Goal: Task Accomplishment & Management: Manage account settings

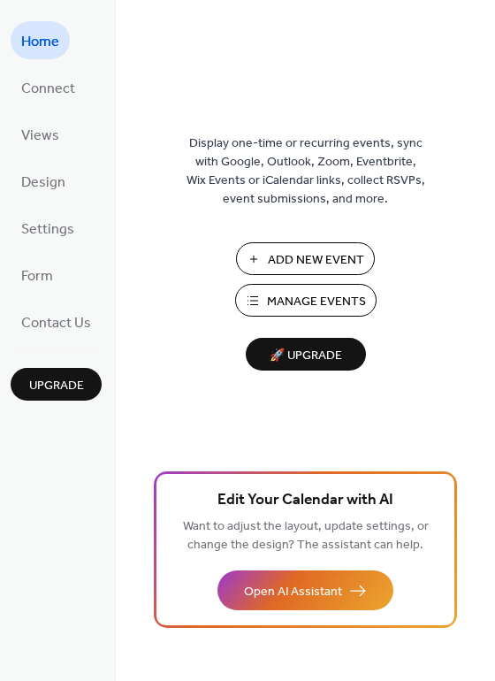
click at [272, 303] on span "Manage Events" at bounding box center [316, 302] width 99 height 19
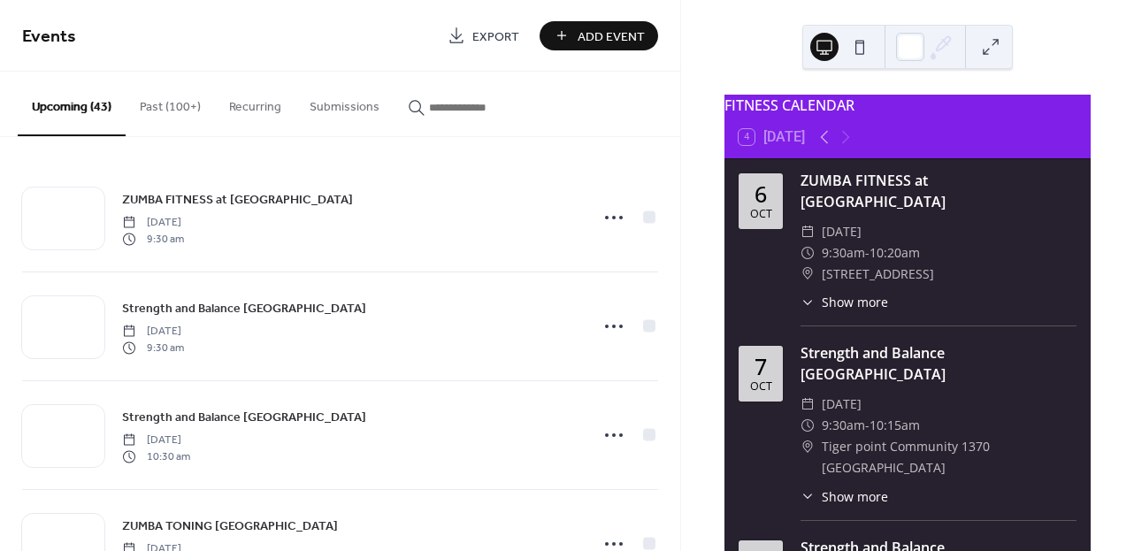
click at [673, 291] on div "ZUMBA FITNESS at [GEOGRAPHIC_DATA] [DATE] 9:30 am Strength and [GEOGRAPHIC_DATA…" at bounding box center [340, 344] width 680 height 414
click at [674, 264] on div "ZUMBA FITNESS at [GEOGRAPHIC_DATA] [DATE] 9:30 am Strength and [GEOGRAPHIC_DATA…" at bounding box center [340, 344] width 680 height 414
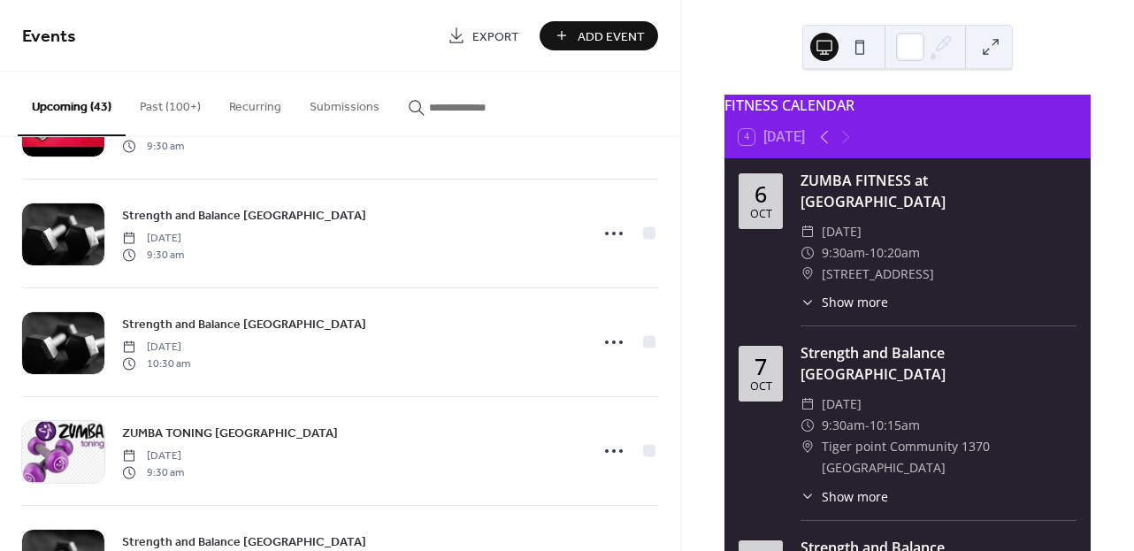
scroll to position [2480, 0]
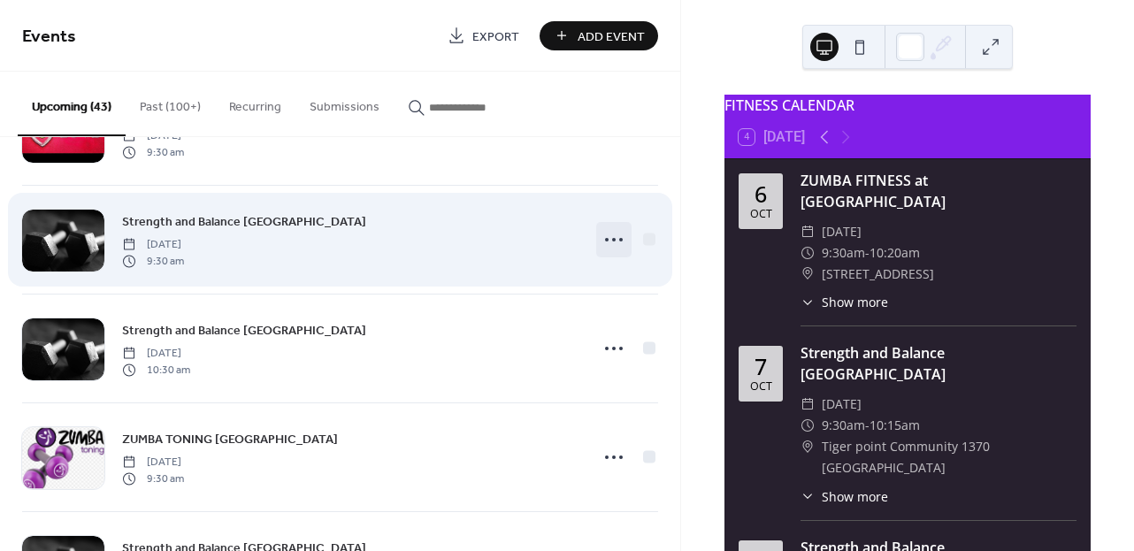
click at [609, 234] on icon at bounding box center [614, 240] width 28 height 28
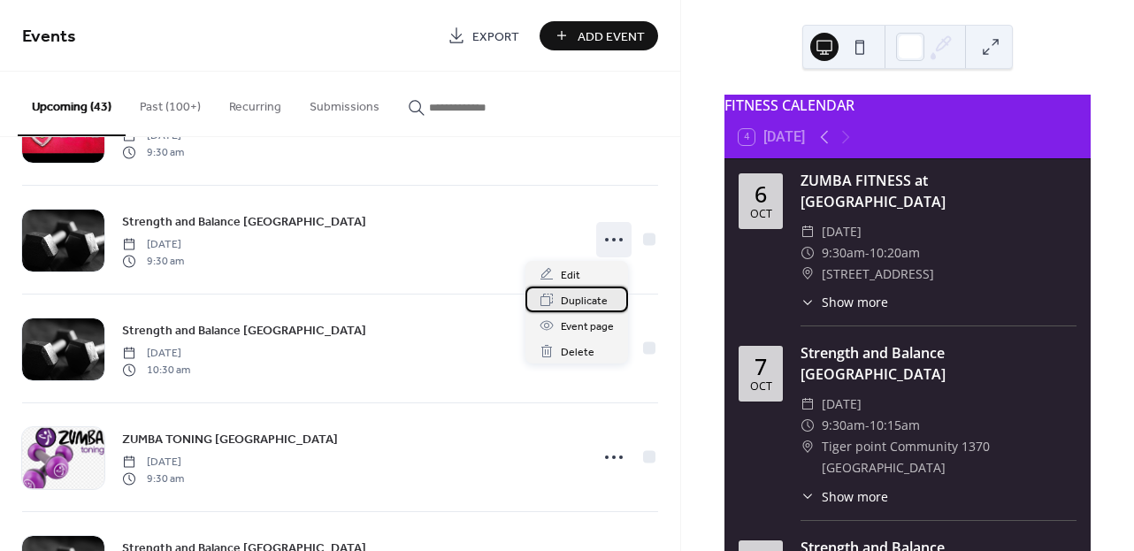
click at [580, 300] on span "Duplicate" at bounding box center [584, 301] width 47 height 19
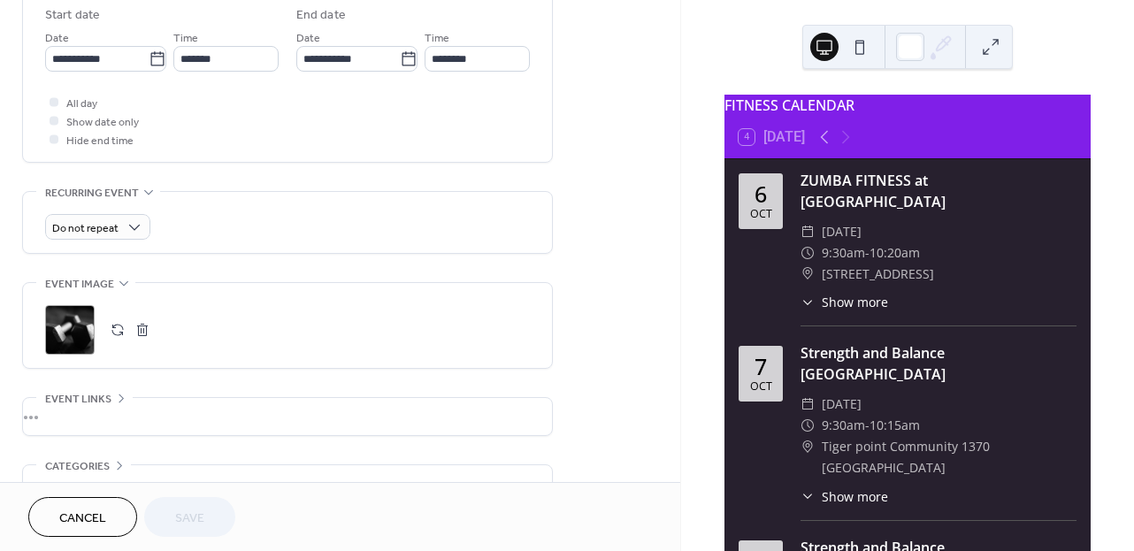
scroll to position [600, 0]
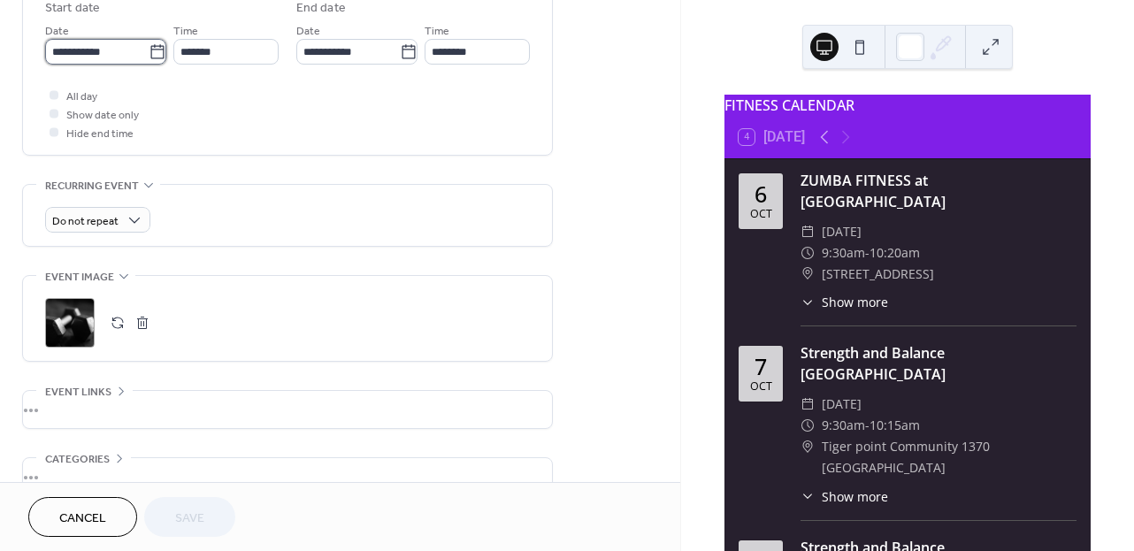
click at [117, 54] on input "**********" at bounding box center [96, 52] width 103 height 26
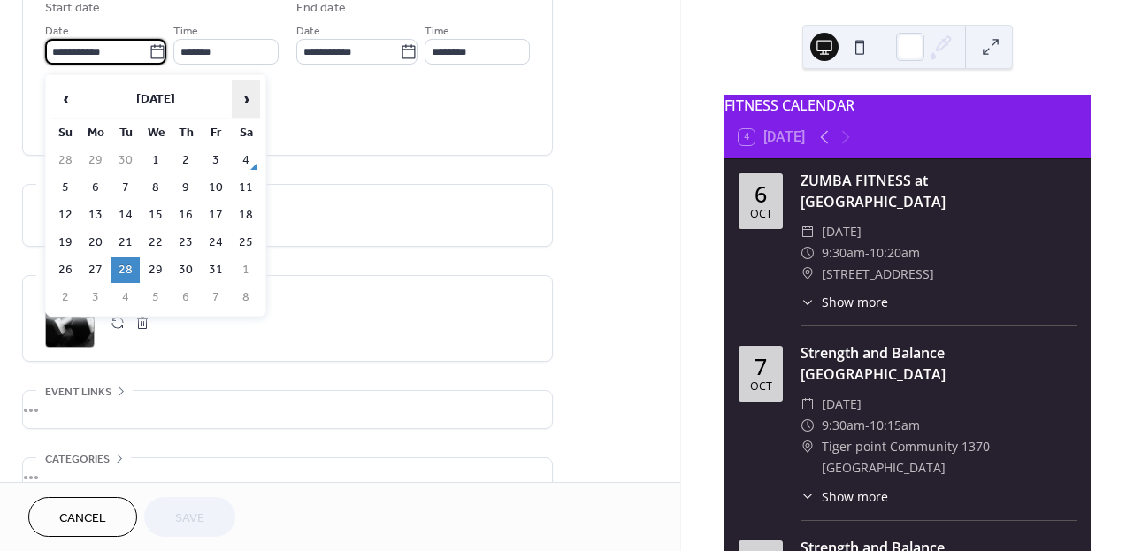
click at [241, 103] on span "›" at bounding box center [246, 98] width 27 height 35
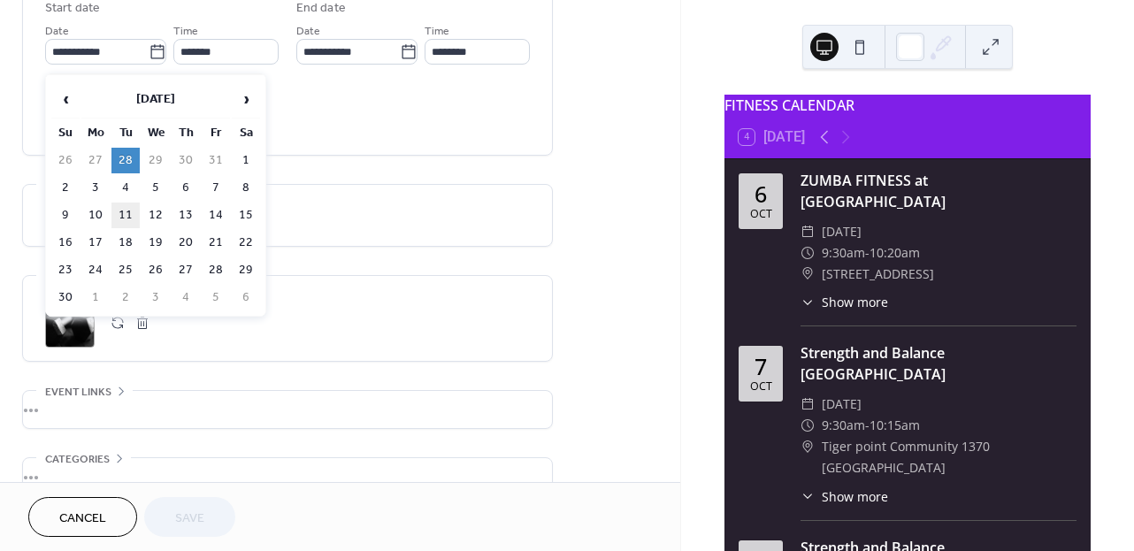
click at [125, 221] on td "11" at bounding box center [125, 216] width 28 height 26
type input "**********"
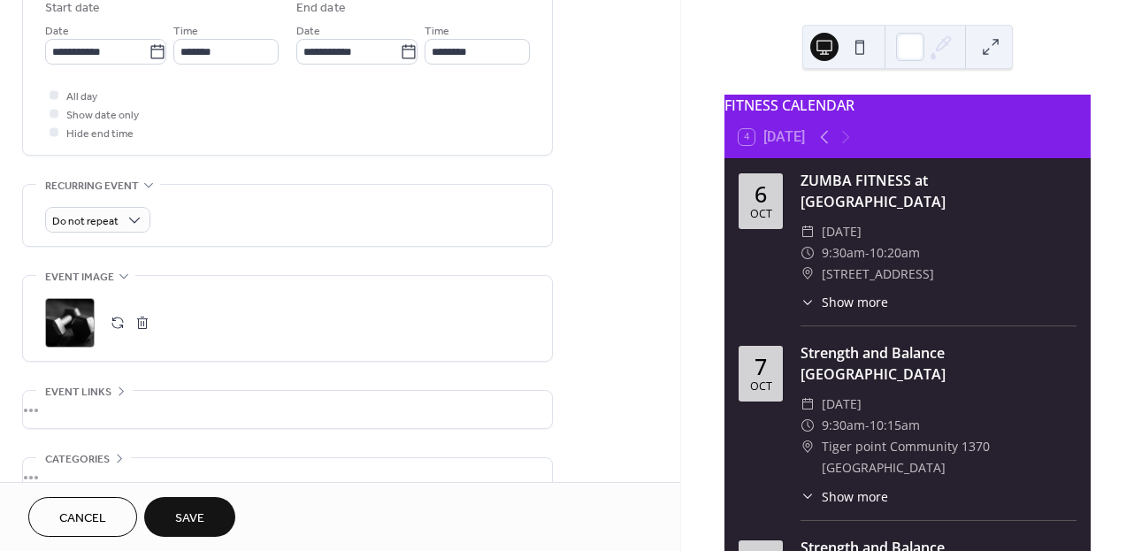
click at [184, 517] on span "Save" at bounding box center [189, 518] width 29 height 19
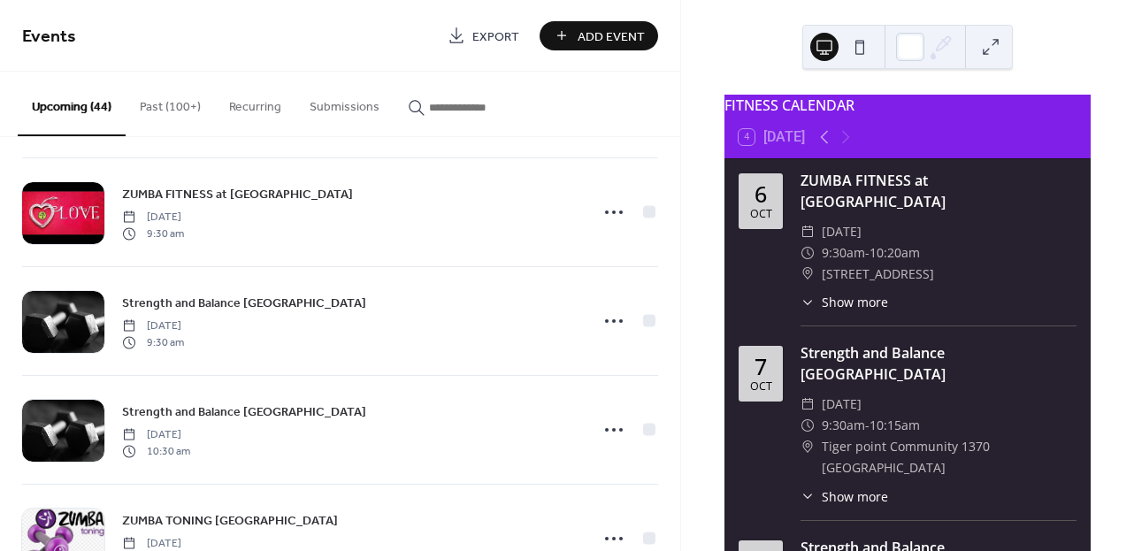
scroll to position [2407, 0]
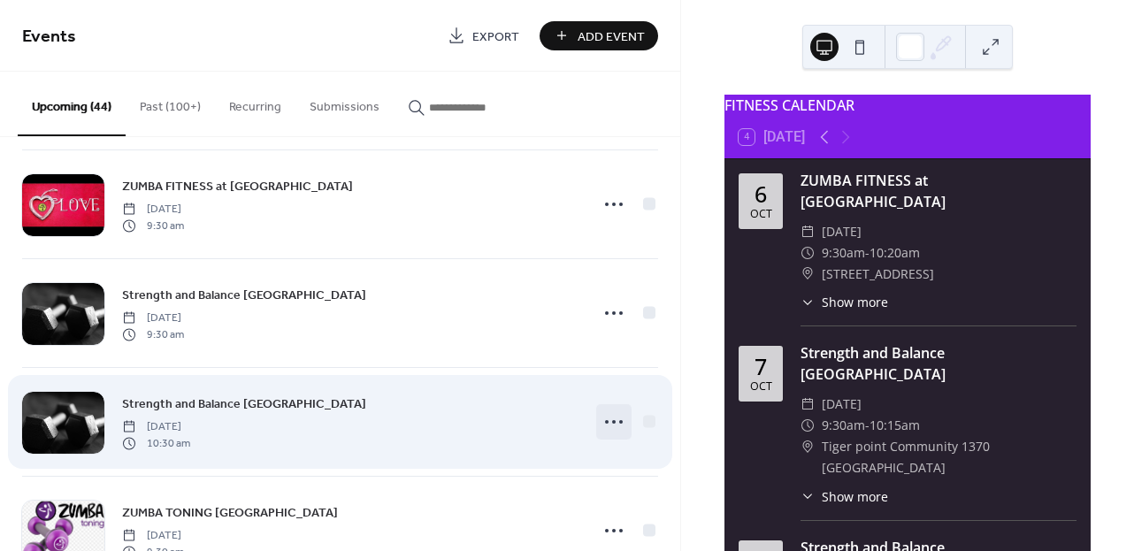
click at [606, 426] on icon at bounding box center [614, 422] width 28 height 28
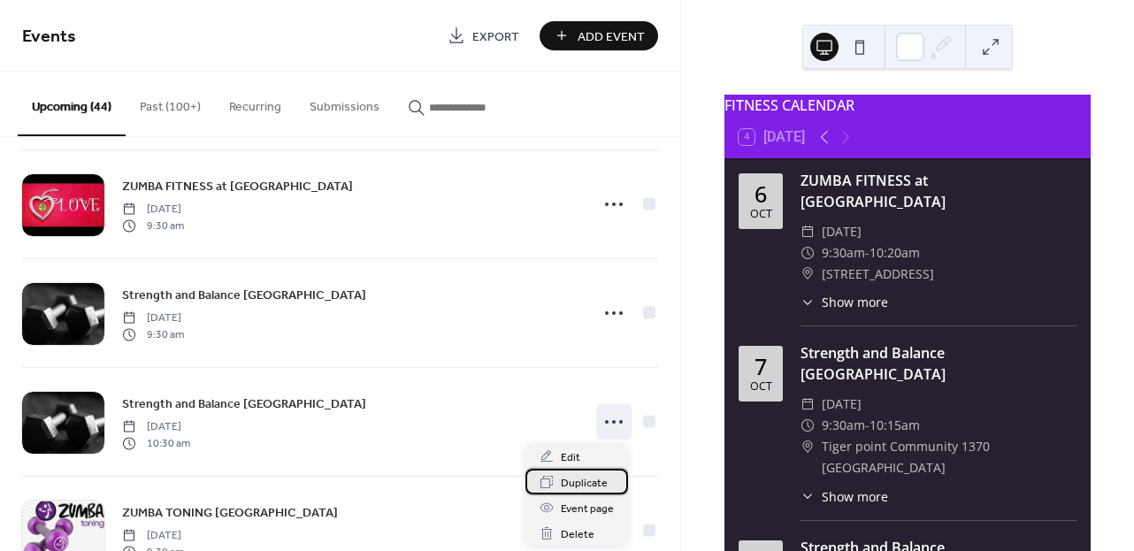
click at [597, 487] on span "Duplicate" at bounding box center [584, 483] width 47 height 19
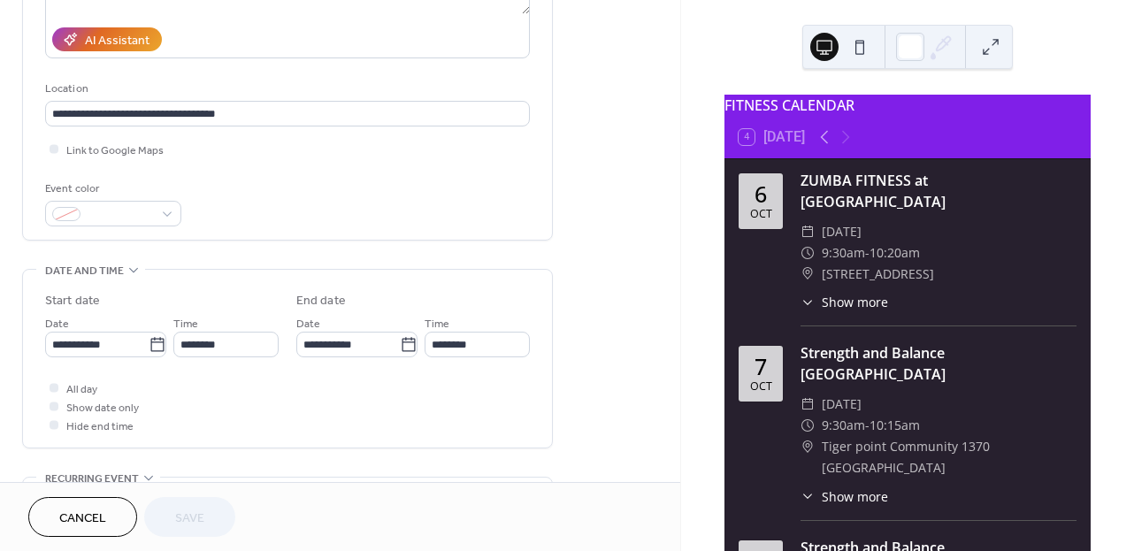
scroll to position [308, 0]
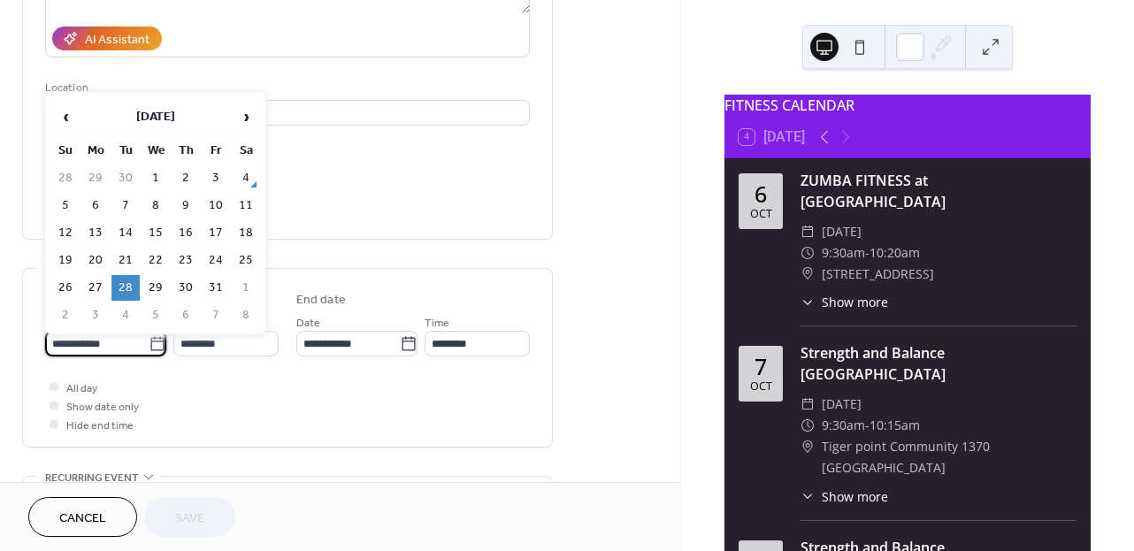
click at [132, 347] on input "**********" at bounding box center [96, 344] width 103 height 26
click at [253, 123] on span "›" at bounding box center [246, 116] width 27 height 35
click at [125, 235] on td "11" at bounding box center [125, 233] width 28 height 26
type input "**********"
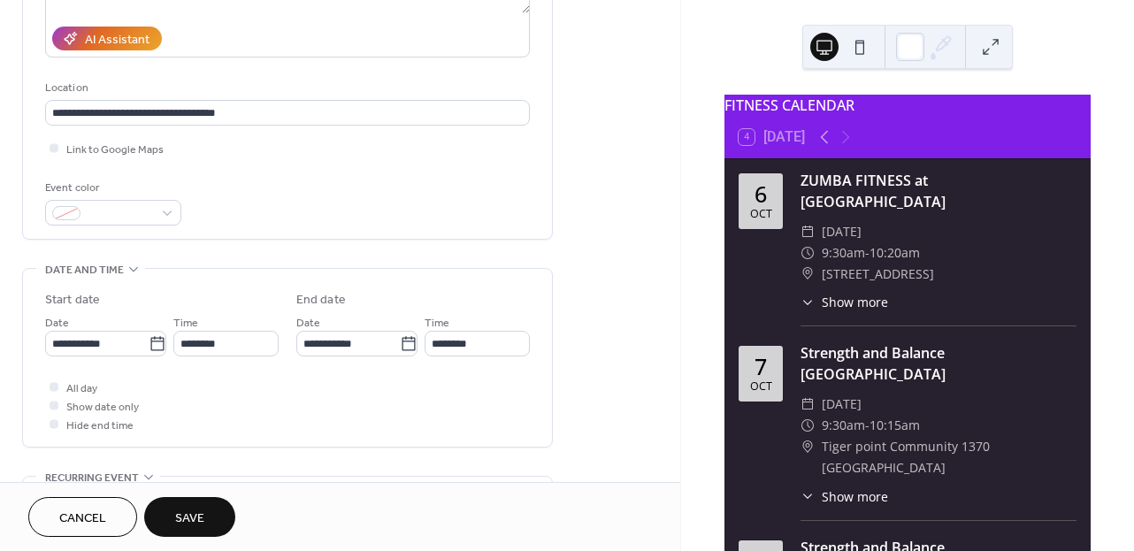
click at [204, 525] on span "Save" at bounding box center [189, 518] width 29 height 19
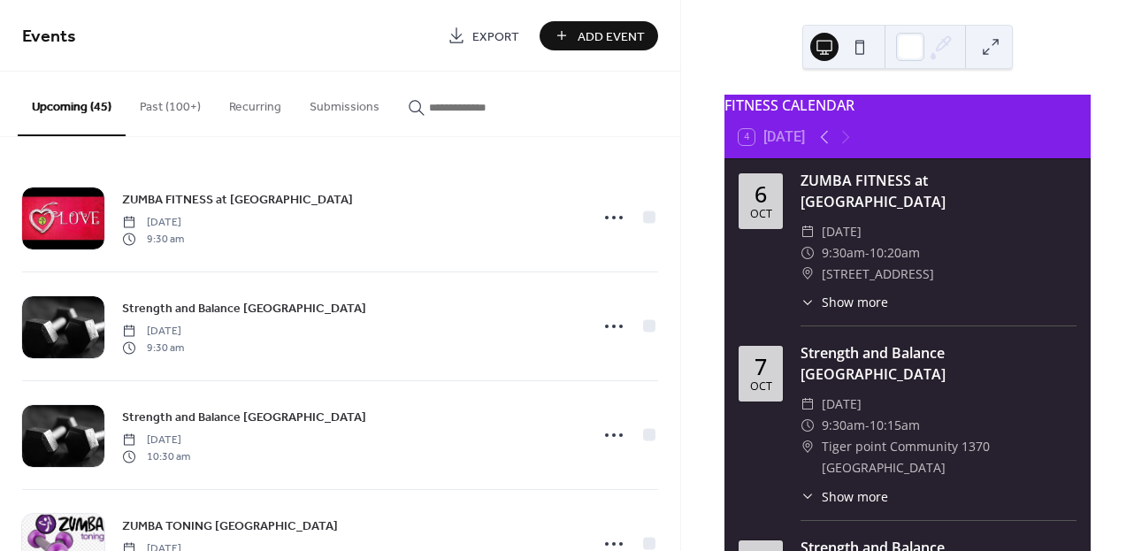
click at [681, 202] on div "FITNESS CALENDAR 4 [DATE] [DATE] ZUMBA FITNESS at [GEOGRAPHIC_DATA] ​ [DATE] ​ …" at bounding box center [907, 275] width 454 height 551
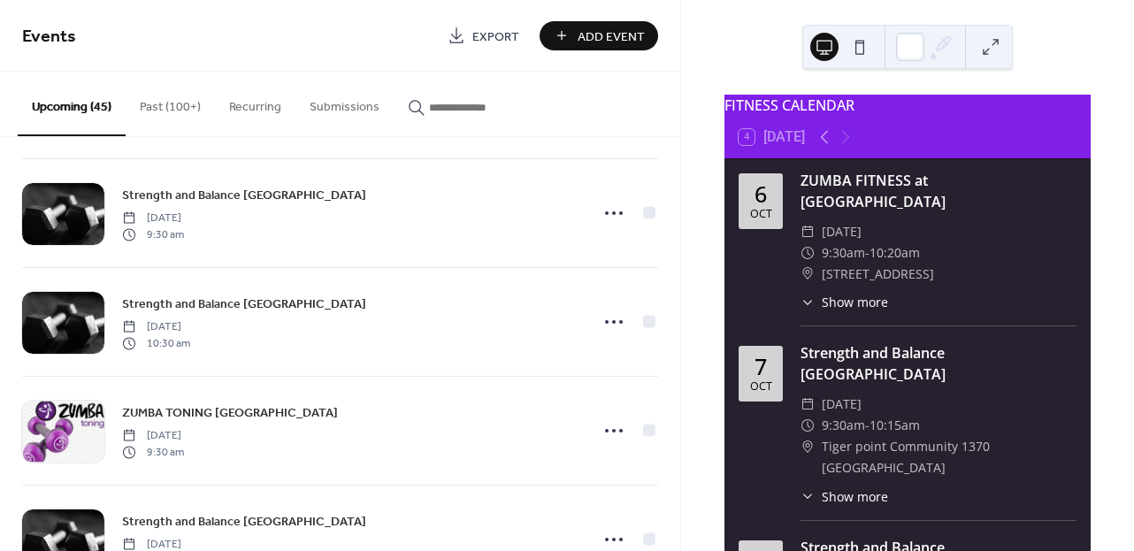
scroll to position [2573, 0]
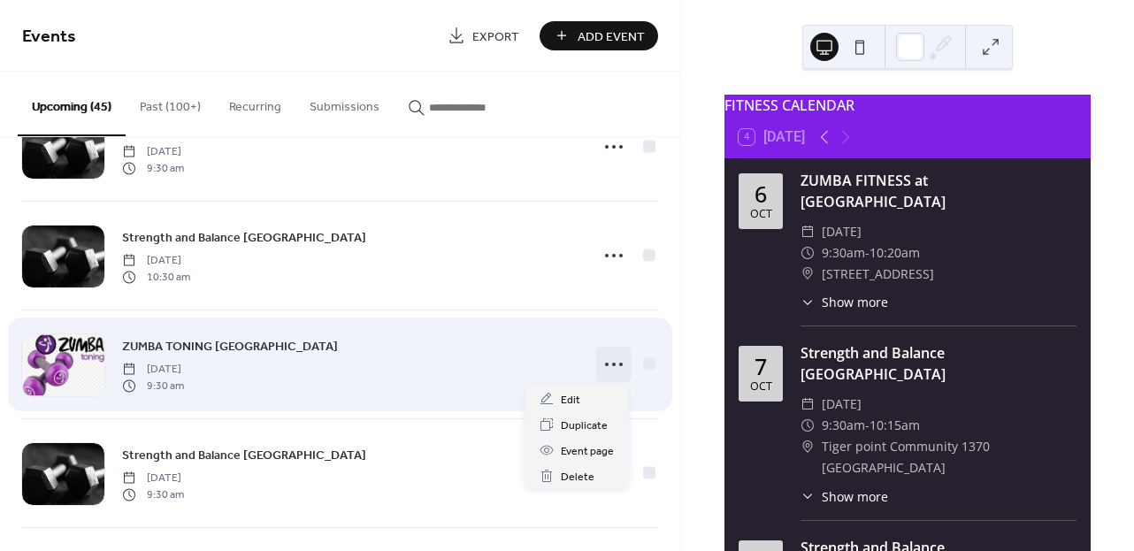
click at [611, 366] on icon at bounding box center [614, 364] width 28 height 28
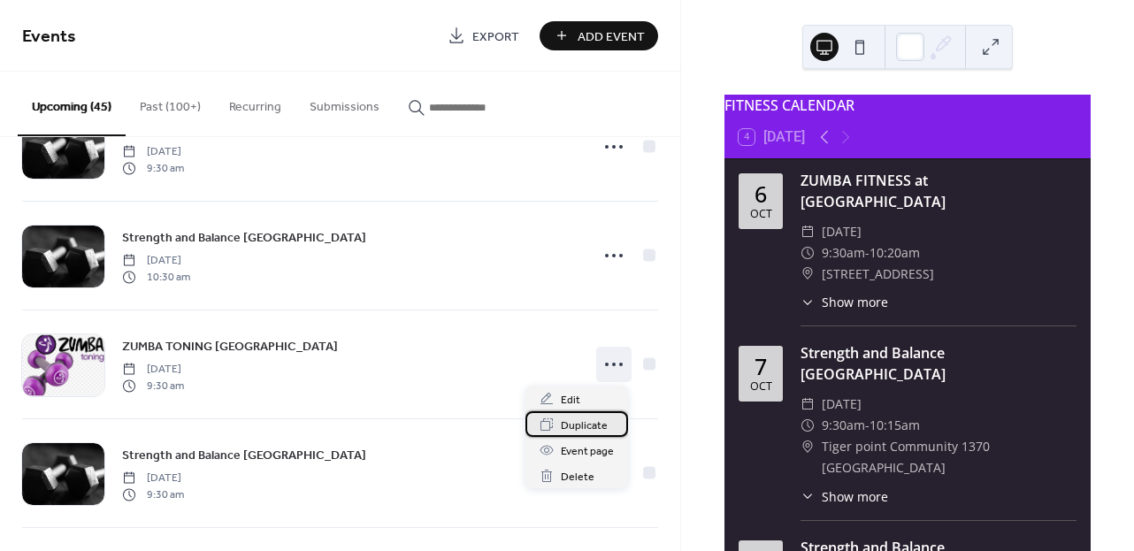
click at [596, 425] on span "Duplicate" at bounding box center [584, 426] width 47 height 19
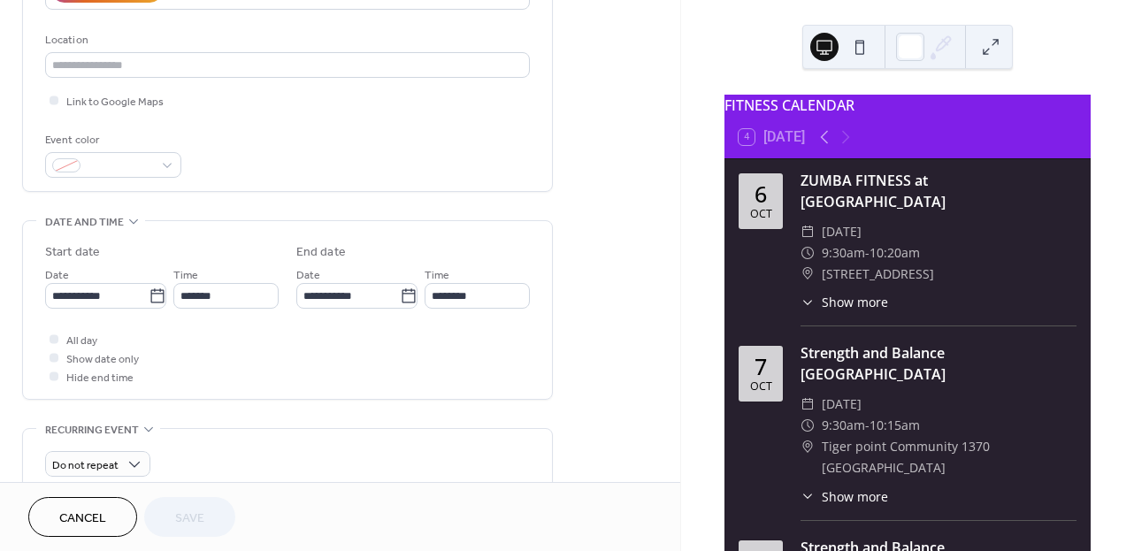
scroll to position [360, 0]
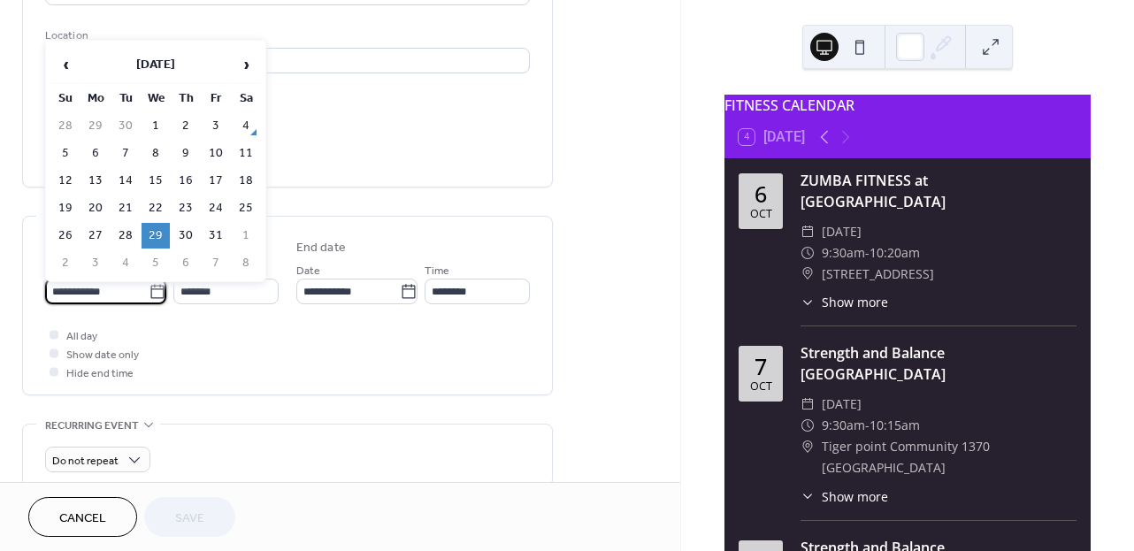
click at [119, 295] on input "**********" at bounding box center [96, 292] width 103 height 26
click at [247, 65] on span "›" at bounding box center [246, 64] width 27 height 35
click at [156, 183] on td "12" at bounding box center [156, 181] width 28 height 26
type input "**********"
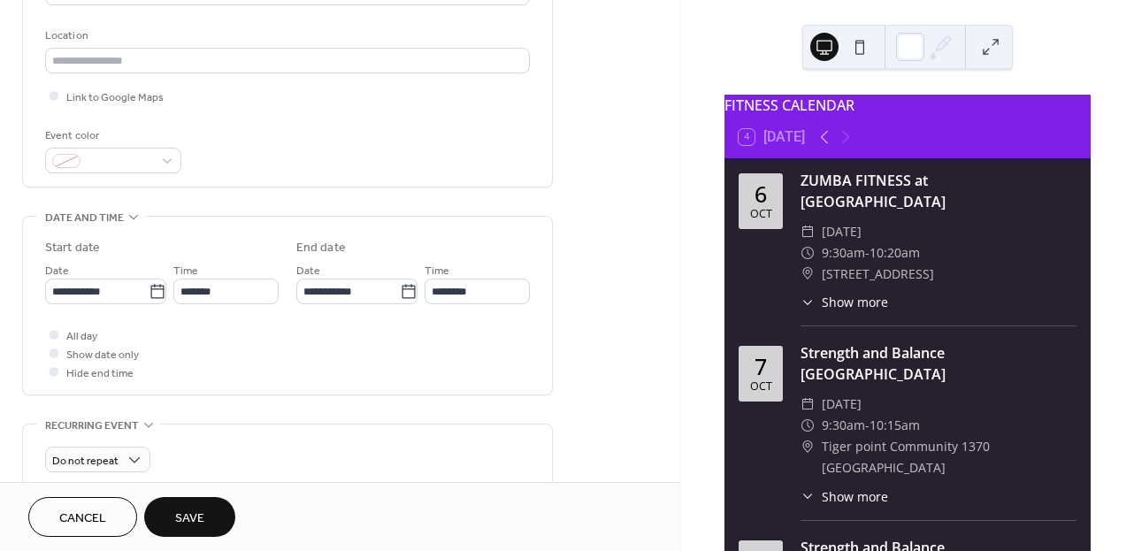
click at [182, 518] on span "Save" at bounding box center [189, 518] width 29 height 19
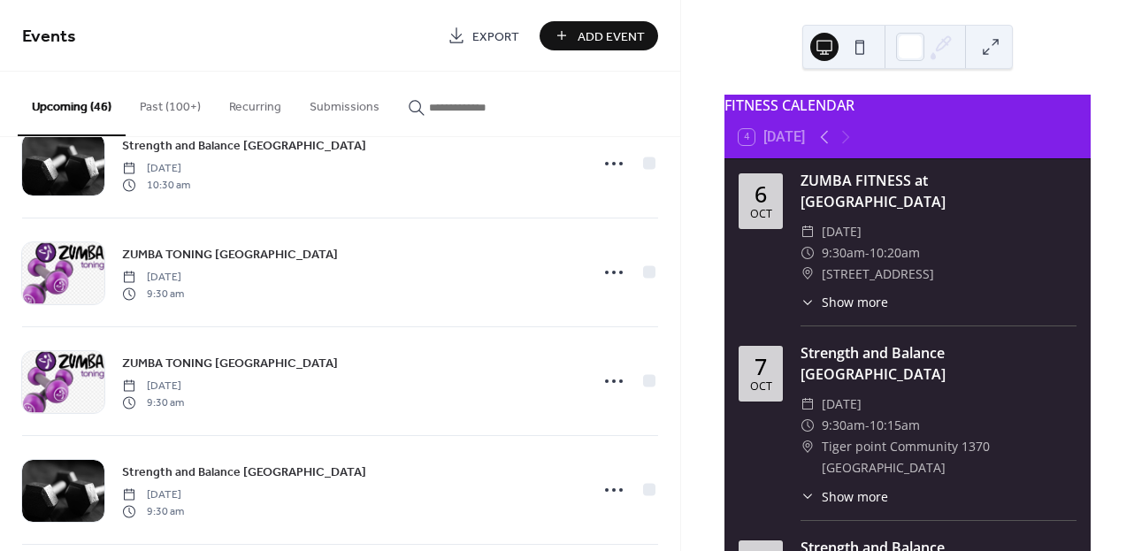
scroll to position [3278, 0]
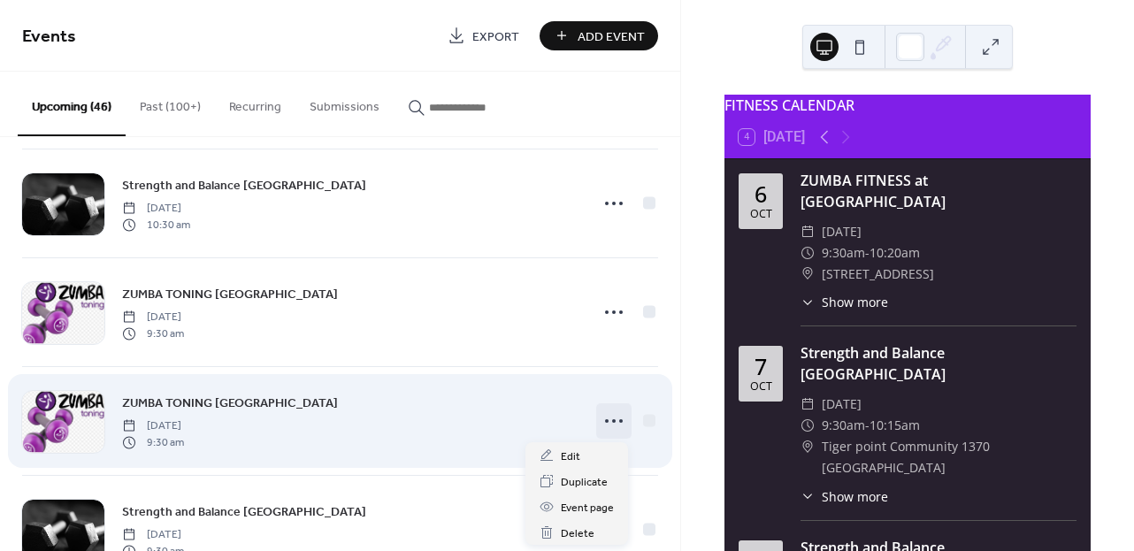
click at [606, 423] on icon at bounding box center [614, 421] width 28 height 28
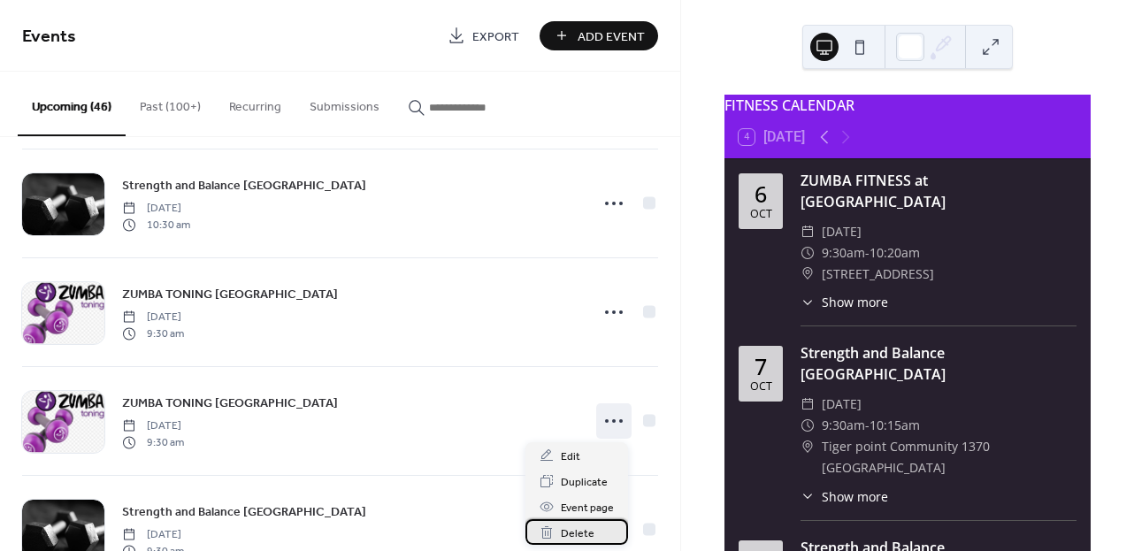
click at [576, 531] on span "Delete" at bounding box center [578, 534] width 34 height 19
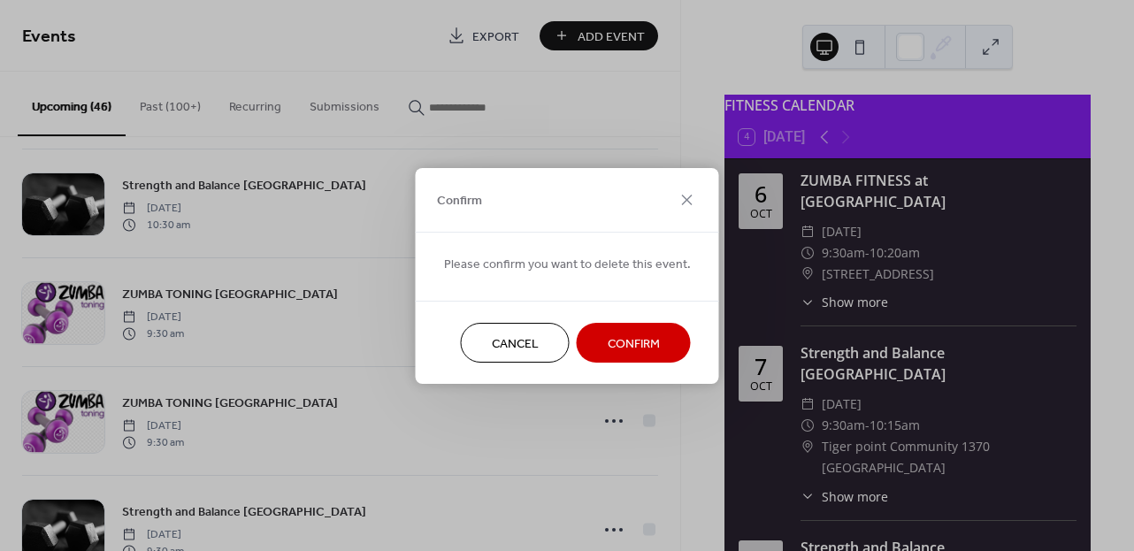
click at [642, 347] on span "Confirm" at bounding box center [634, 343] width 52 height 19
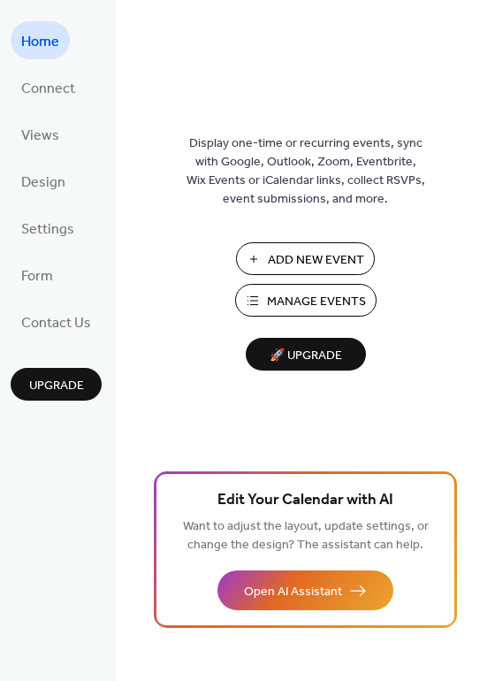
click at [295, 303] on span "Manage Events" at bounding box center [316, 302] width 99 height 19
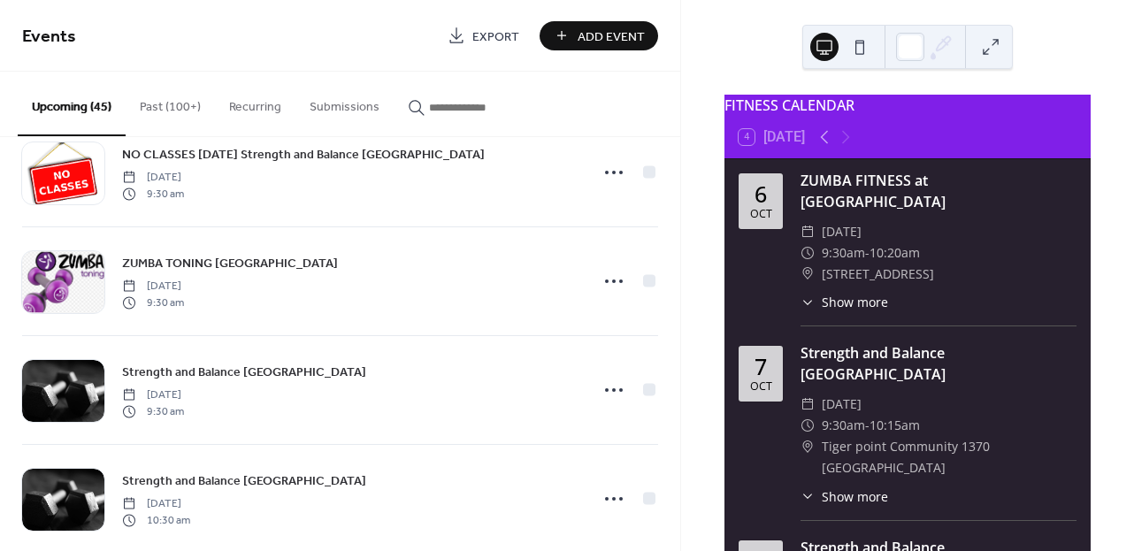
scroll to position [1136, 0]
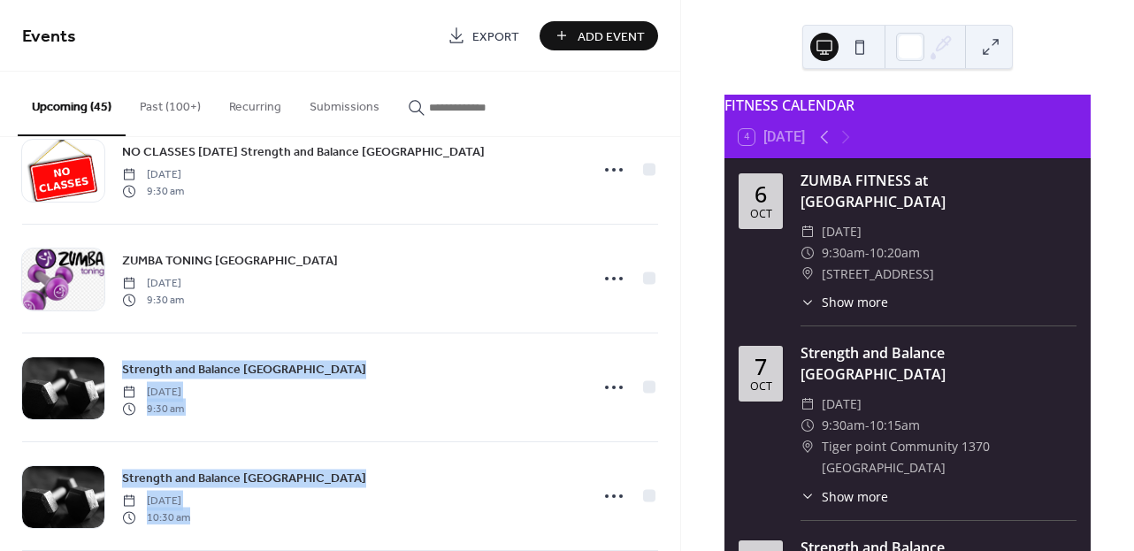
drag, startPoint x: 674, startPoint y: 318, endPoint x: 684, endPoint y: 464, distance: 146.3
click at [684, 464] on div "Events Export Add Event Upcoming (45) Past (100+) Recurring Submissions ZUMBA F…" at bounding box center [567, 275] width 1134 height 551
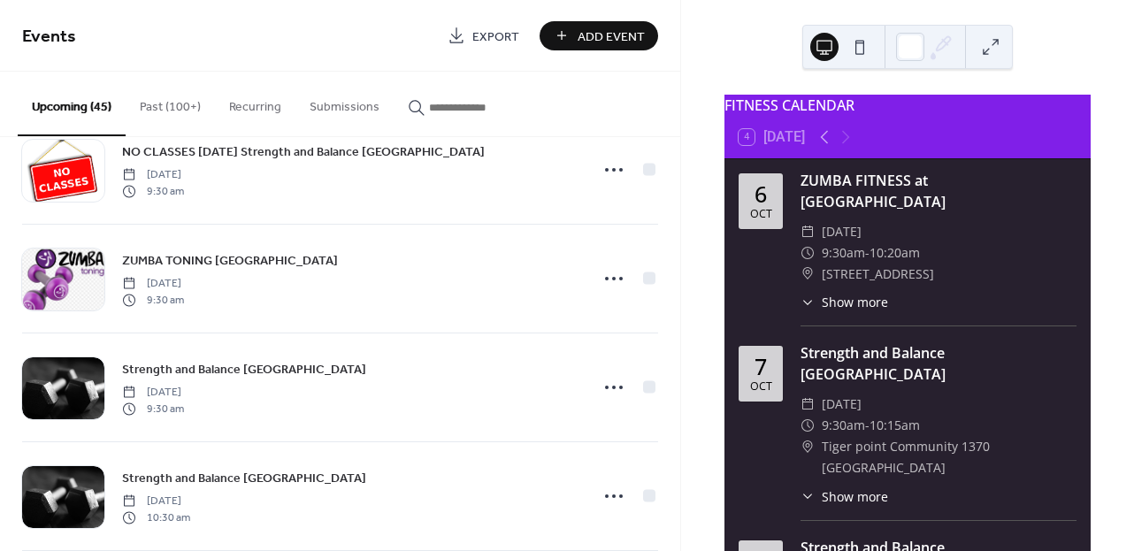
click at [685, 434] on div "FITNESS CALENDAR 4 [DATE] [DATE] ZUMBA FITNESS at [GEOGRAPHIC_DATA] ​ [DATE] ​ …" at bounding box center [907, 275] width 453 height 551
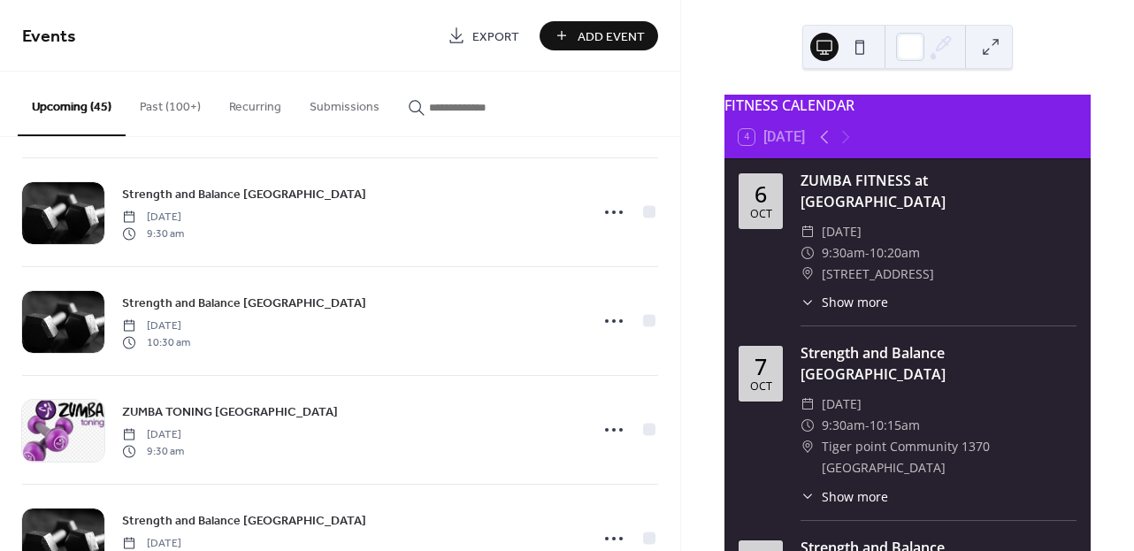
scroll to position [2500, 0]
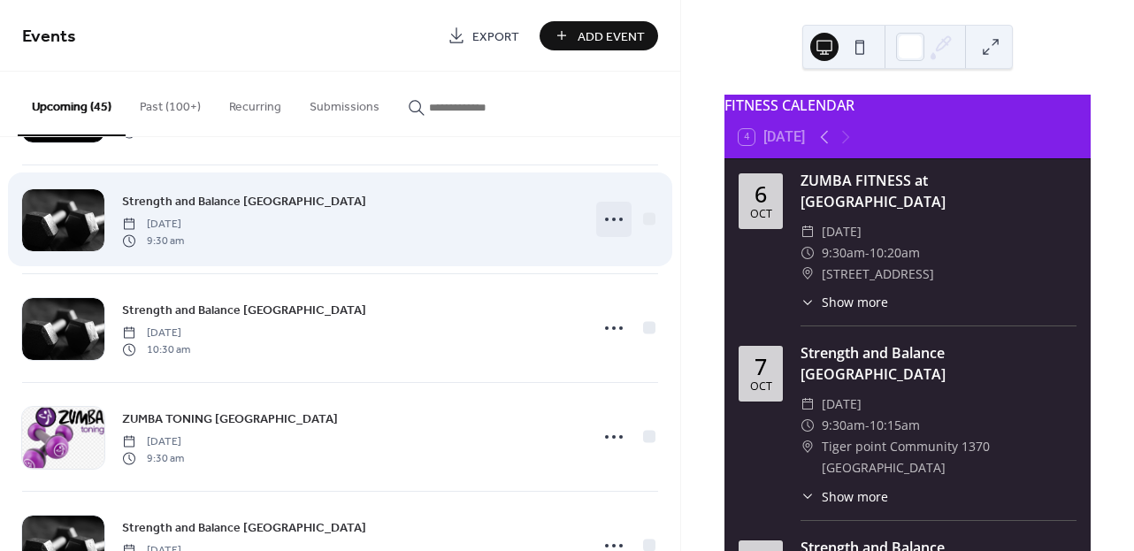
click at [619, 219] on circle at bounding box center [621, 220] width 4 height 4
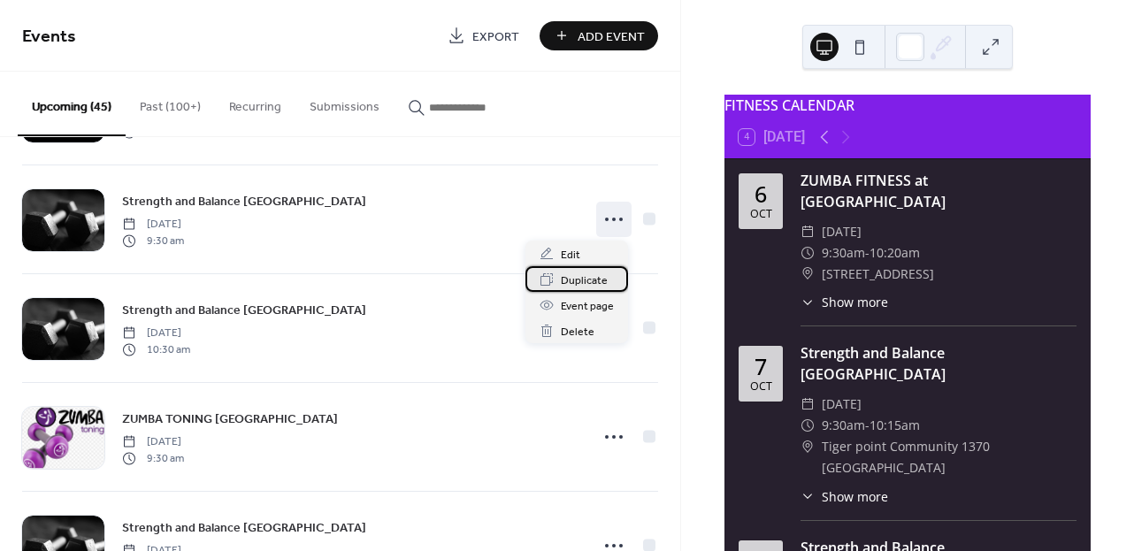
click at [593, 285] on span "Duplicate" at bounding box center [584, 281] width 47 height 19
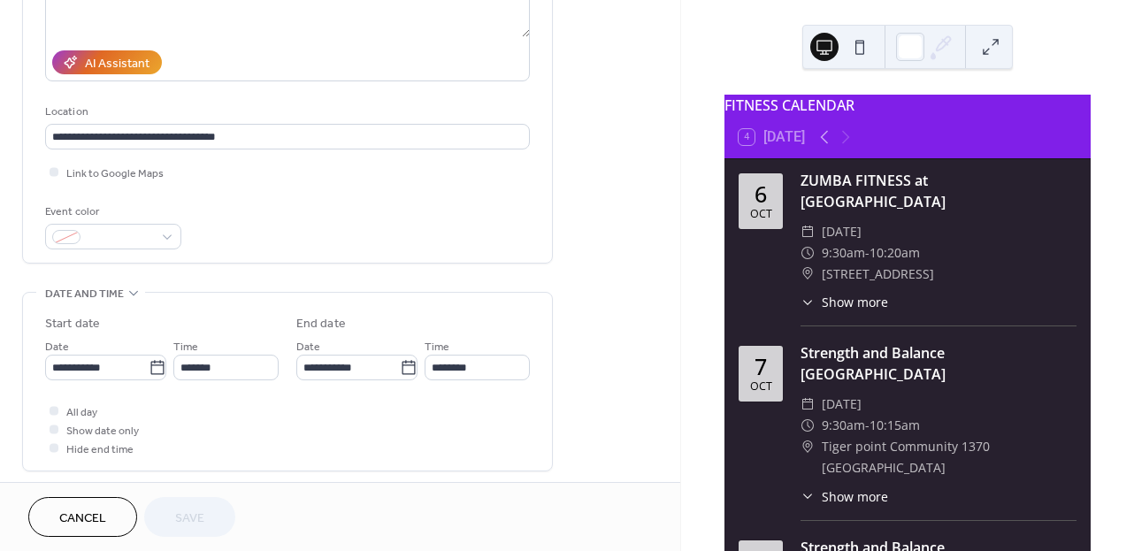
scroll to position [298, 0]
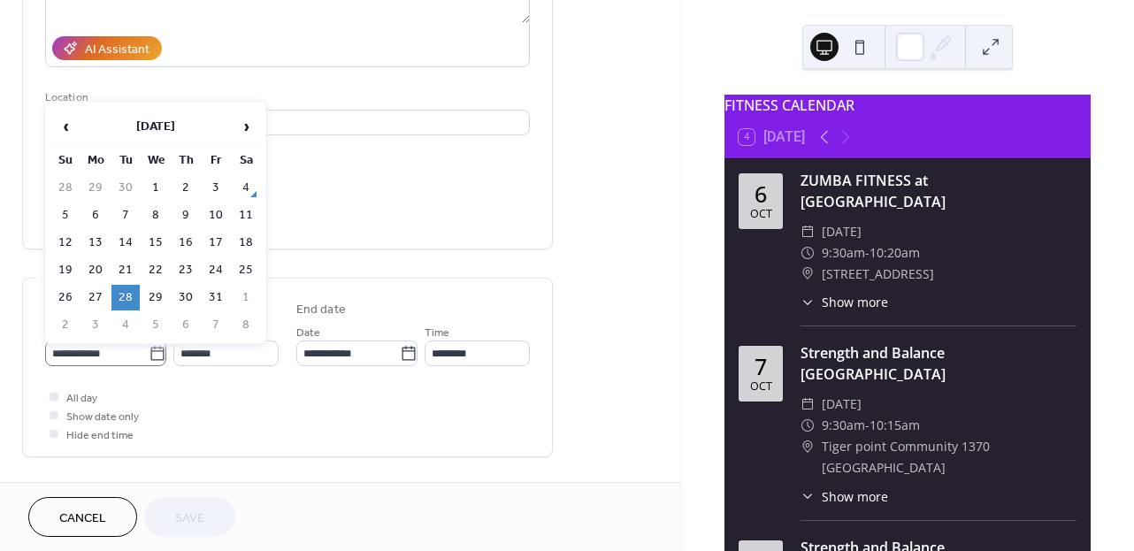
click at [151, 359] on icon at bounding box center [158, 354] width 18 height 18
click at [149, 359] on input "**********" at bounding box center [96, 354] width 103 height 26
click at [245, 128] on span "›" at bounding box center [246, 126] width 27 height 35
click at [126, 243] on td "11" at bounding box center [125, 243] width 28 height 26
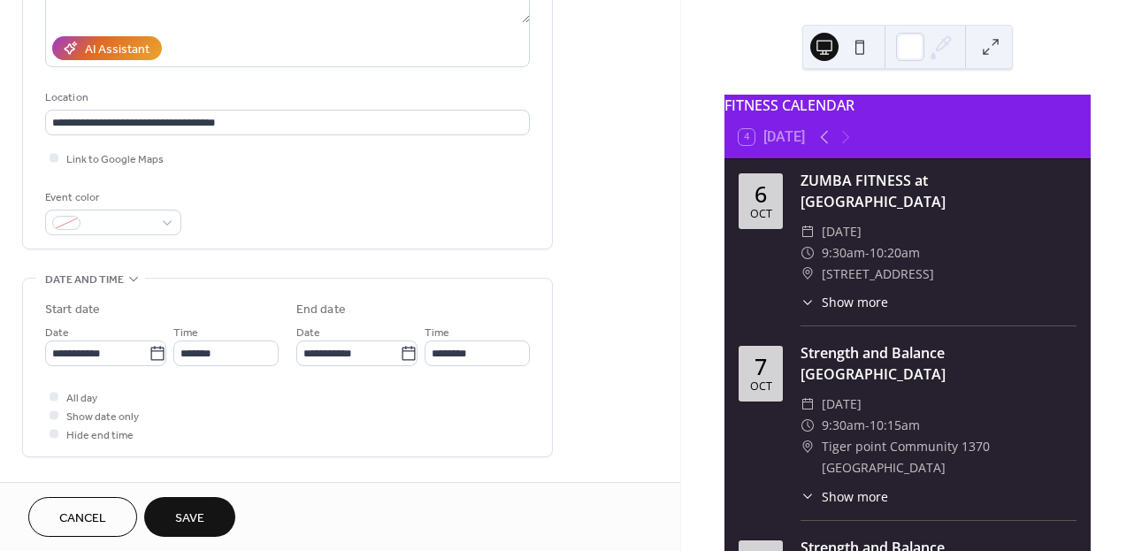
type input "**********"
click at [187, 520] on span "Save" at bounding box center [189, 518] width 29 height 19
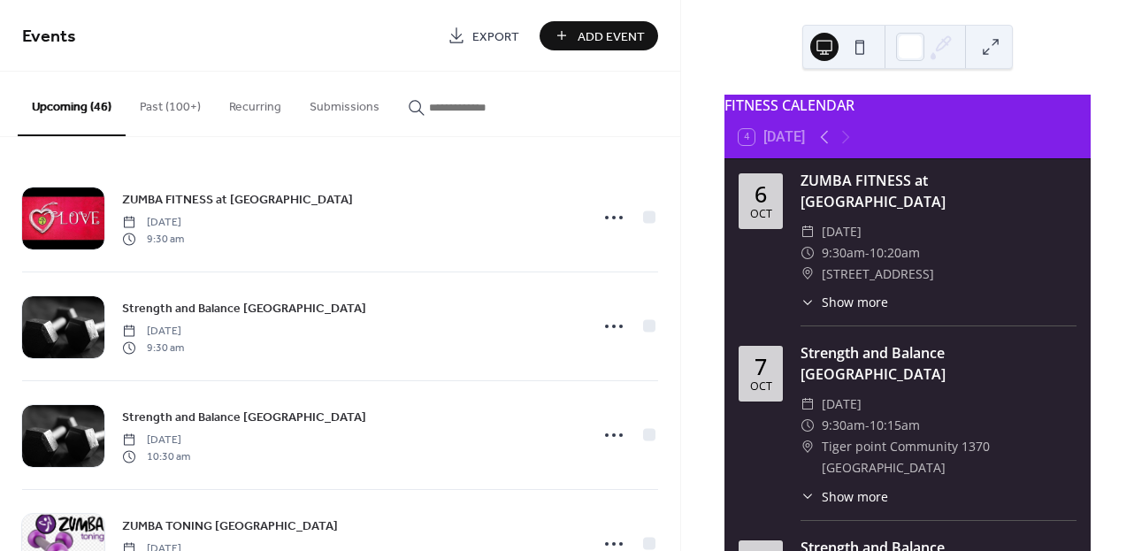
click at [674, 227] on div "ZUMBA FITNESS at [GEOGRAPHIC_DATA] [DATE] 9:30 am Strength and [GEOGRAPHIC_DATA…" at bounding box center [340, 344] width 680 height 414
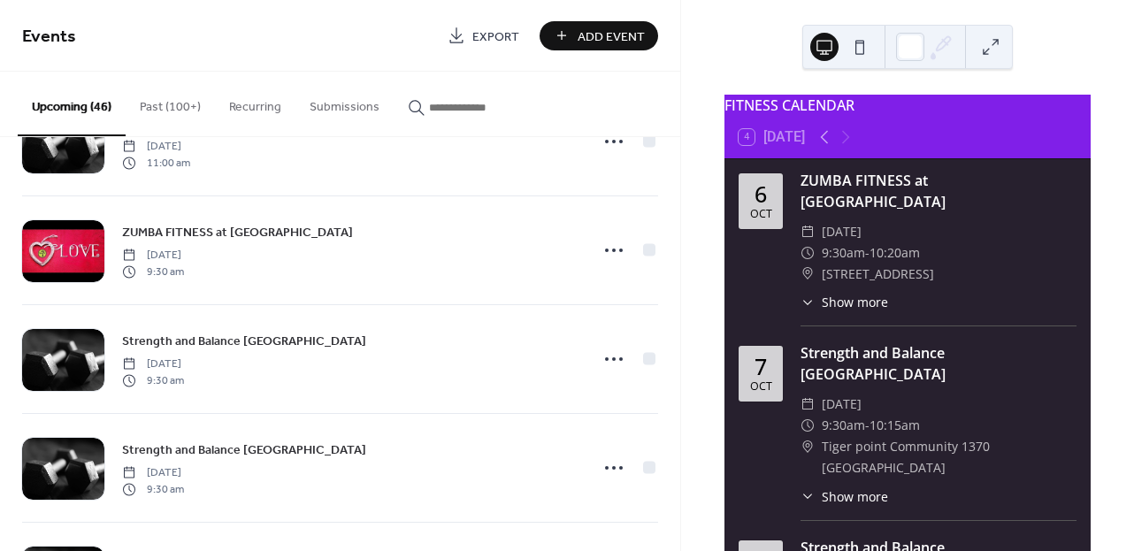
scroll to position [3886, 0]
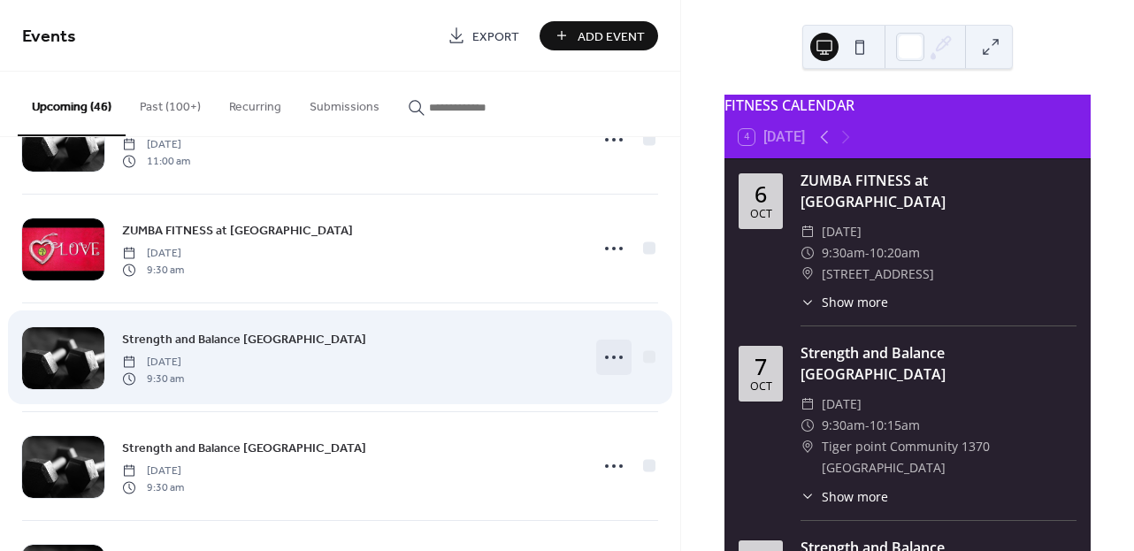
click at [600, 361] on icon at bounding box center [614, 357] width 28 height 28
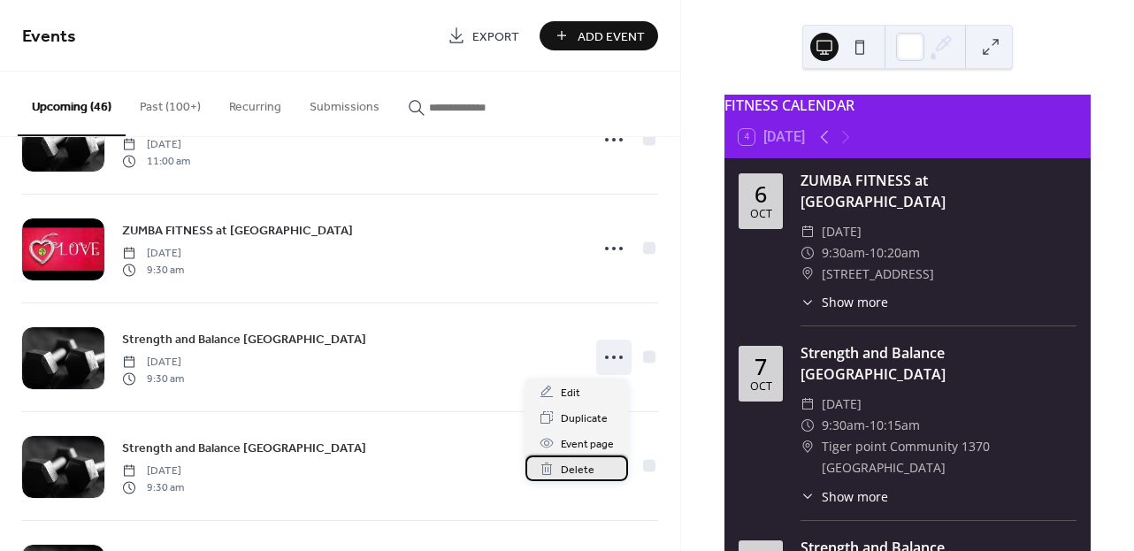
click at [572, 473] on span "Delete" at bounding box center [578, 470] width 34 height 19
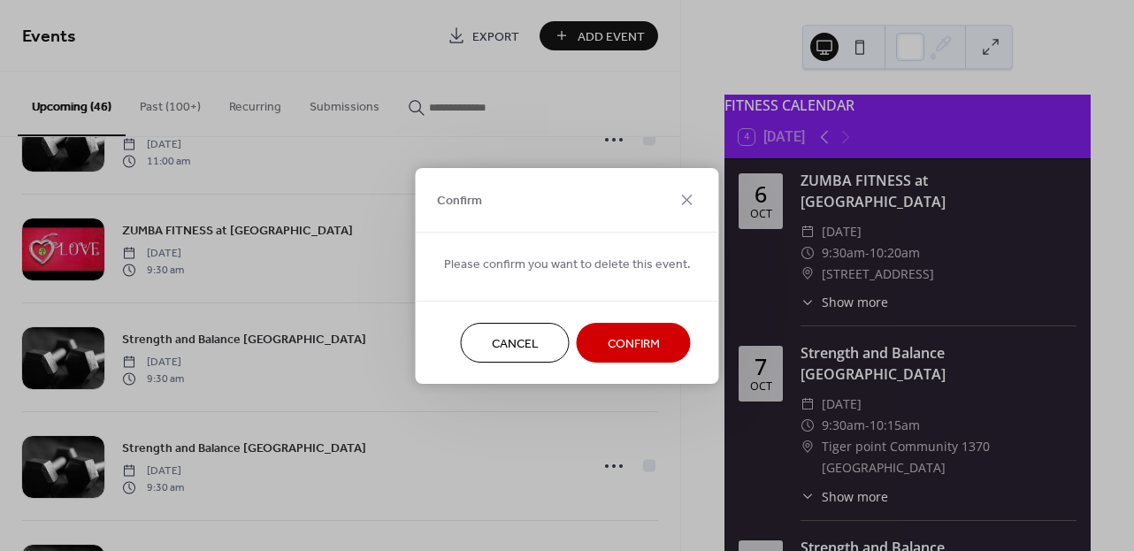
click at [624, 351] on span "Confirm" at bounding box center [634, 343] width 52 height 19
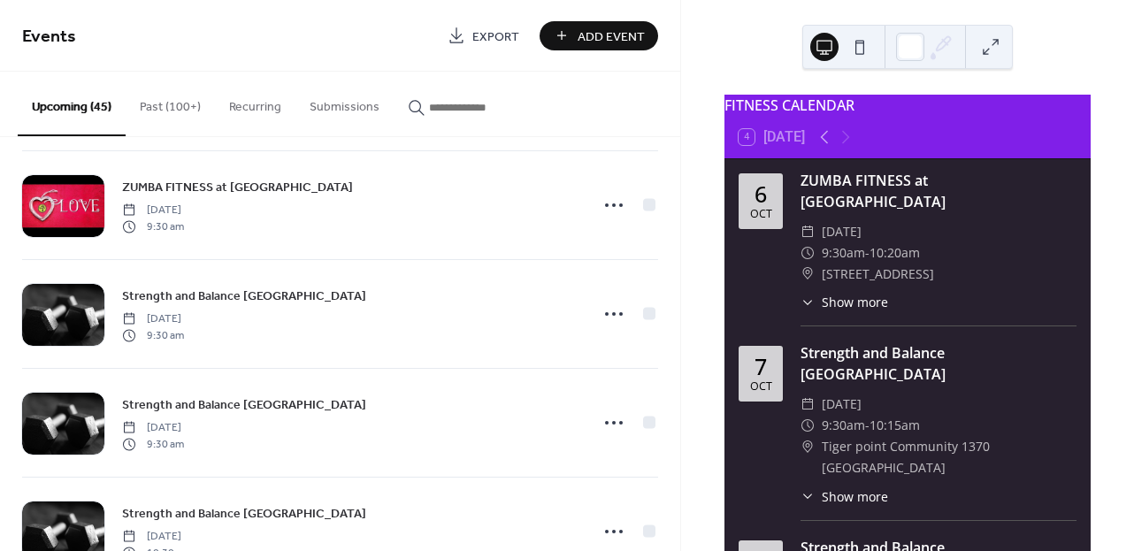
scroll to position [3970, 0]
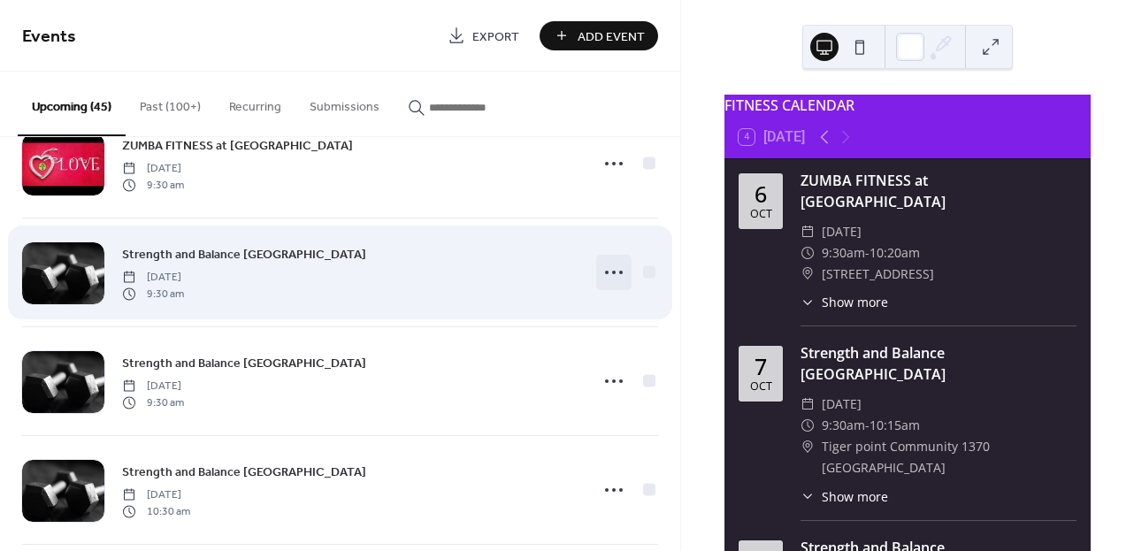
click at [609, 276] on icon at bounding box center [614, 272] width 28 height 28
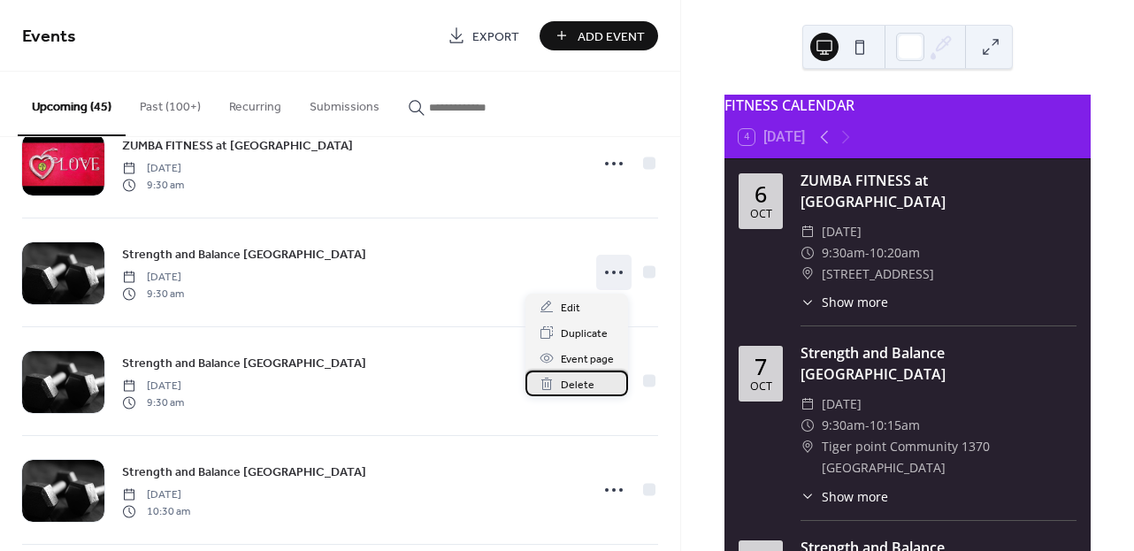
click at [579, 386] on span "Delete" at bounding box center [578, 385] width 34 height 19
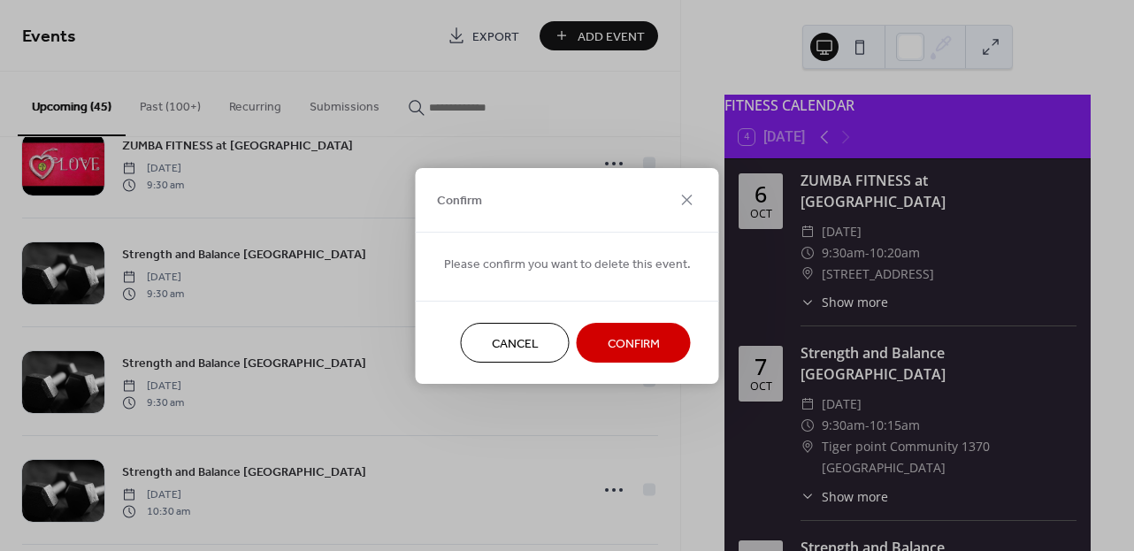
click at [608, 345] on span "Confirm" at bounding box center [634, 343] width 52 height 19
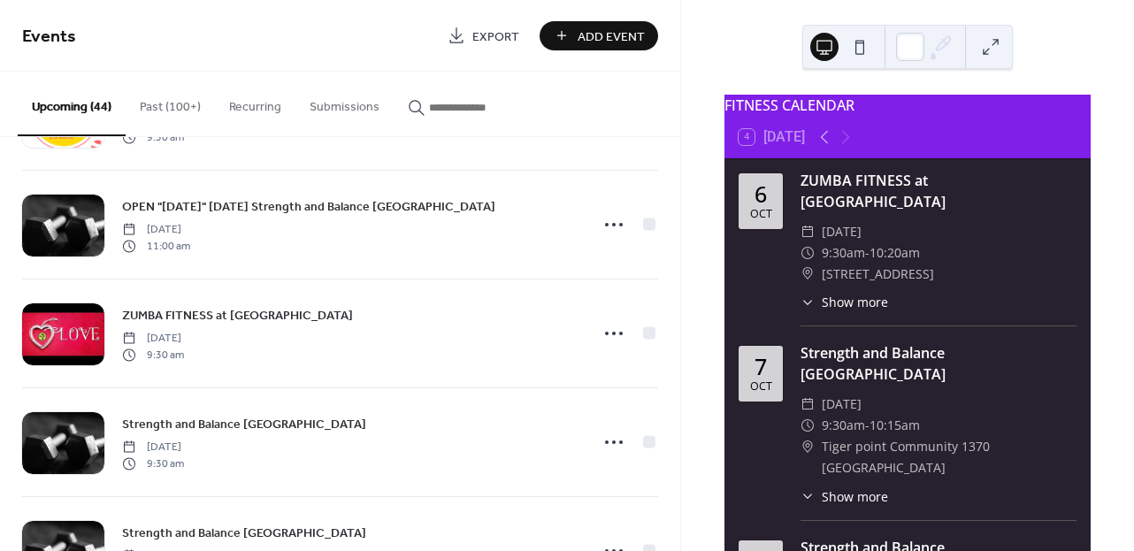
scroll to position [3780, 0]
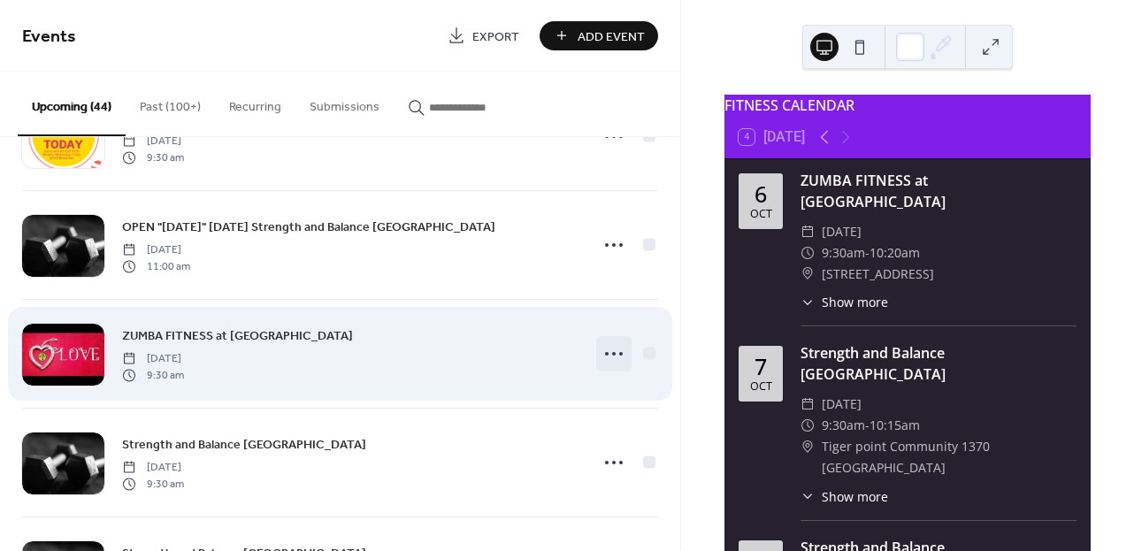
click at [612, 353] on circle at bounding box center [614, 354] width 4 height 4
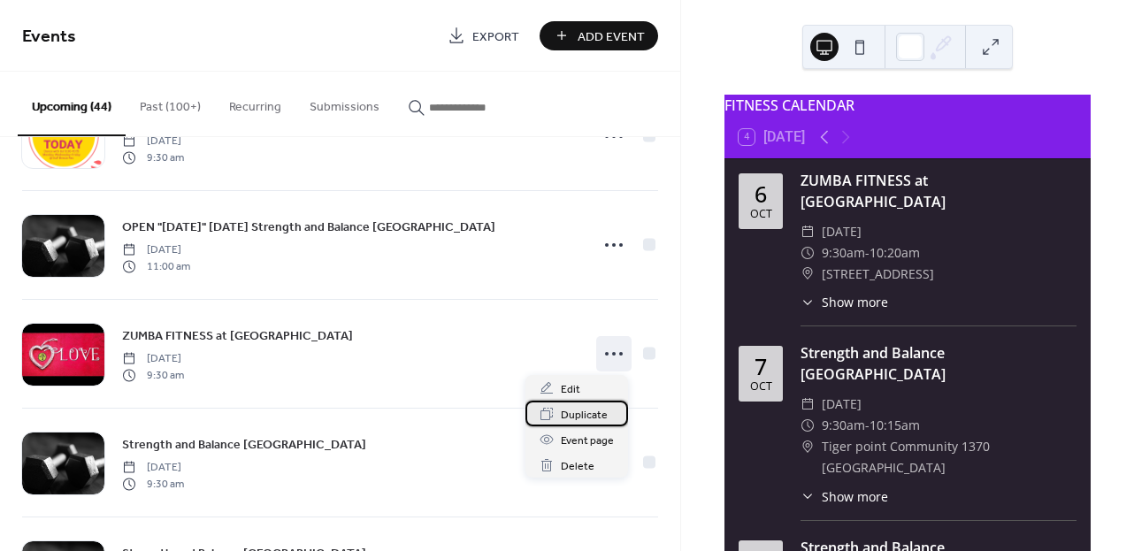
click at [589, 415] on span "Duplicate" at bounding box center [584, 415] width 47 height 19
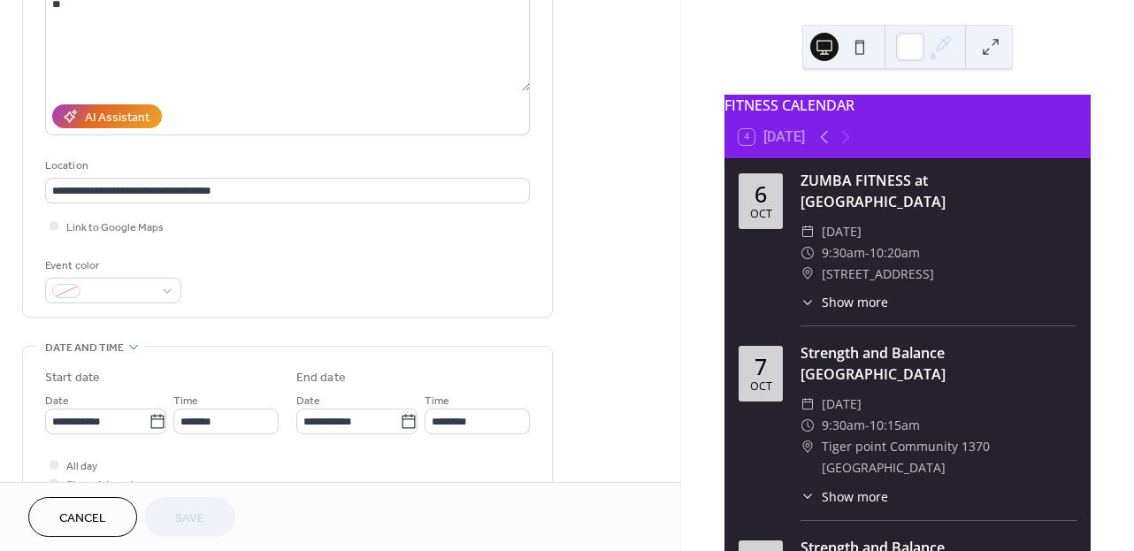
scroll to position [261, 0]
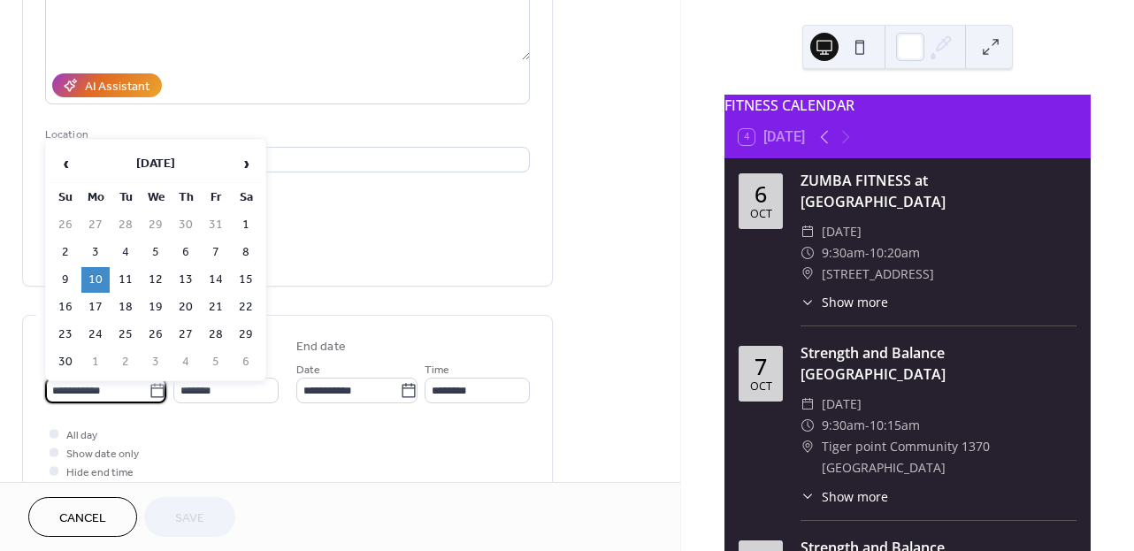
click at [114, 397] on input "**********" at bounding box center [96, 391] width 103 height 26
click at [95, 307] on td "17" at bounding box center [95, 308] width 28 height 26
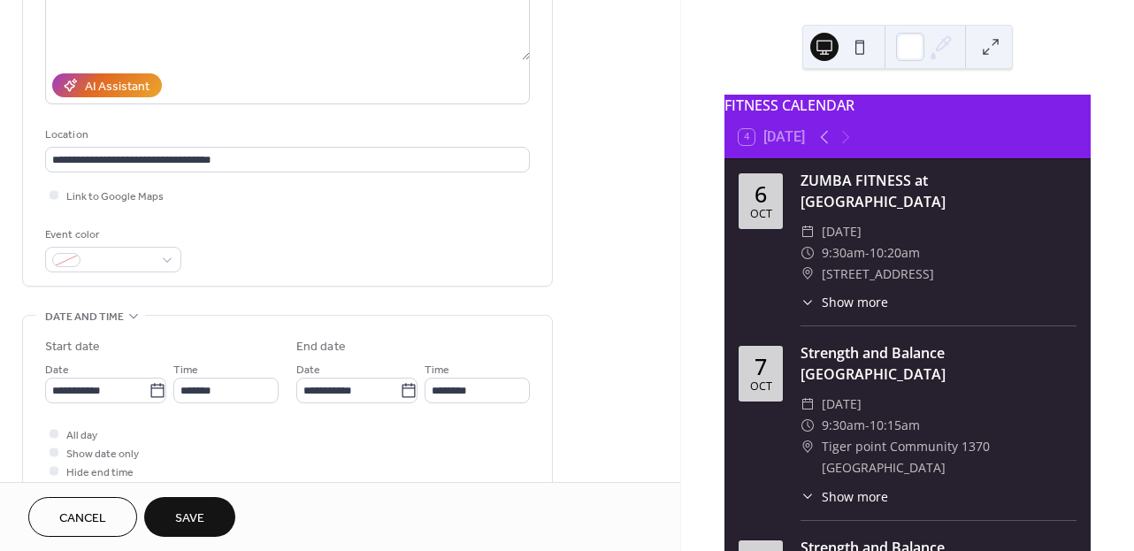
type input "**********"
click at [187, 517] on span "Save" at bounding box center [189, 518] width 29 height 19
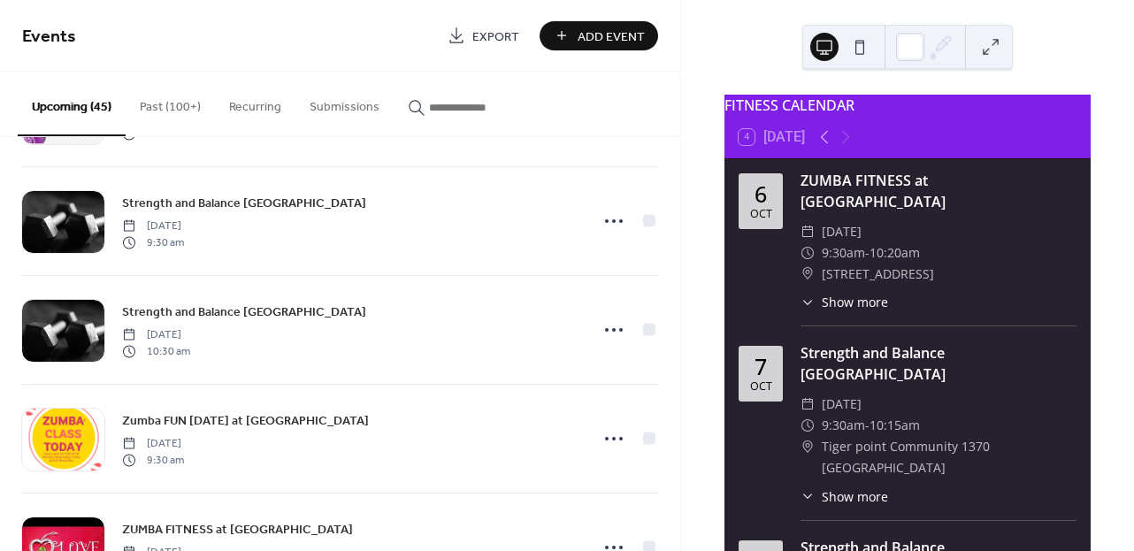
scroll to position [3288, 0]
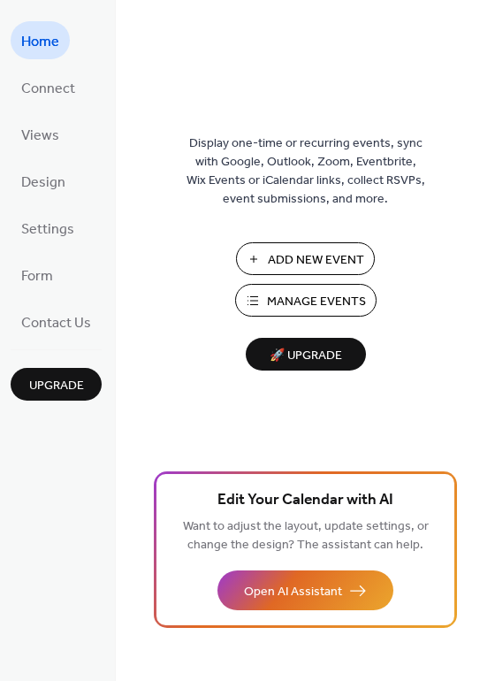
click at [267, 310] on span "Manage Events" at bounding box center [316, 302] width 99 height 19
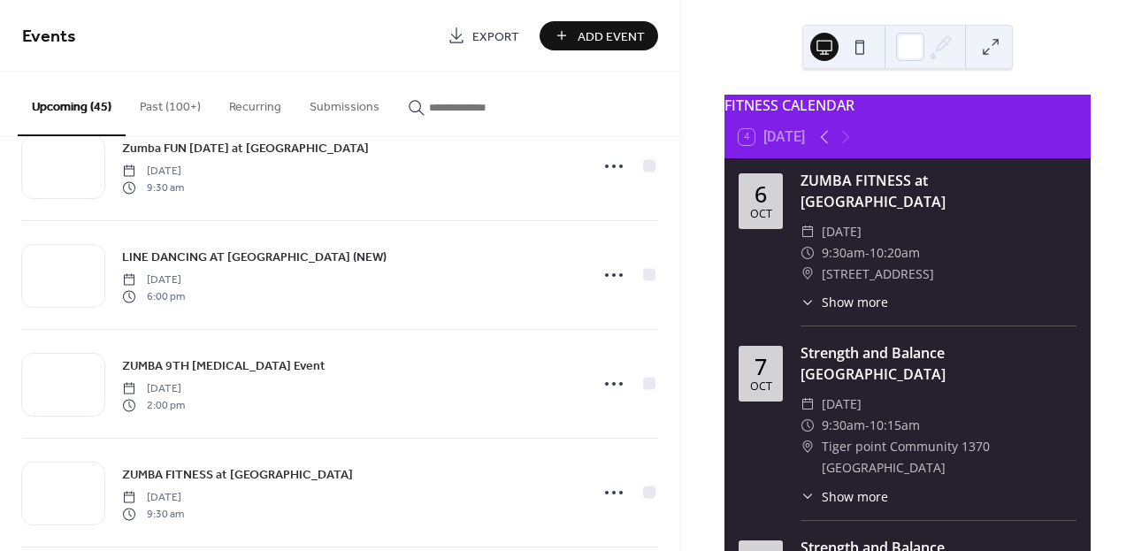
scroll to position [757, 0]
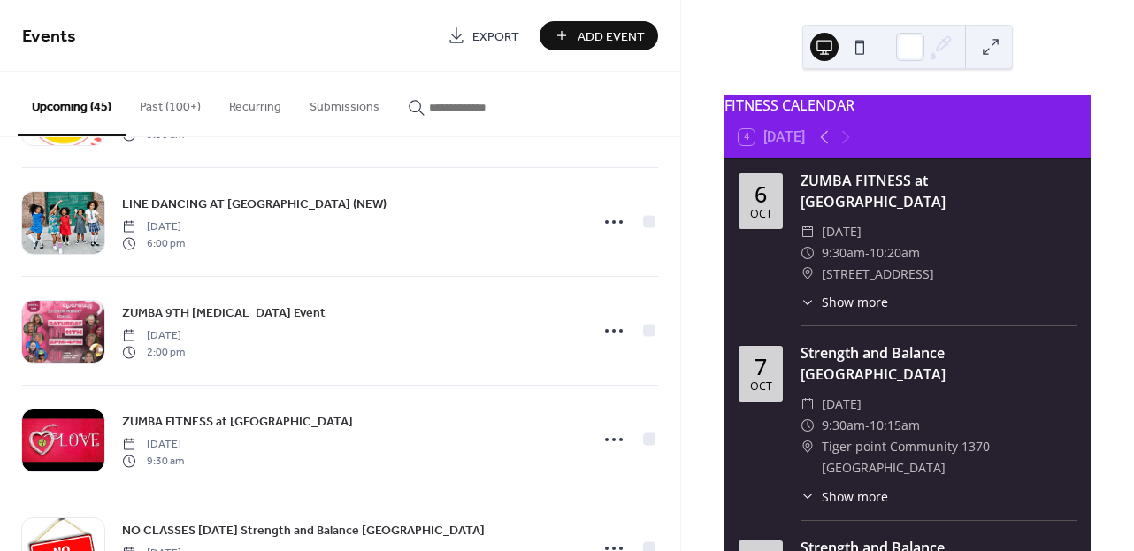
click at [681, 510] on div "FITNESS CALENDAR 4 Today 6 Oct ZUMBA FITNESS at Gulf Breeze Recreation Center ​…" at bounding box center [907, 275] width 454 height 551
click at [674, 268] on div "ZUMBA FITNESS at [GEOGRAPHIC_DATA] [DATE] 9:30 am Strength and [GEOGRAPHIC_DATA…" at bounding box center [340, 344] width 680 height 414
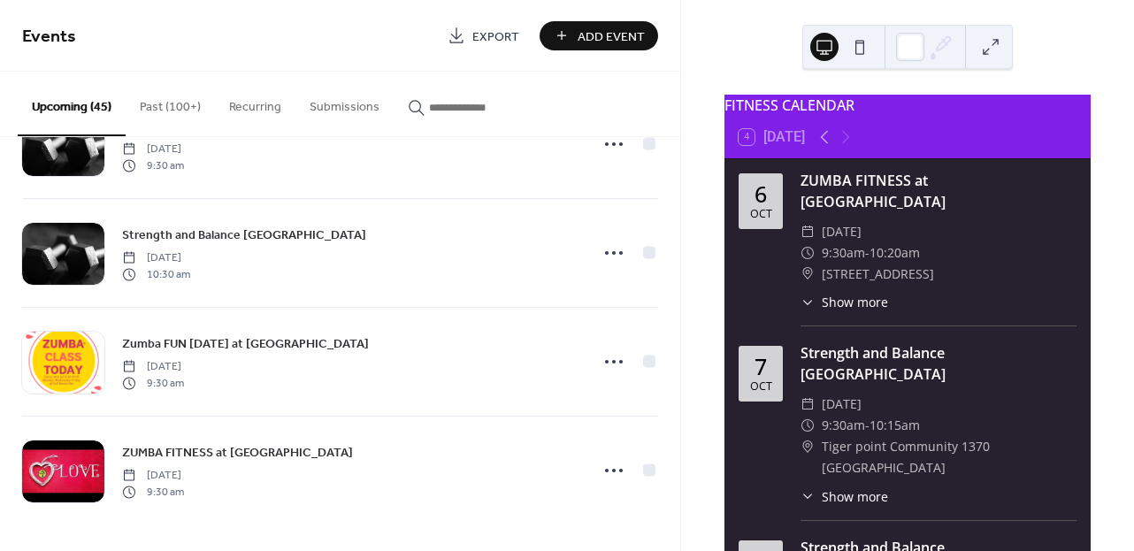
scroll to position [3446, 0]
click at [508, 34] on span "Export" at bounding box center [495, 36] width 47 height 19
click at [476, 42] on span "Export" at bounding box center [495, 36] width 47 height 19
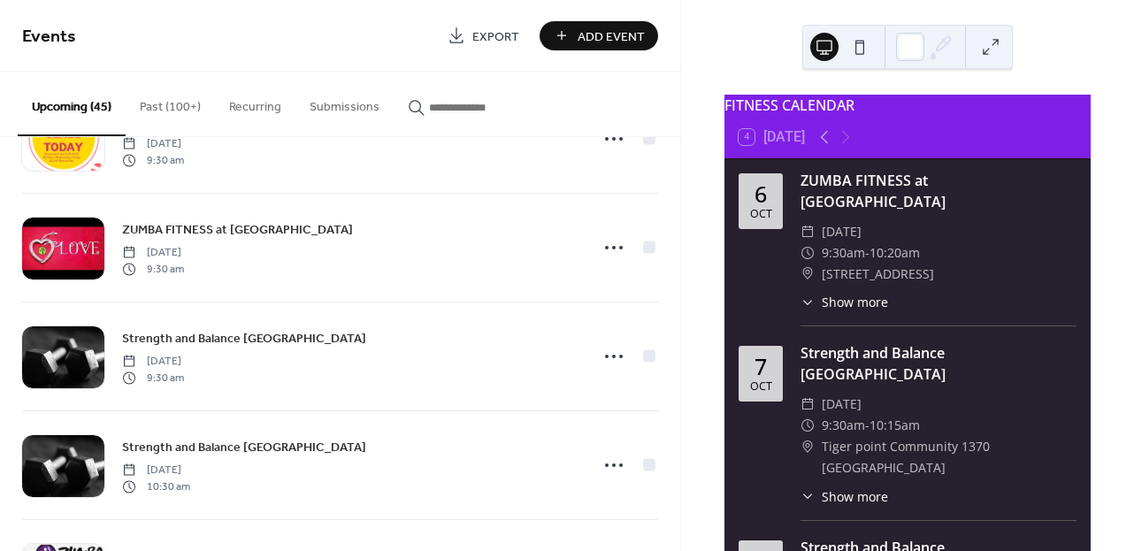
scroll to position [1595, 0]
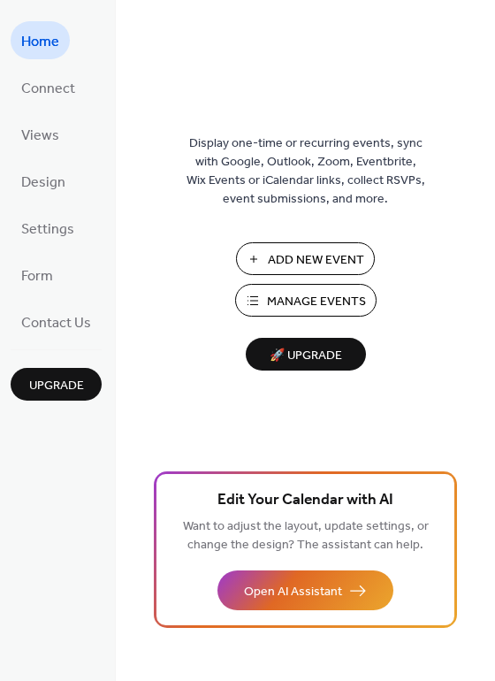
click at [296, 295] on span "Manage Events" at bounding box center [316, 302] width 99 height 19
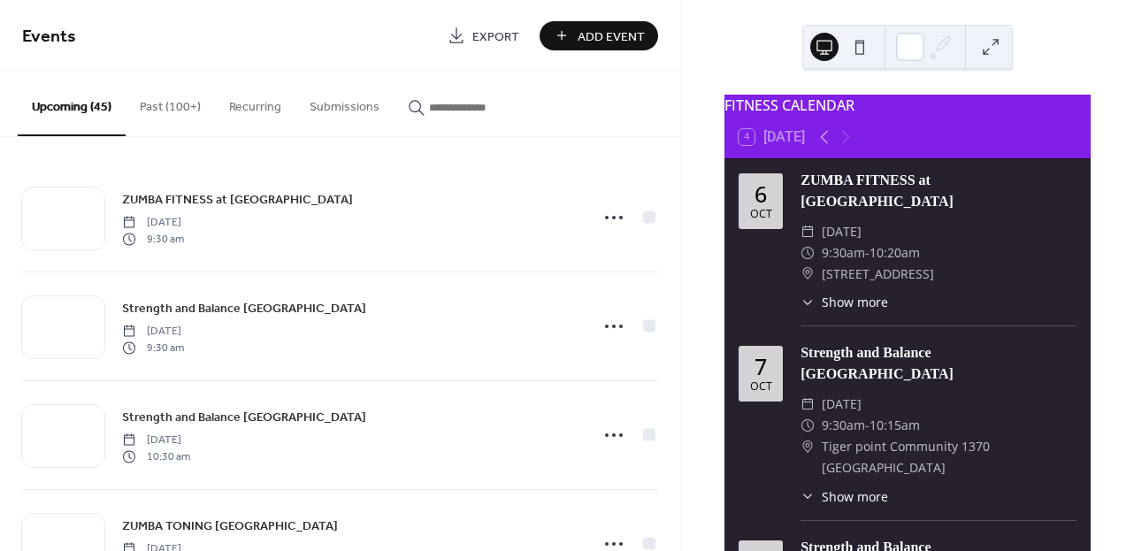
click at [679, 69] on div "Events Export Add Event" at bounding box center [340, 36] width 680 height 72
click at [674, 182] on div "ZUMBA FITNESS at [GEOGRAPHIC_DATA] [DATE] 9:30 am Strength and [GEOGRAPHIC_DATA…" at bounding box center [340, 344] width 680 height 414
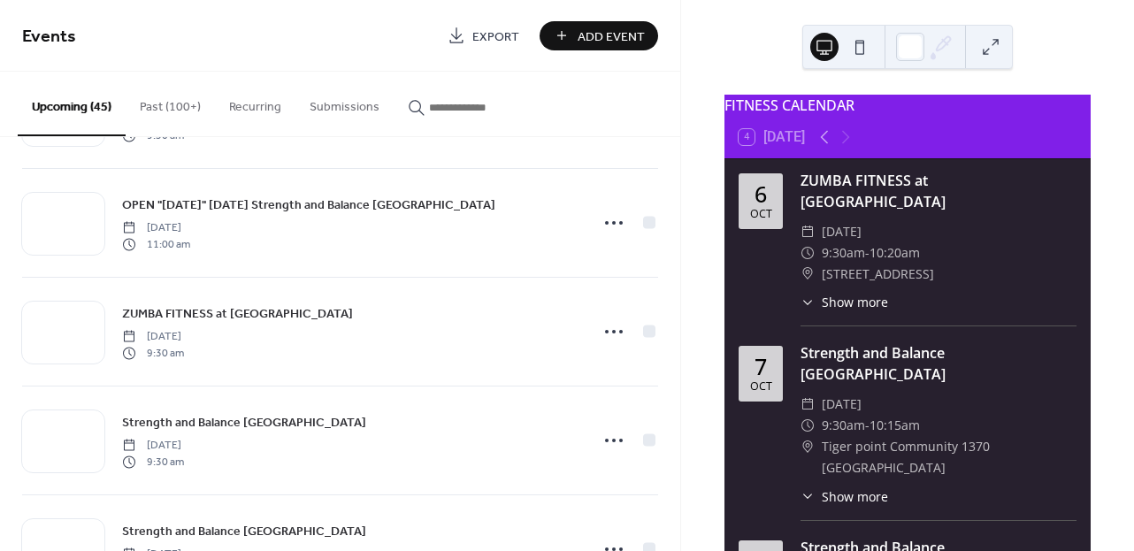
scroll to position [3882, 0]
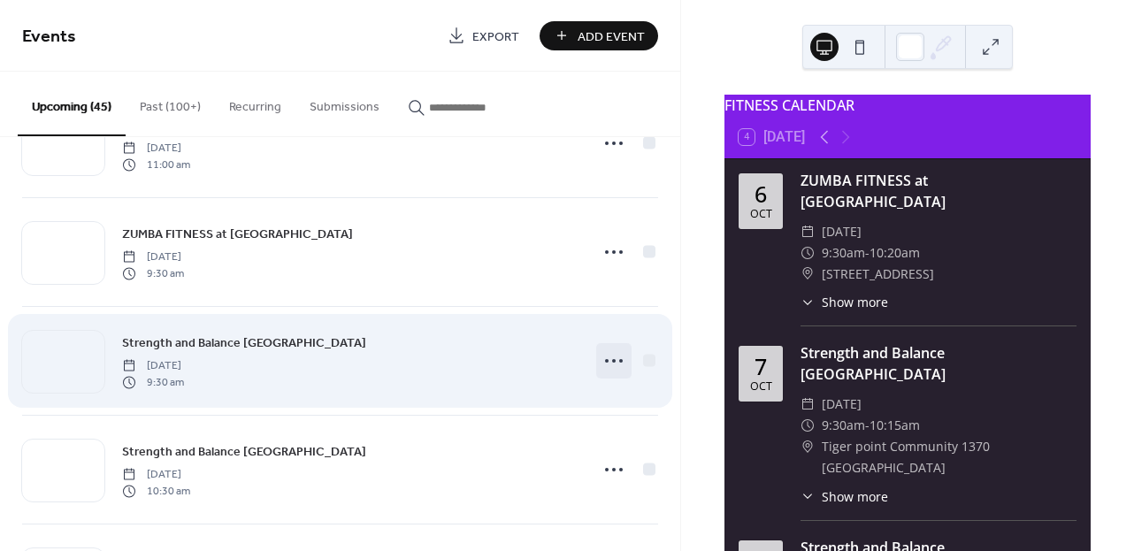
click at [604, 361] on icon at bounding box center [614, 361] width 28 height 28
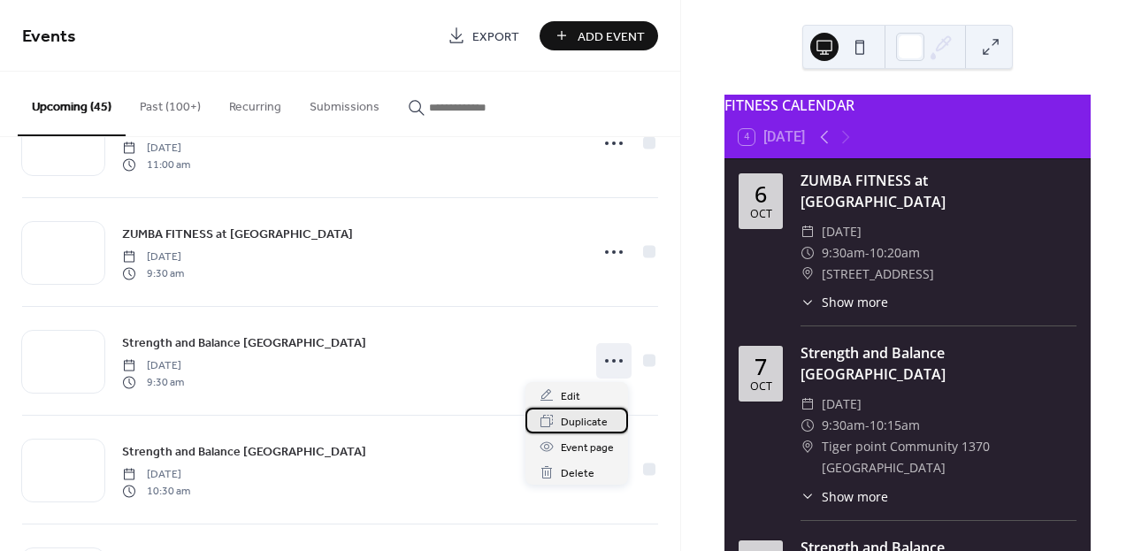
click at [591, 420] on span "Duplicate" at bounding box center [584, 422] width 47 height 19
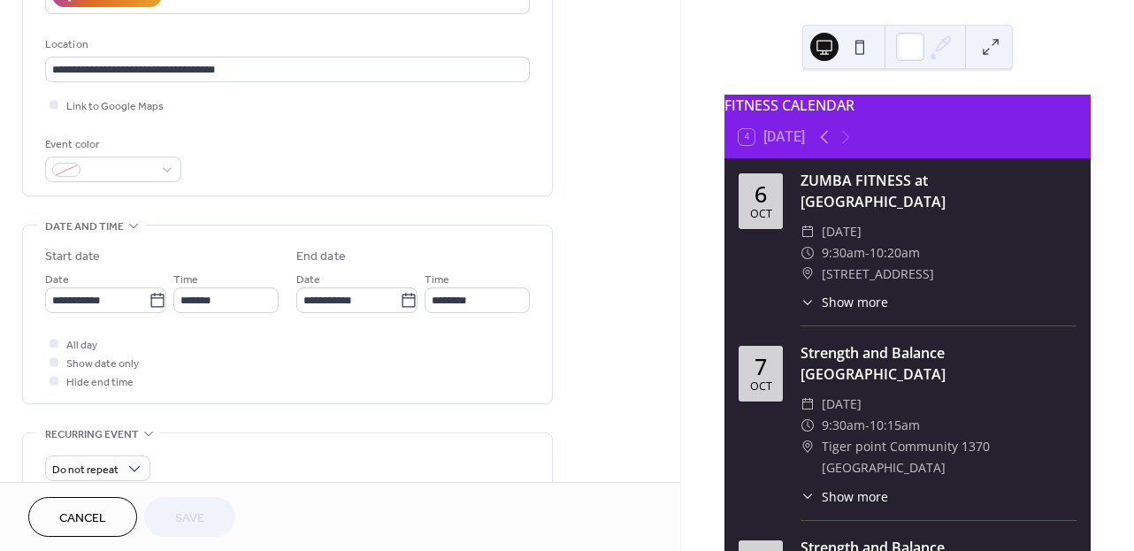
scroll to position [409, 0]
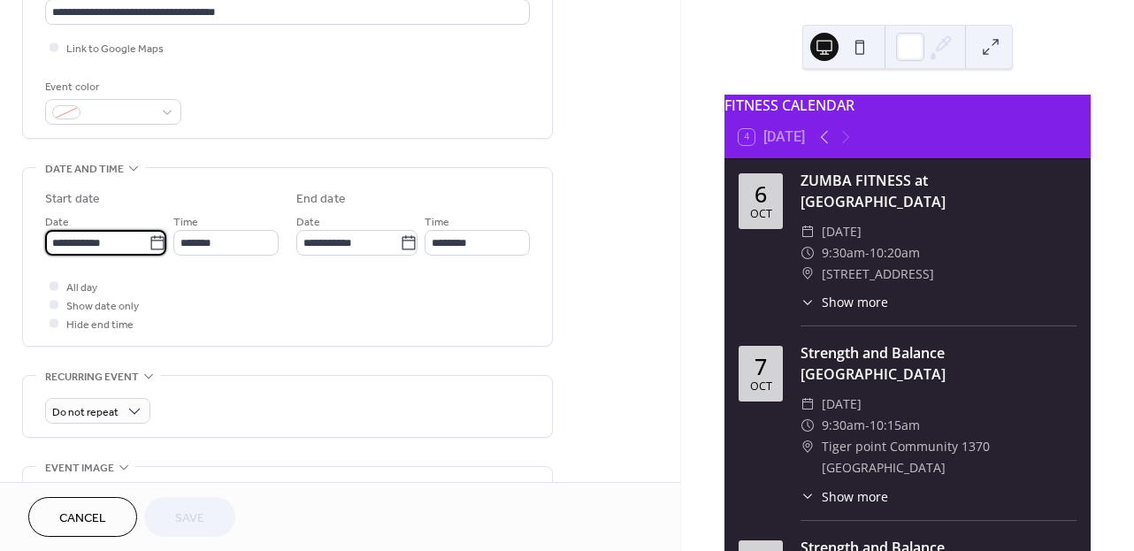
click at [126, 248] on input "**********" at bounding box center [96, 243] width 103 height 26
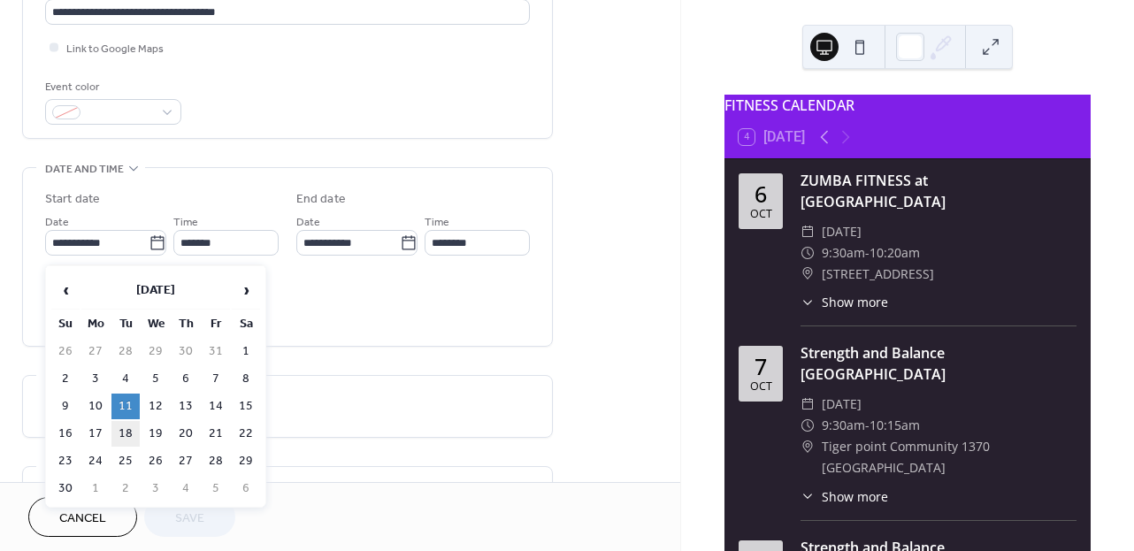
click at [124, 435] on td "18" at bounding box center [125, 434] width 28 height 26
type input "**********"
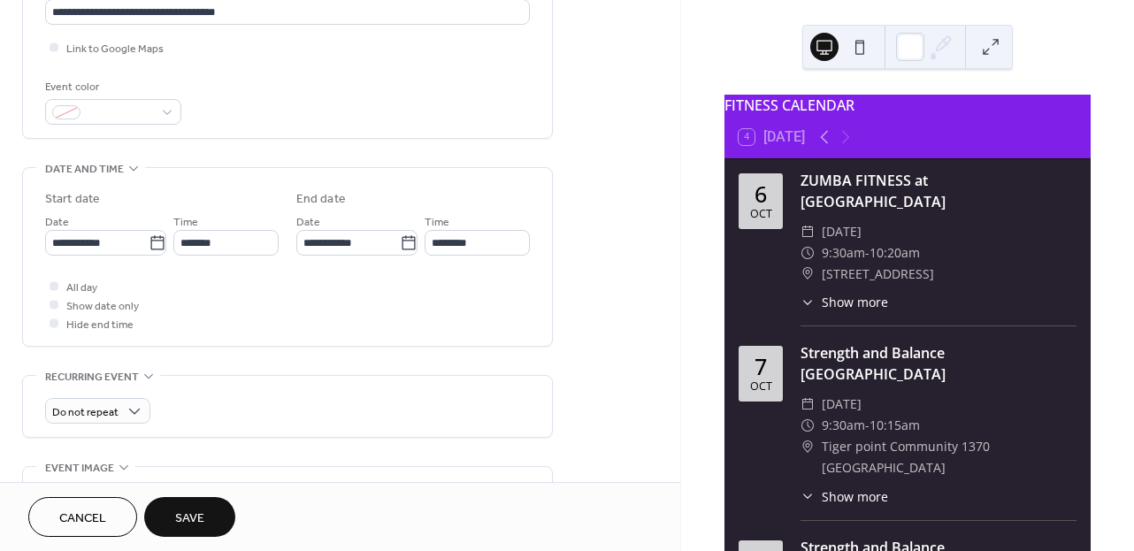
click at [202, 523] on span "Save" at bounding box center [189, 518] width 29 height 19
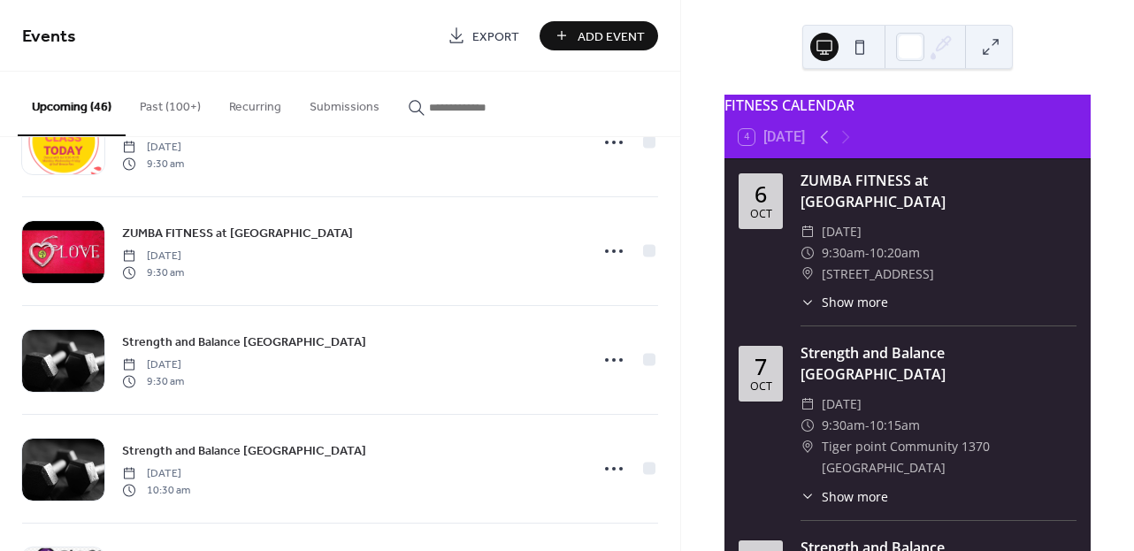
scroll to position [2418, 0]
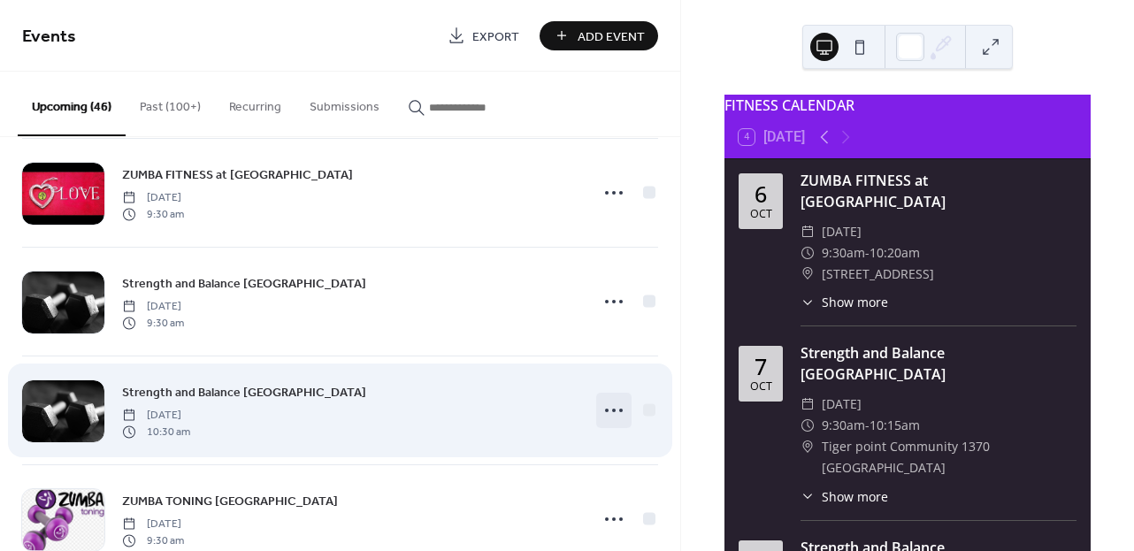
click at [601, 405] on icon at bounding box center [614, 410] width 28 height 28
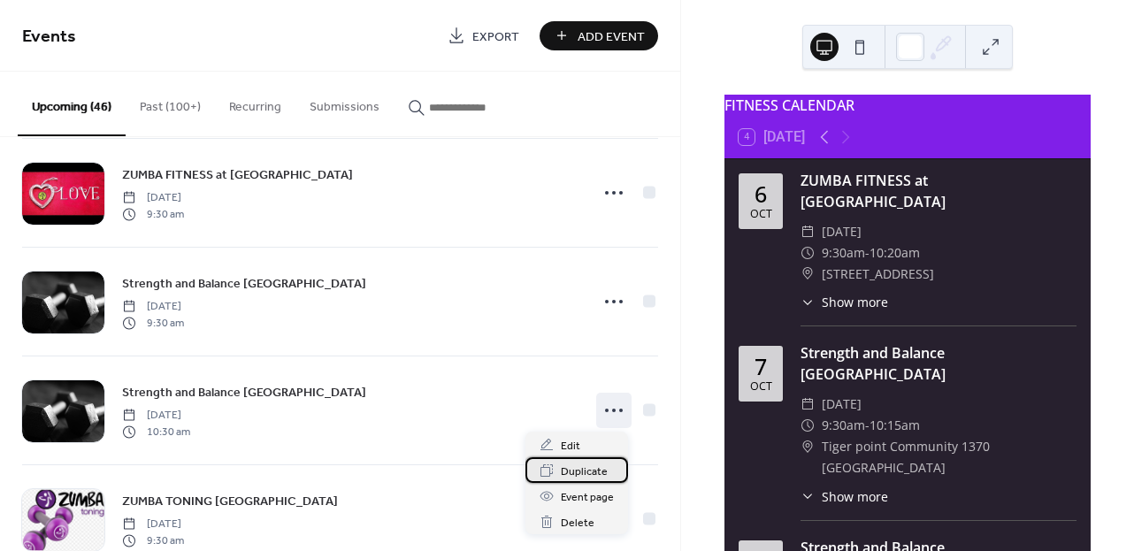
click at [585, 468] on span "Duplicate" at bounding box center [584, 472] width 47 height 19
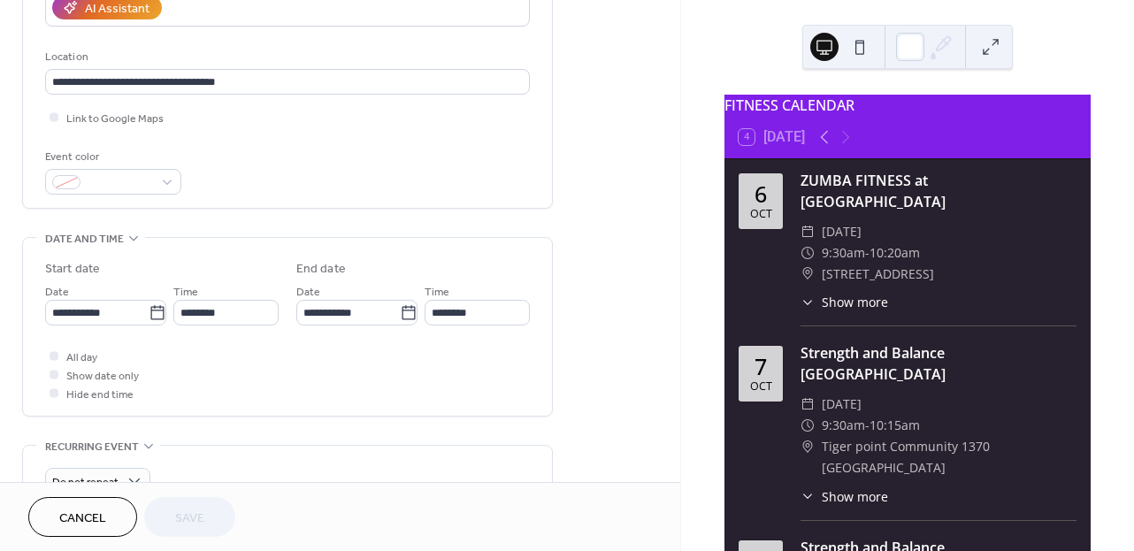
scroll to position [341, 0]
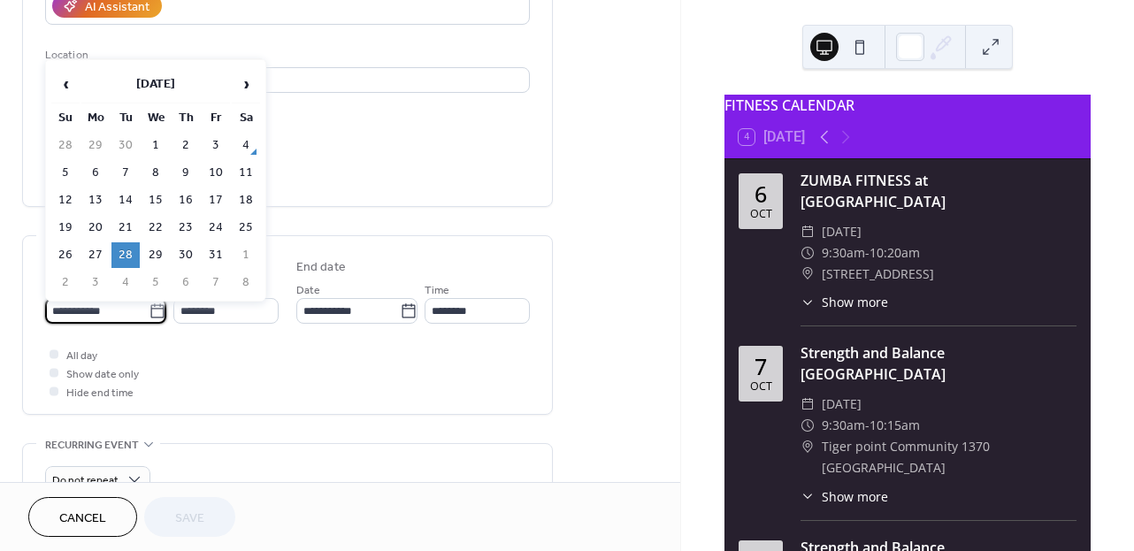
click at [123, 315] on input "**********" at bounding box center [96, 311] width 103 height 26
click at [249, 86] on span "›" at bounding box center [246, 83] width 27 height 35
click at [124, 231] on td "18" at bounding box center [125, 228] width 28 height 26
type input "**********"
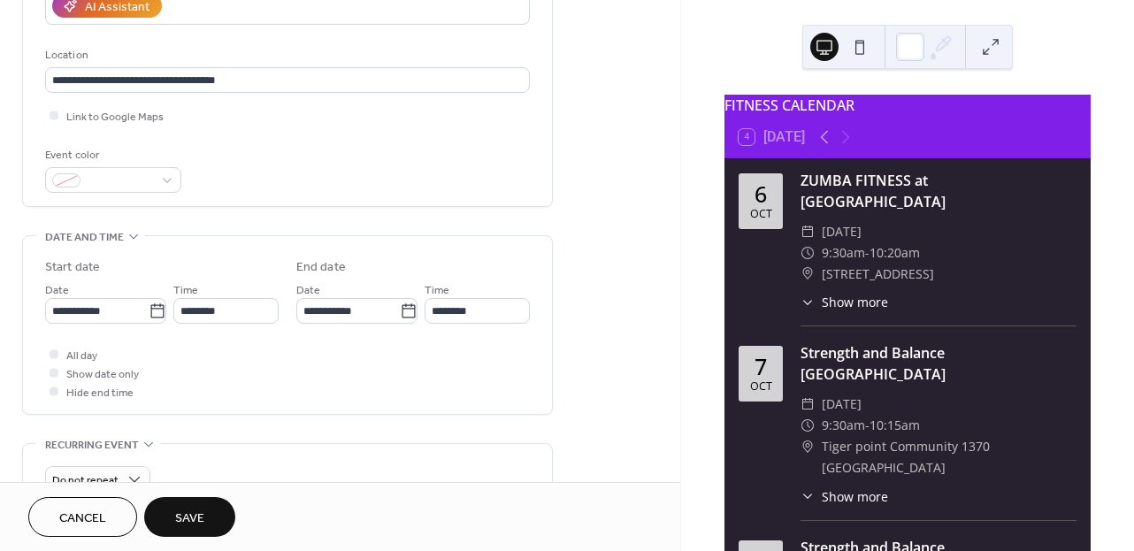
click at [198, 523] on span "Save" at bounding box center [189, 518] width 29 height 19
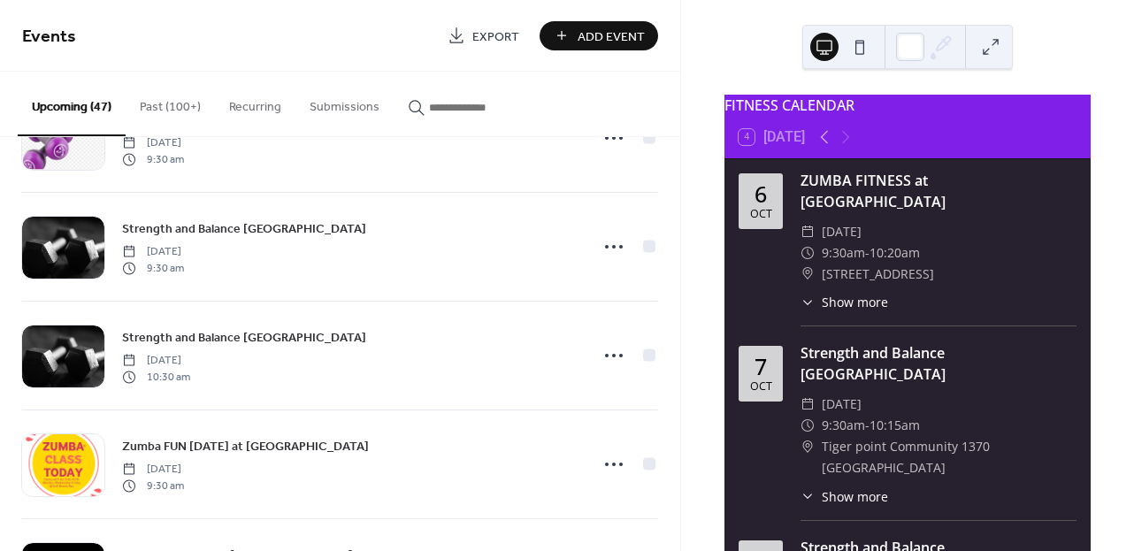
scroll to position [3267, 0]
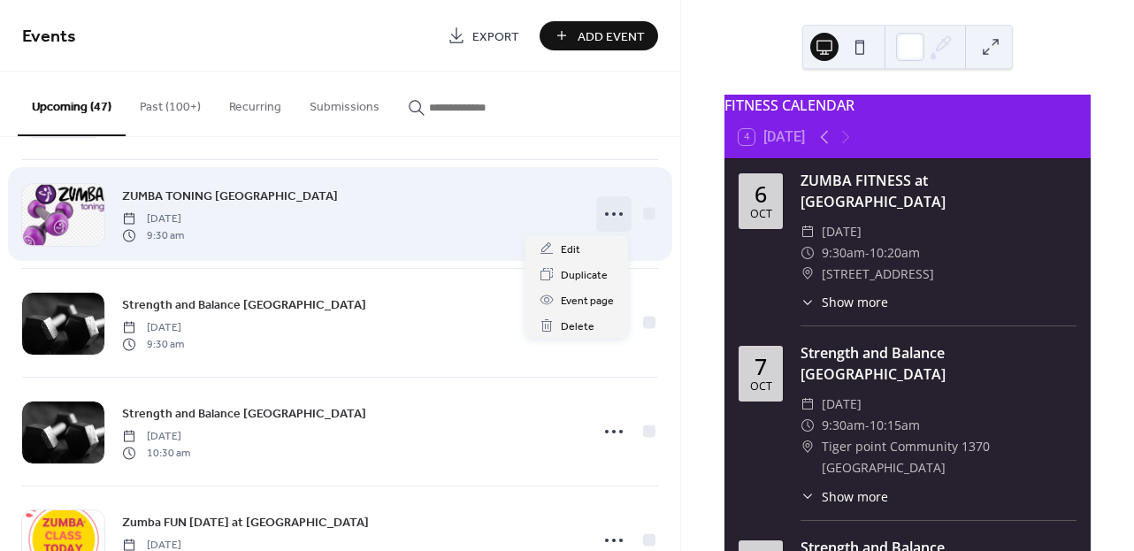
click at [600, 207] on icon at bounding box center [614, 214] width 28 height 28
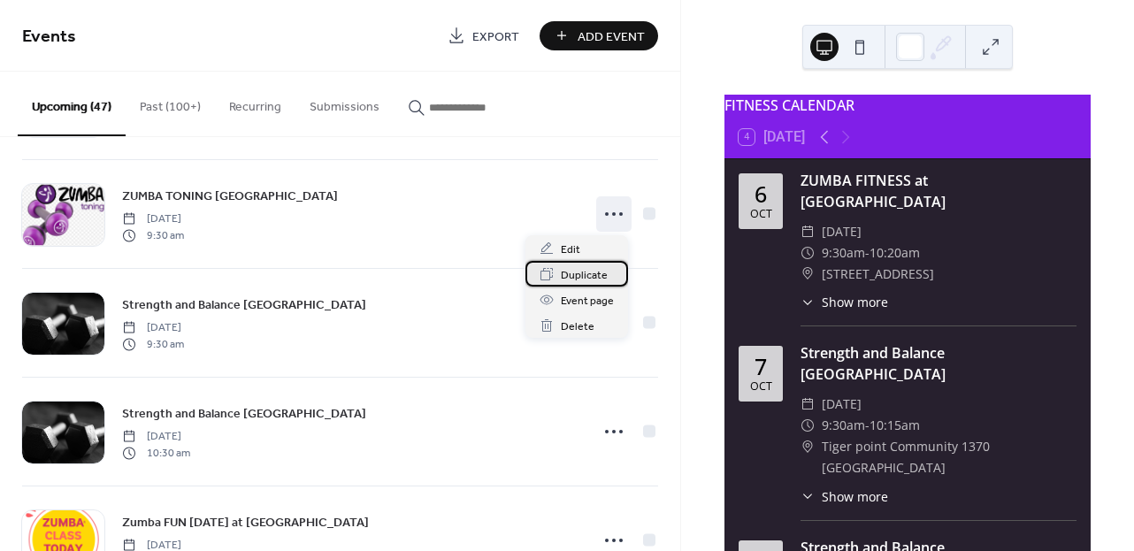
click at [583, 279] on span "Duplicate" at bounding box center [584, 275] width 47 height 19
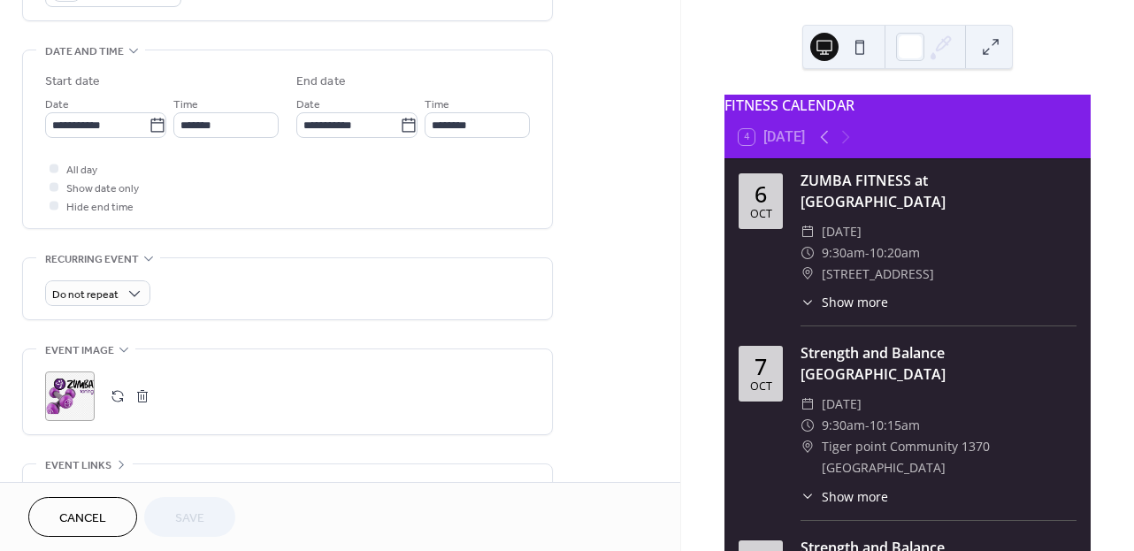
scroll to position [528, 0]
click at [123, 127] on input "**********" at bounding box center [96, 124] width 103 height 26
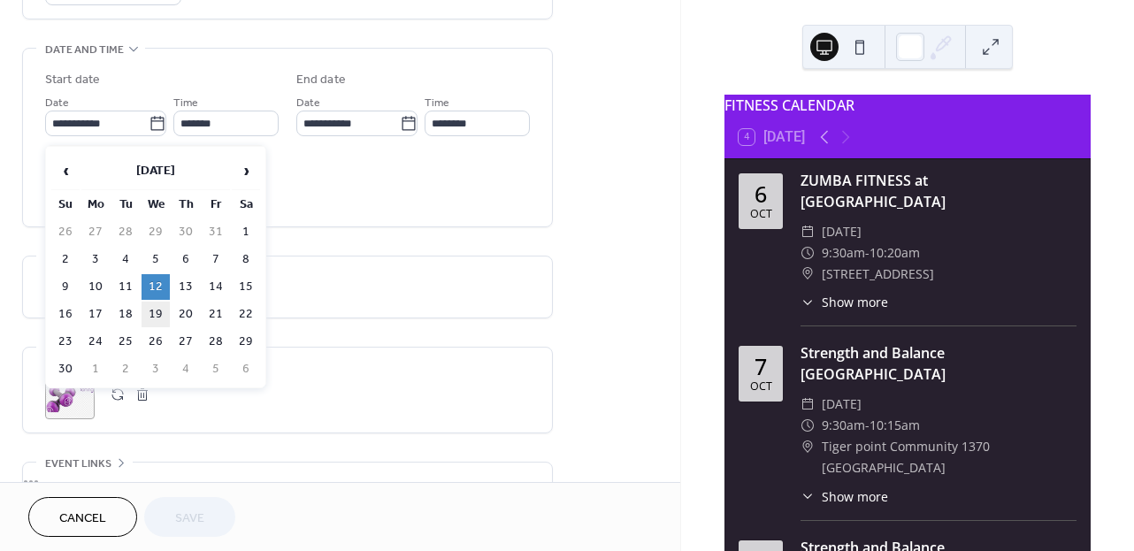
click at [157, 319] on td "19" at bounding box center [156, 315] width 28 height 26
type input "**********"
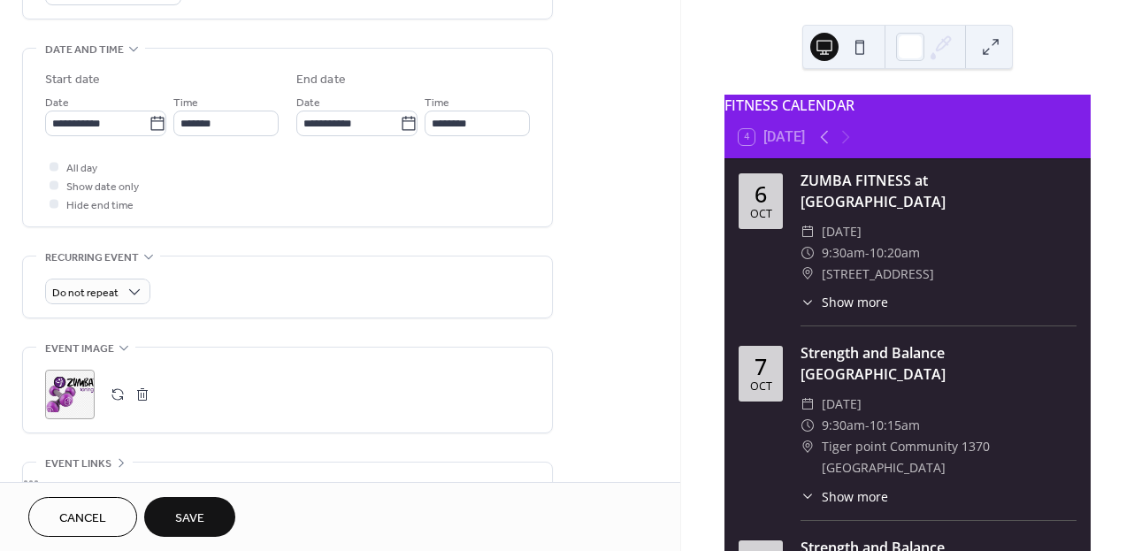
click at [207, 512] on button "Save" at bounding box center [189, 517] width 91 height 40
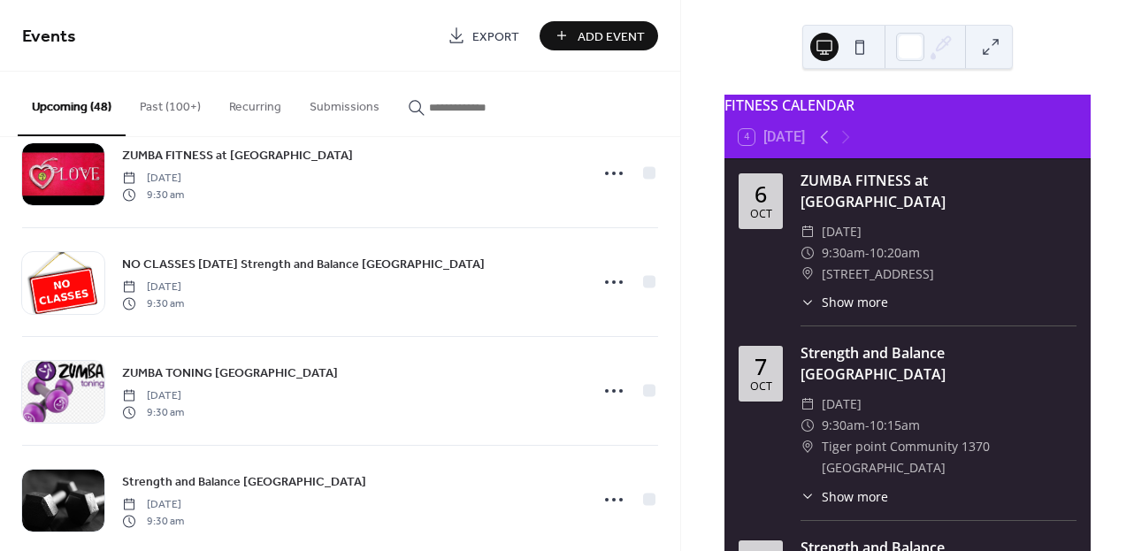
scroll to position [1402, 0]
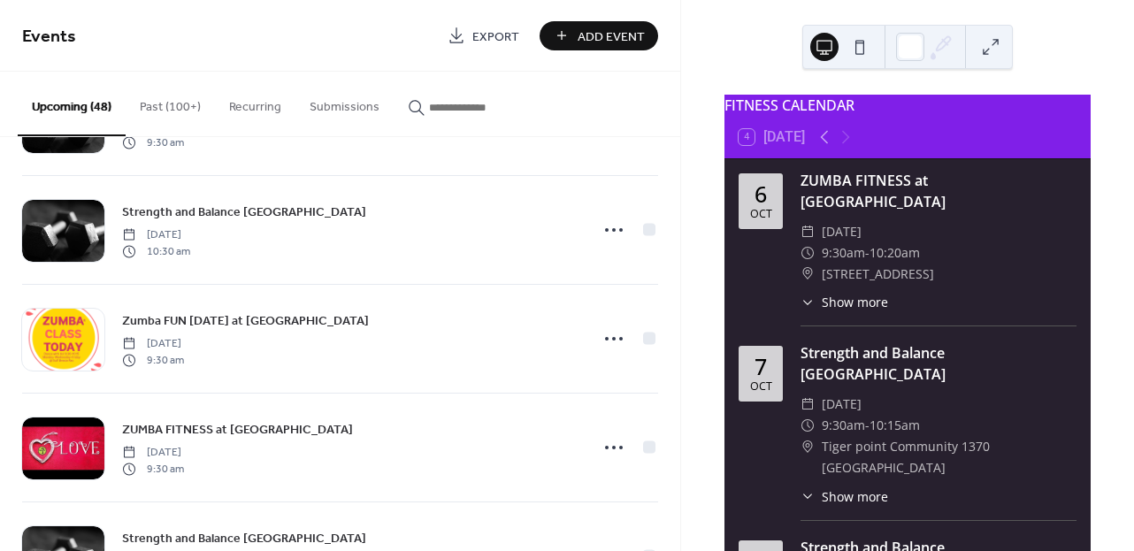
click at [674, 424] on div "ZUMBA FITNESS at [GEOGRAPHIC_DATA] [DATE] 9:30 am Strength and [GEOGRAPHIC_DATA…" at bounding box center [340, 344] width 680 height 414
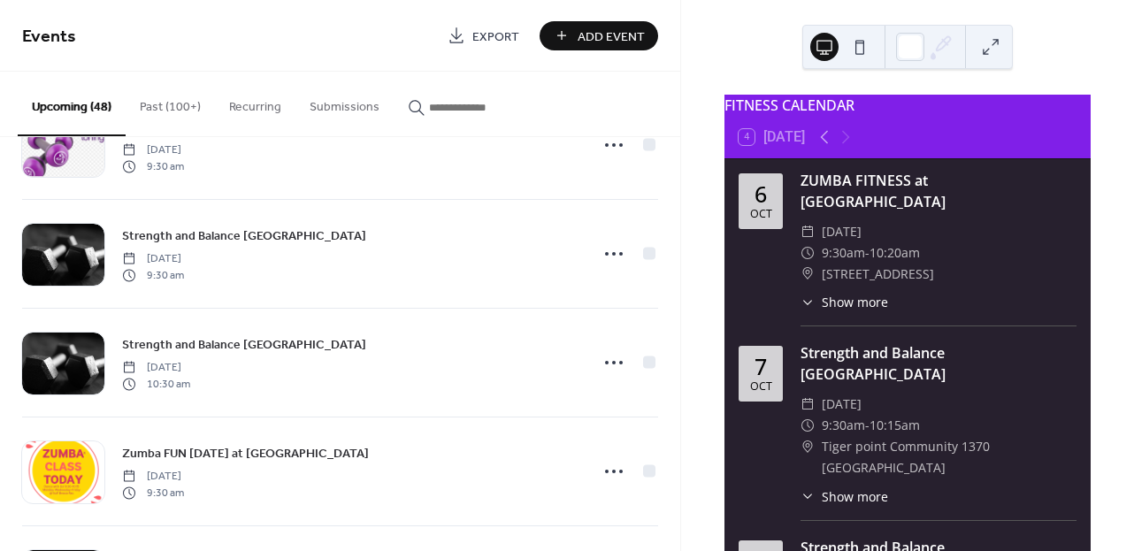
scroll to position [3281, 0]
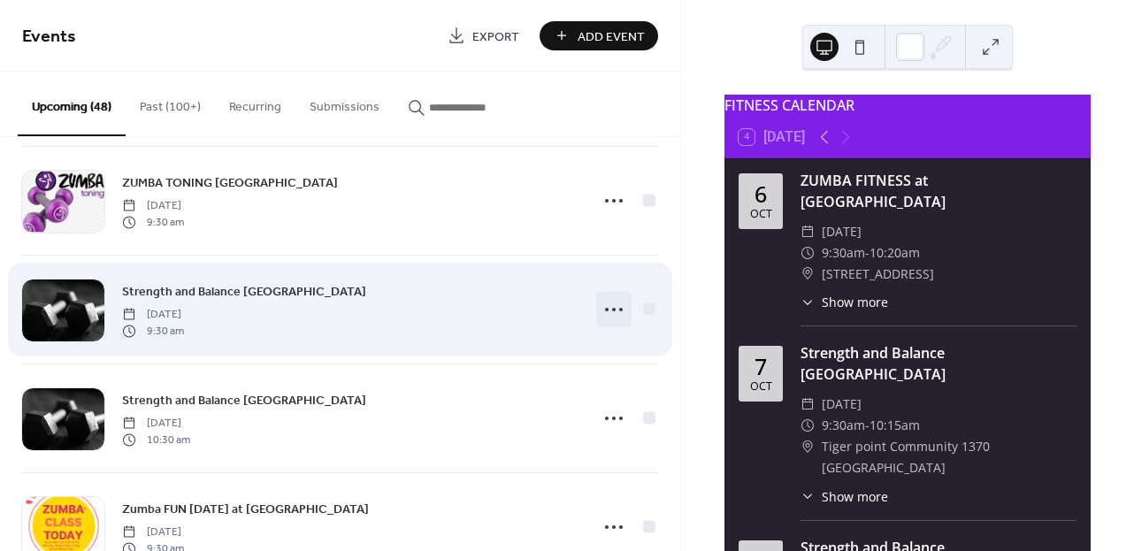
click at [605, 310] on circle at bounding box center [607, 310] width 4 height 4
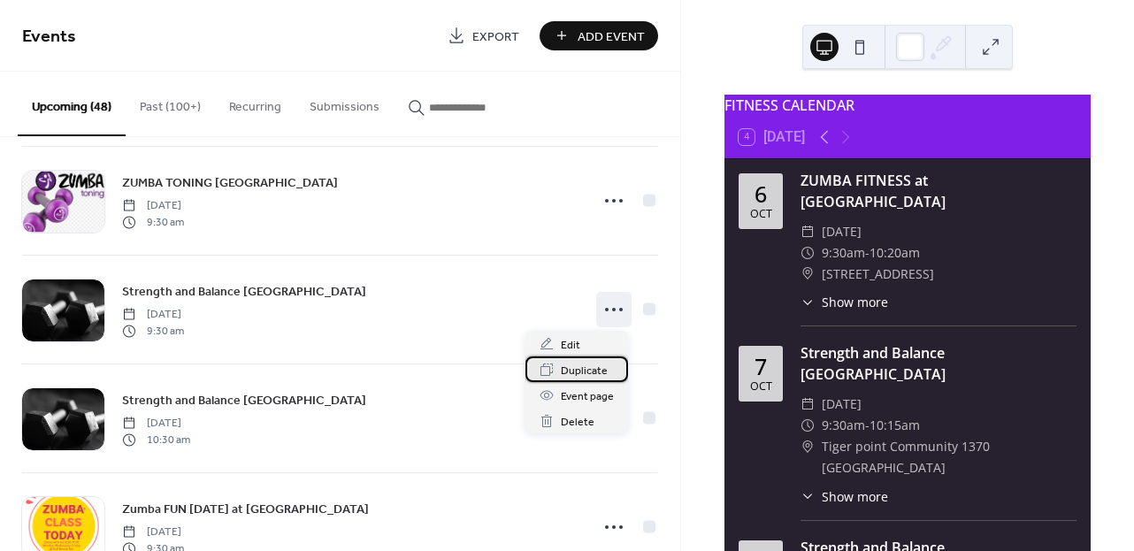
click at [589, 370] on span "Duplicate" at bounding box center [584, 371] width 47 height 19
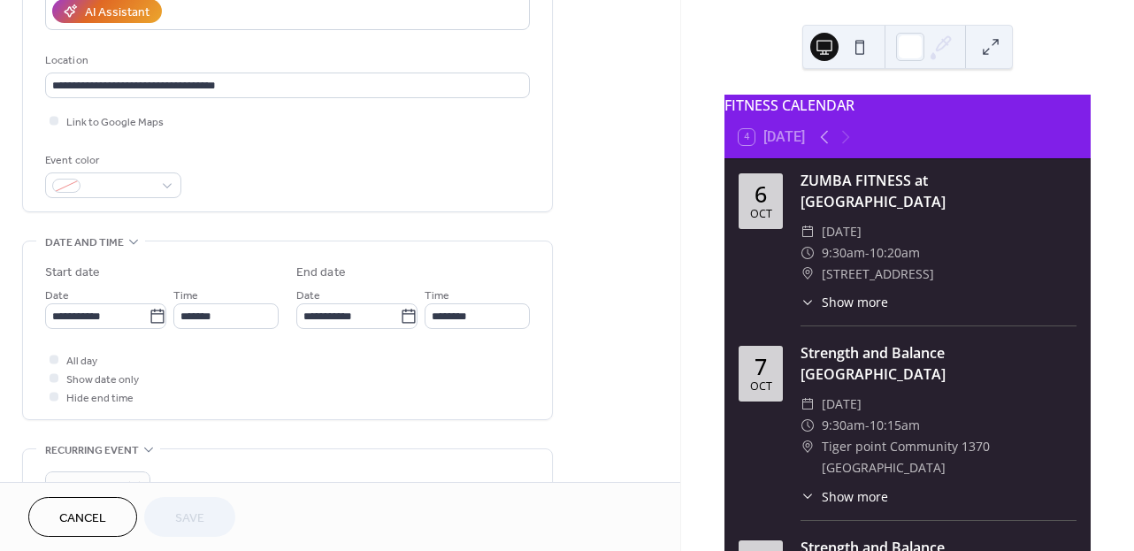
scroll to position [342, 0]
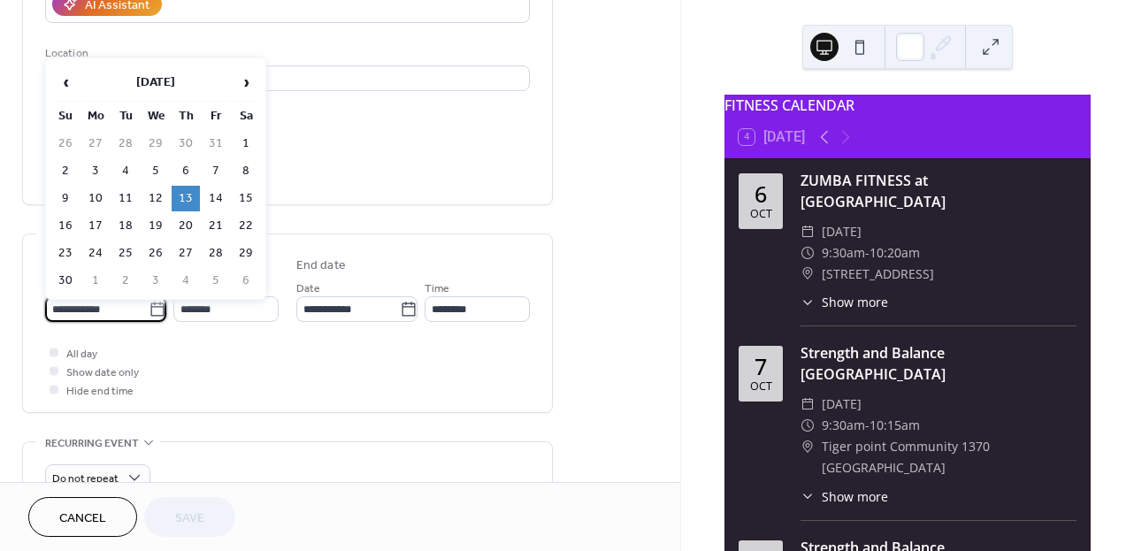
click at [109, 316] on input "**********" at bounding box center [96, 309] width 103 height 26
click at [186, 226] on td "20" at bounding box center [186, 226] width 28 height 26
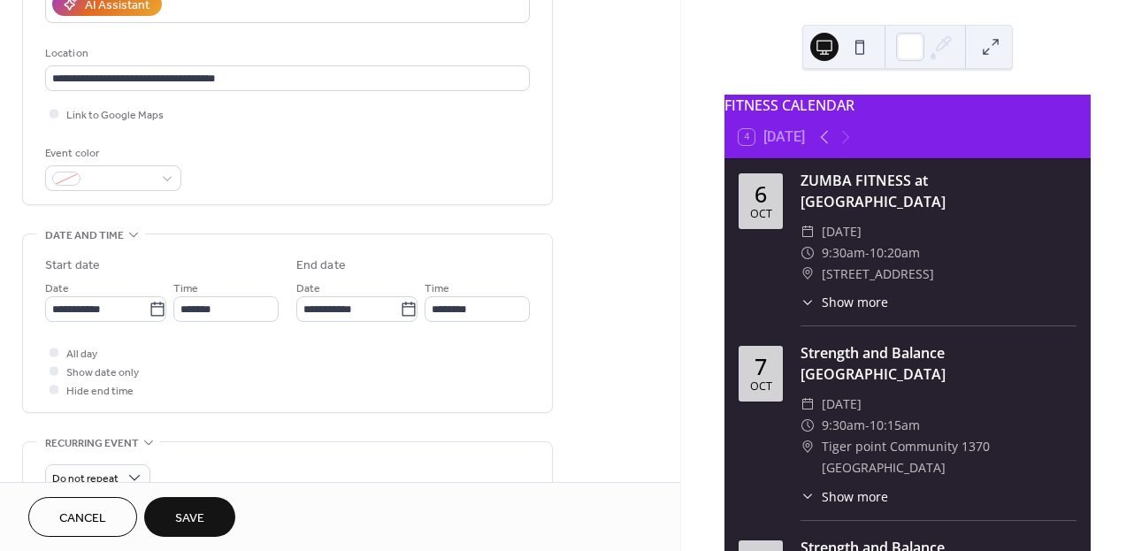
type input "**********"
click at [192, 512] on span "Save" at bounding box center [189, 518] width 29 height 19
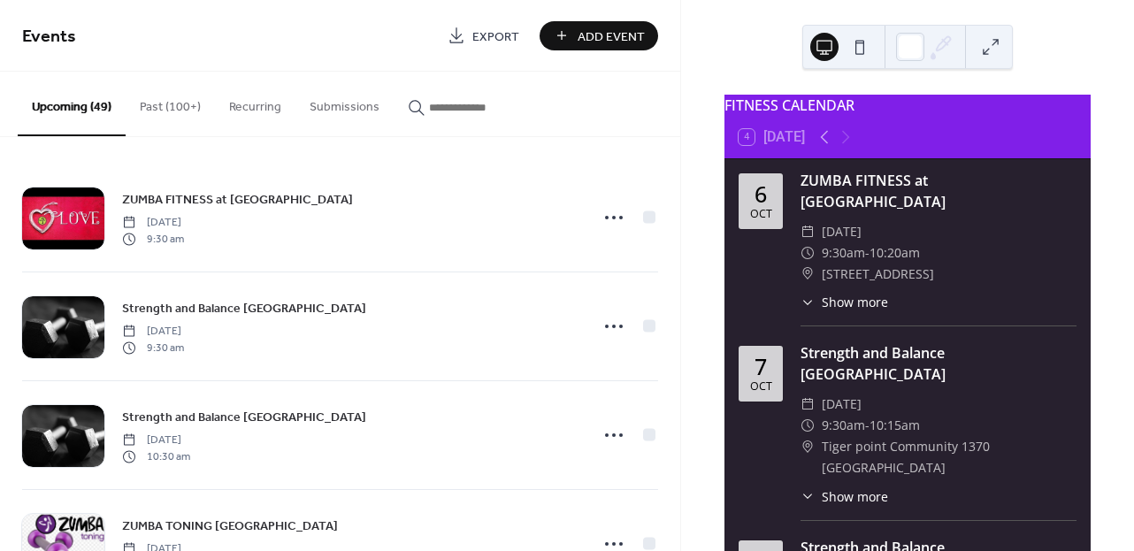
click at [674, 227] on div "ZUMBA FITNESS at [GEOGRAPHIC_DATA] [DATE] 9:30 am Strength and [GEOGRAPHIC_DATA…" at bounding box center [340, 344] width 680 height 414
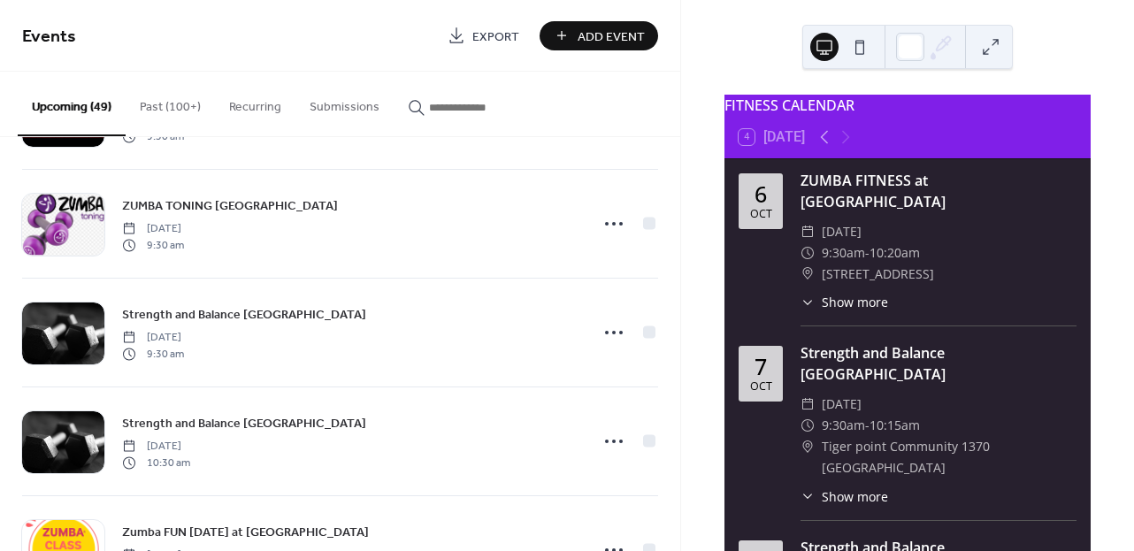
scroll to position [3266, 0]
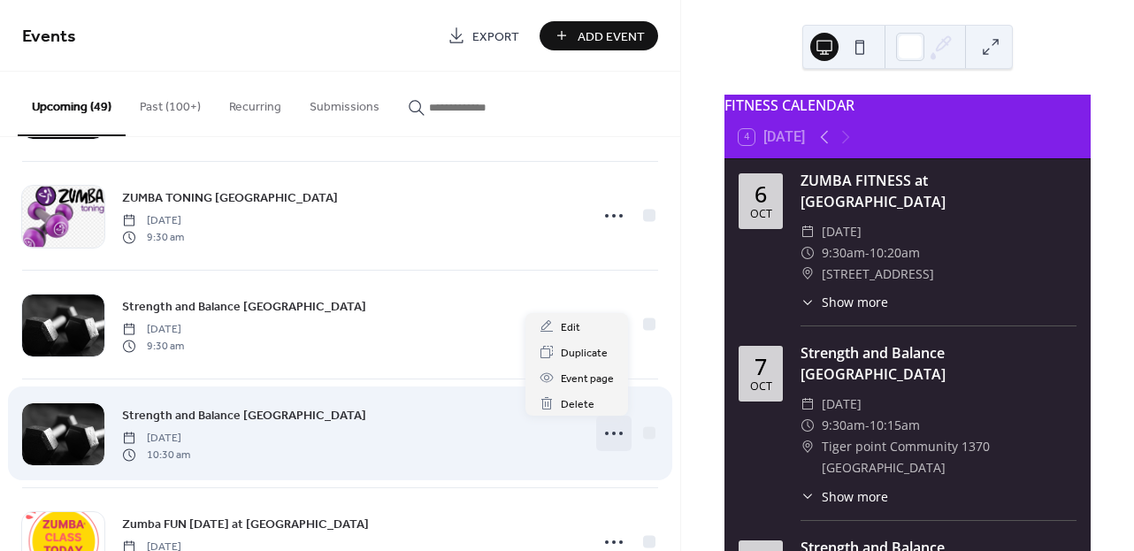
click at [609, 431] on icon at bounding box center [614, 433] width 28 height 28
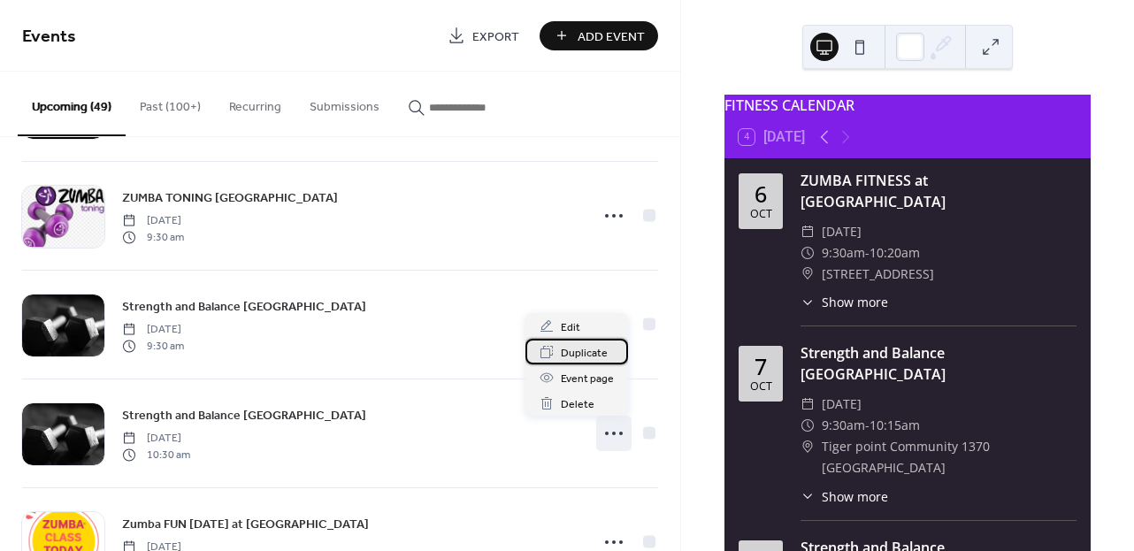
click at [594, 350] on span "Duplicate" at bounding box center [584, 353] width 47 height 19
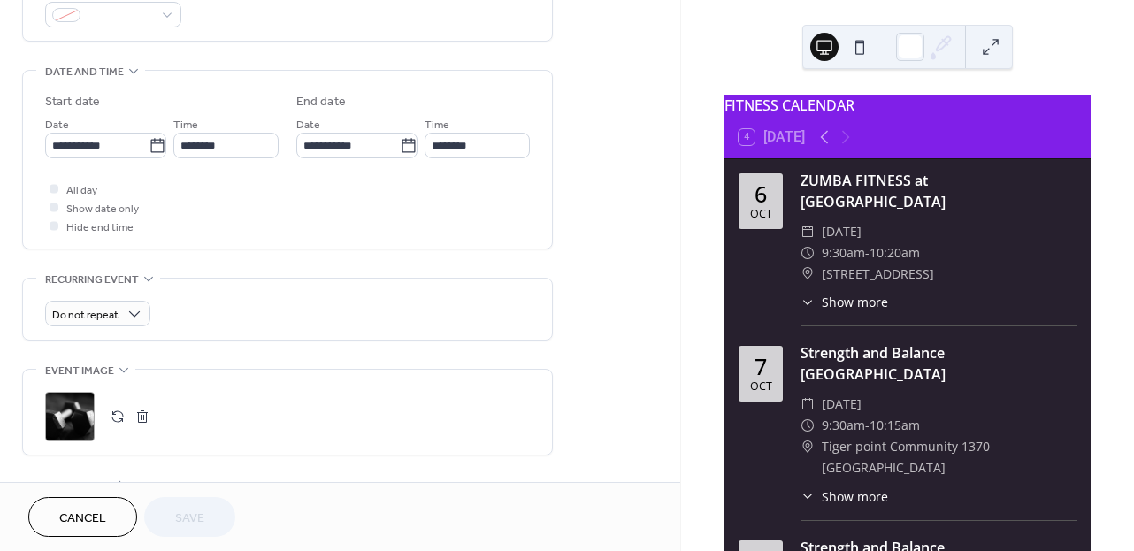
scroll to position [509, 0]
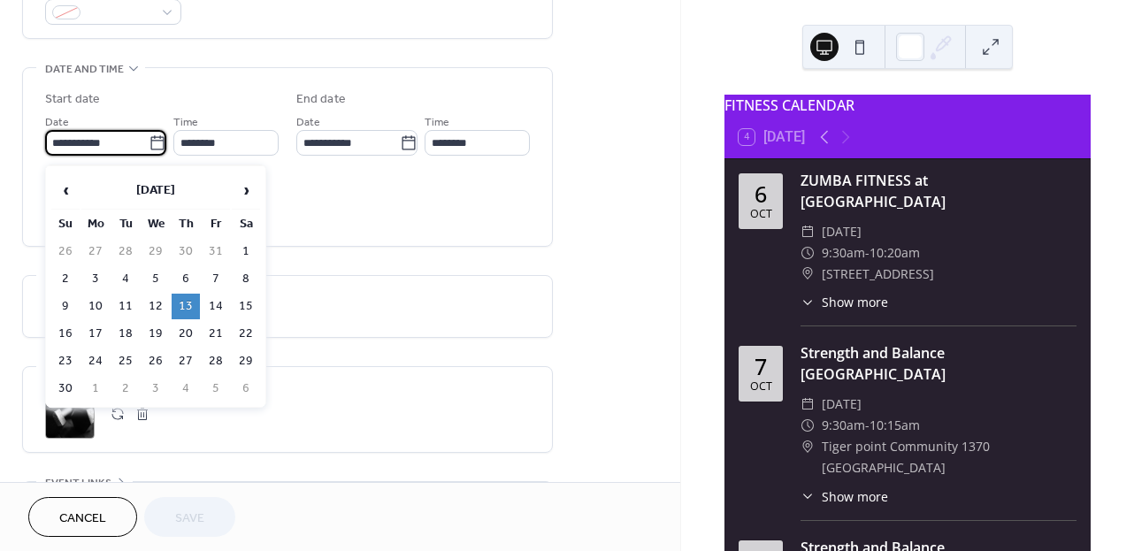
click at [117, 147] on input "**********" at bounding box center [96, 143] width 103 height 26
click at [181, 338] on td "20" at bounding box center [186, 334] width 28 height 26
type input "**********"
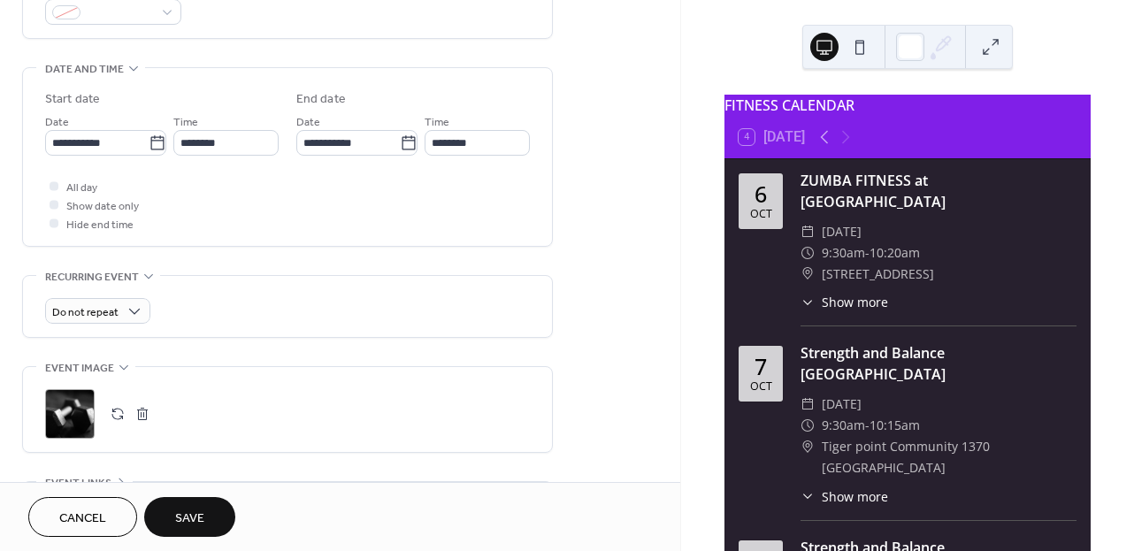
click at [212, 512] on button "Save" at bounding box center [189, 517] width 91 height 40
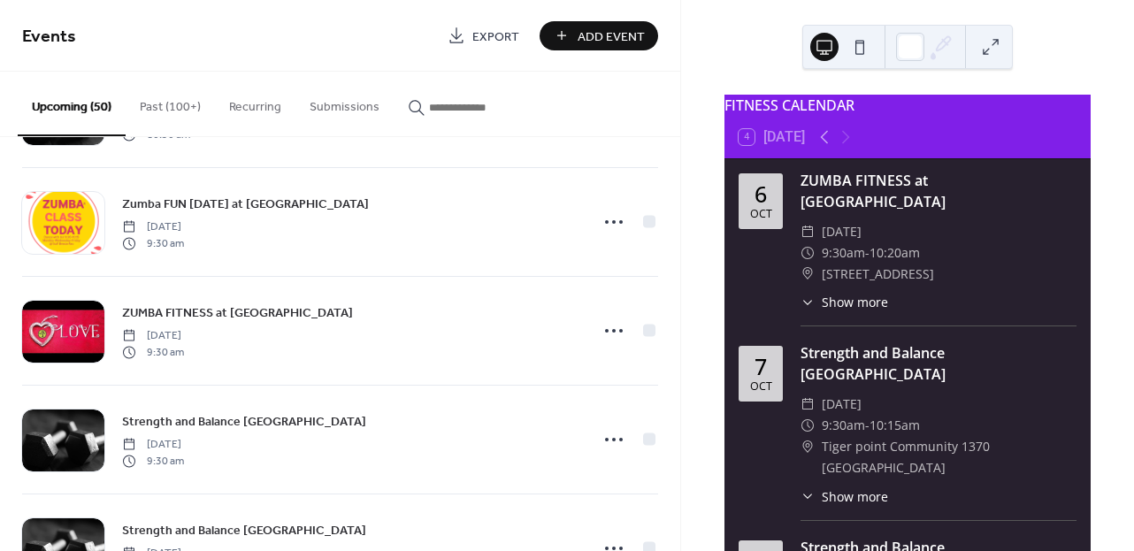
scroll to position [3548, 0]
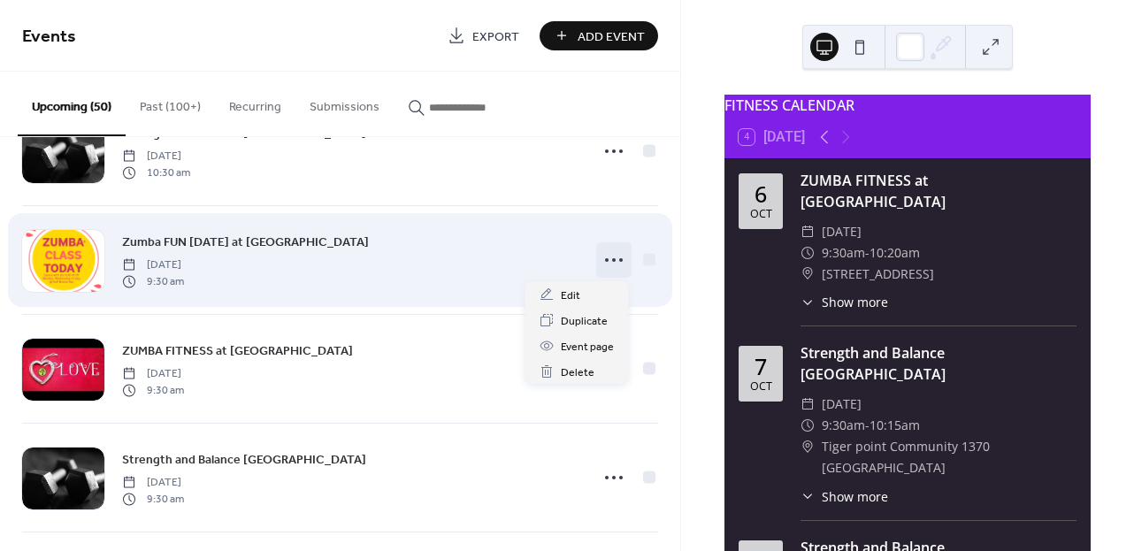
click at [605, 256] on icon at bounding box center [614, 260] width 28 height 28
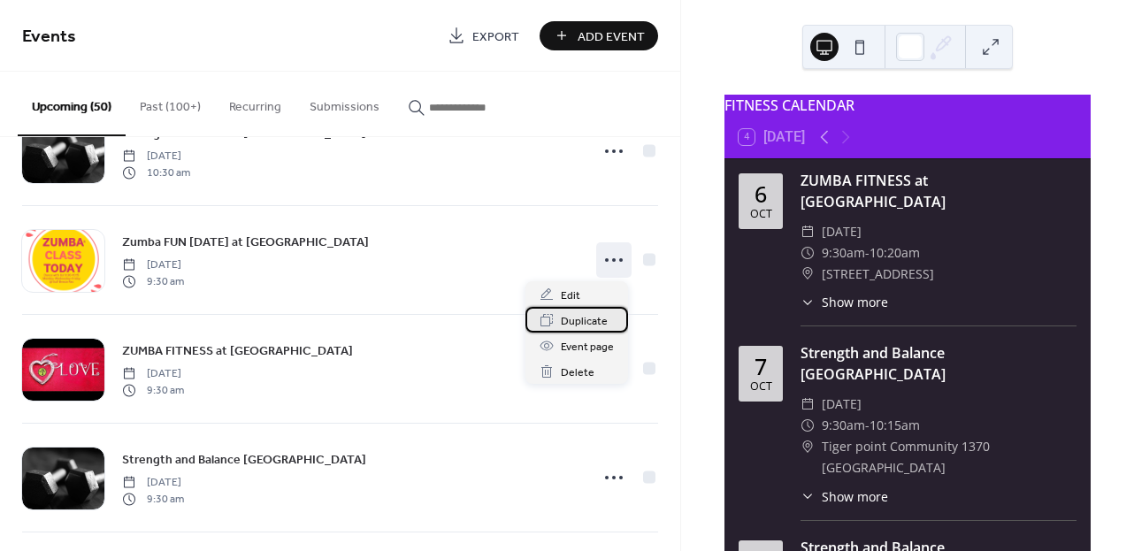
click at [574, 324] on span "Duplicate" at bounding box center [584, 321] width 47 height 19
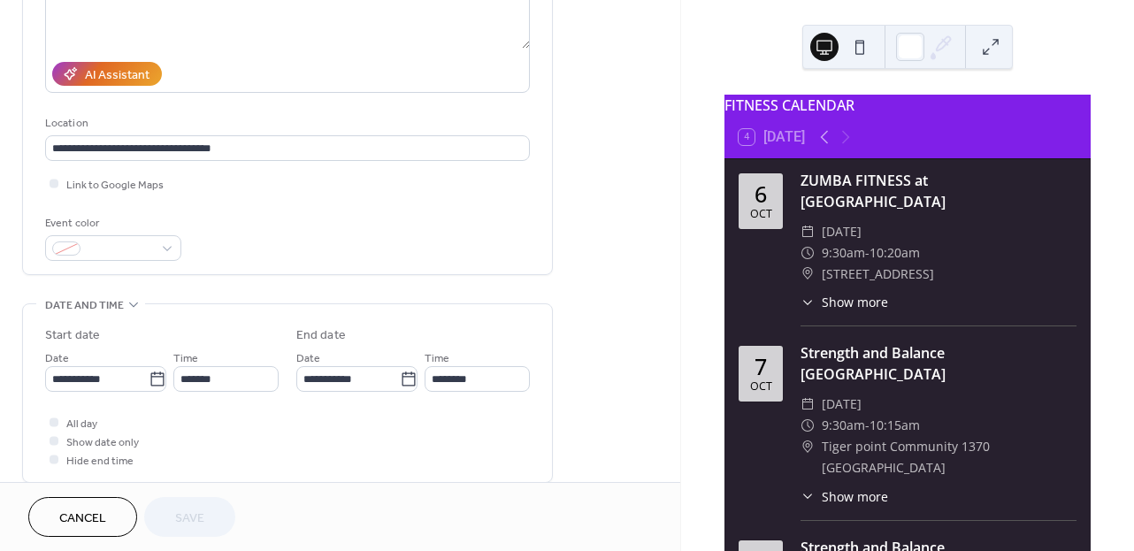
scroll to position [275, 0]
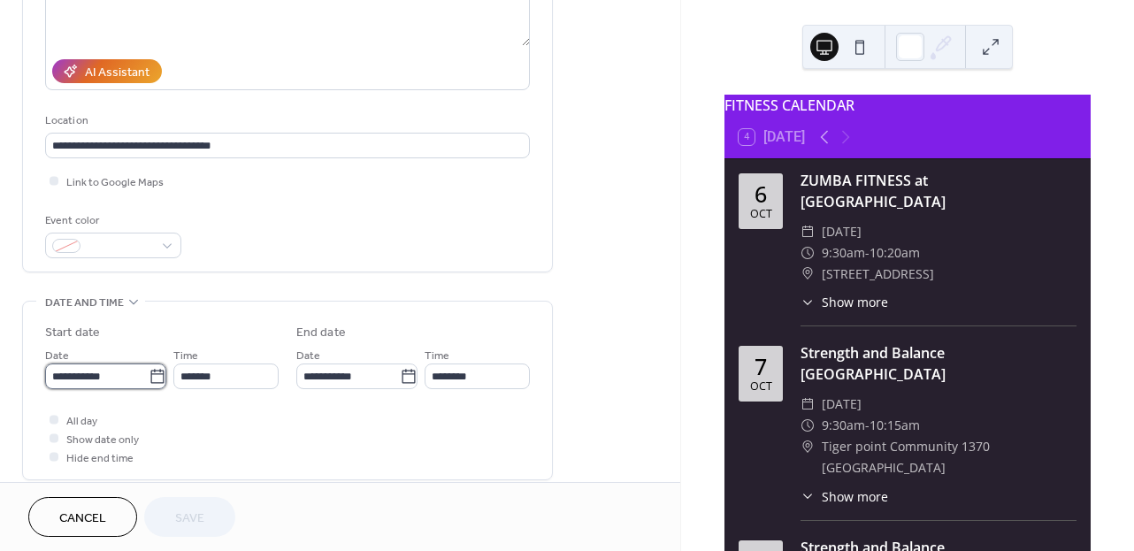
click at [111, 382] on input "**********" at bounding box center [96, 377] width 103 height 26
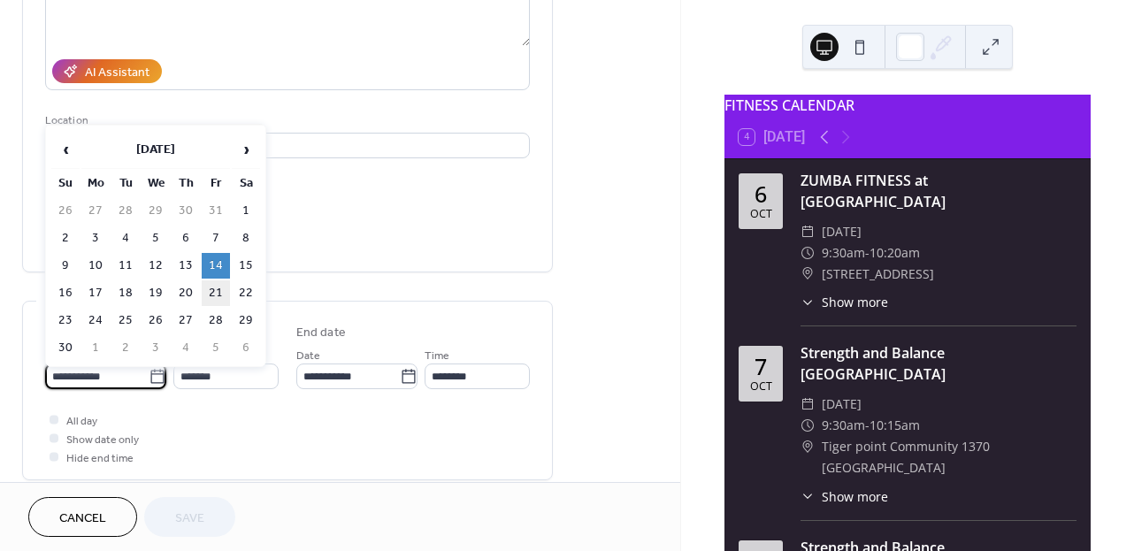
click at [212, 297] on td "21" at bounding box center [216, 293] width 28 height 26
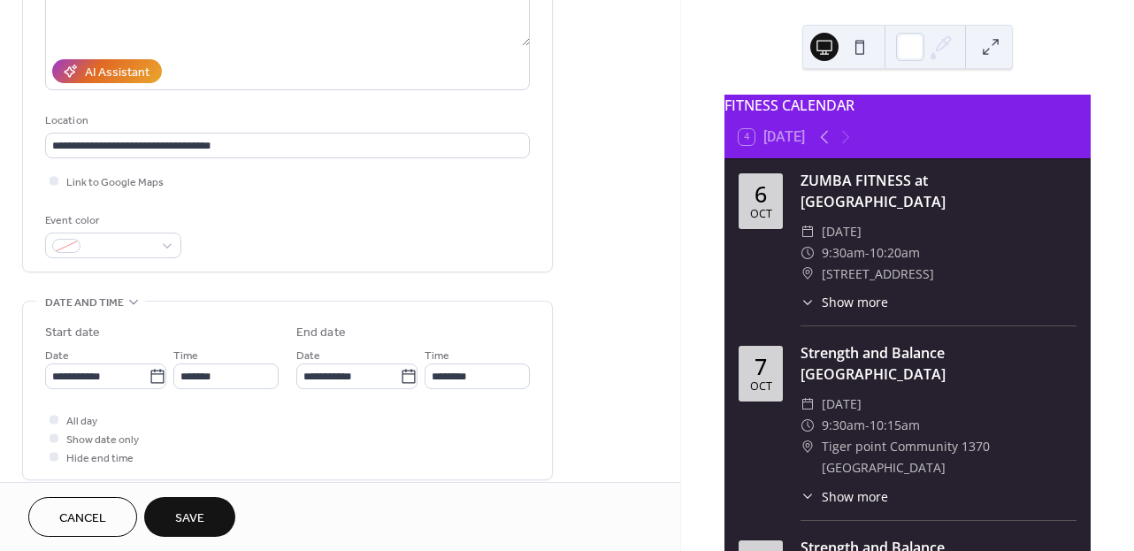
type input "**********"
click at [199, 518] on span "Save" at bounding box center [189, 518] width 29 height 19
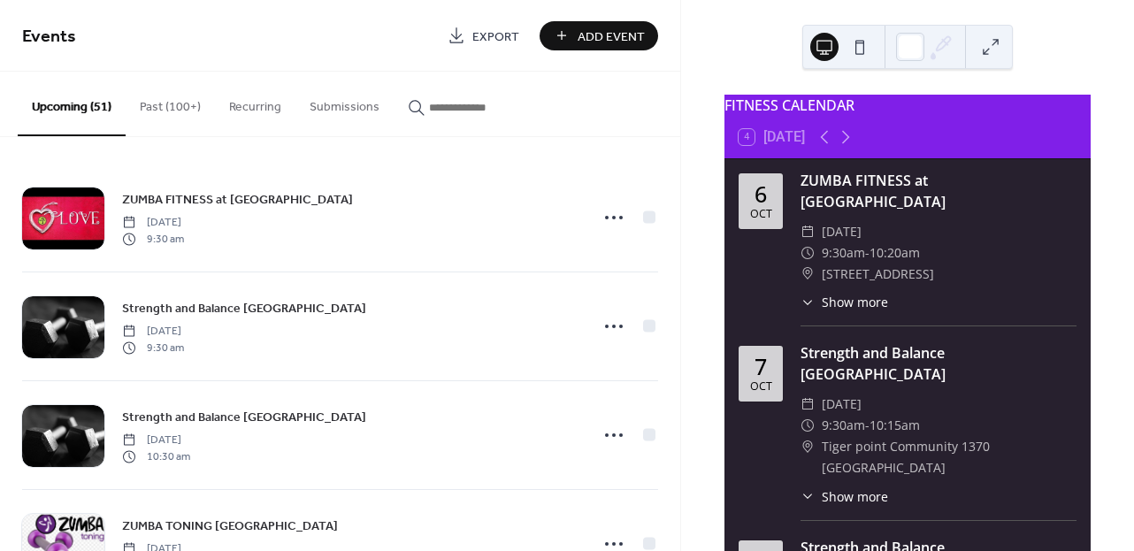
click at [674, 320] on div "ZUMBA FITNESS at [GEOGRAPHIC_DATA] [DATE] 9:30 am Strength and [GEOGRAPHIC_DATA…" at bounding box center [340, 344] width 680 height 414
click at [188, 107] on button "Past (100+)" at bounding box center [170, 103] width 89 height 63
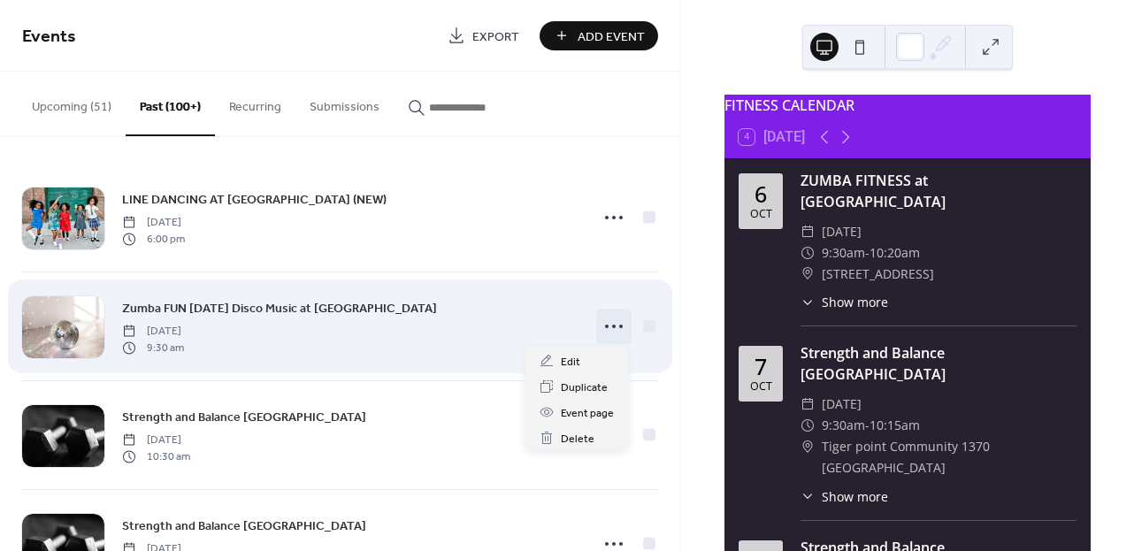
click at [605, 327] on icon at bounding box center [614, 326] width 28 height 28
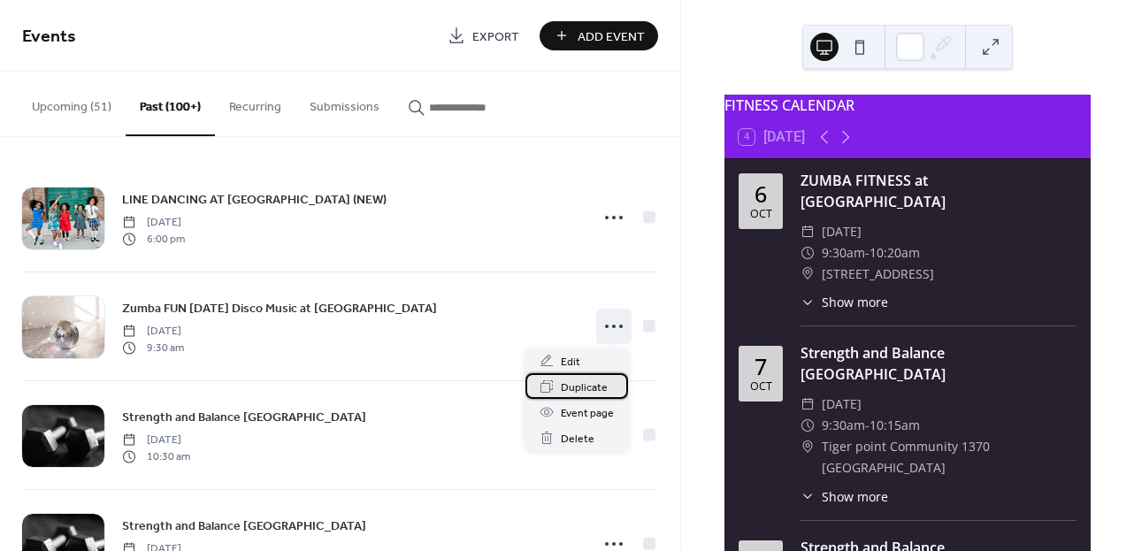
click at [582, 385] on span "Duplicate" at bounding box center [584, 388] width 47 height 19
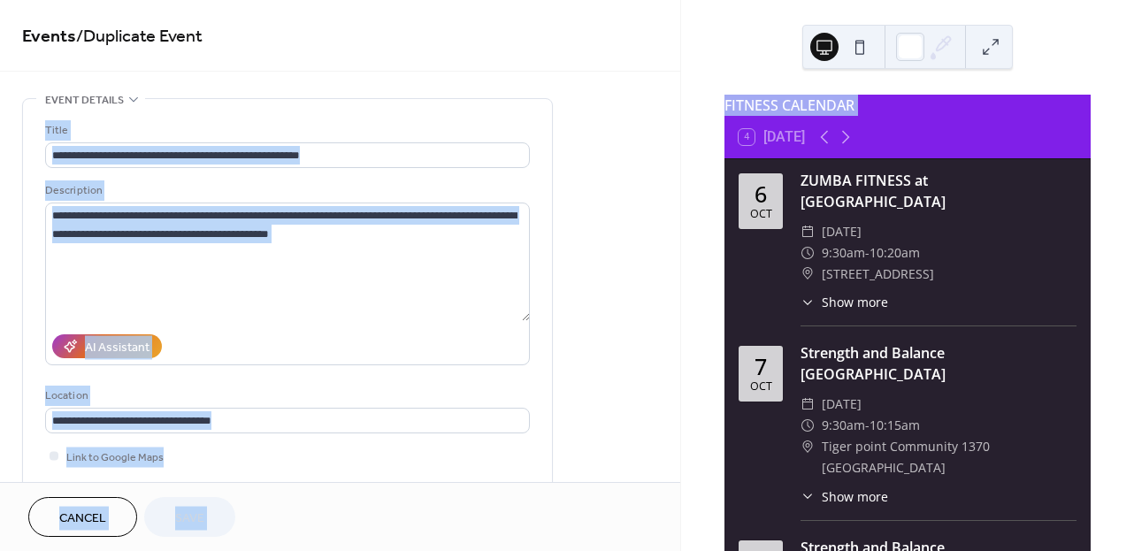
drag, startPoint x: 673, startPoint y: 78, endPoint x: 679, endPoint y: 128, distance: 50.8
click at [680, 130] on div "**********" at bounding box center [340, 241] width 680 height 482
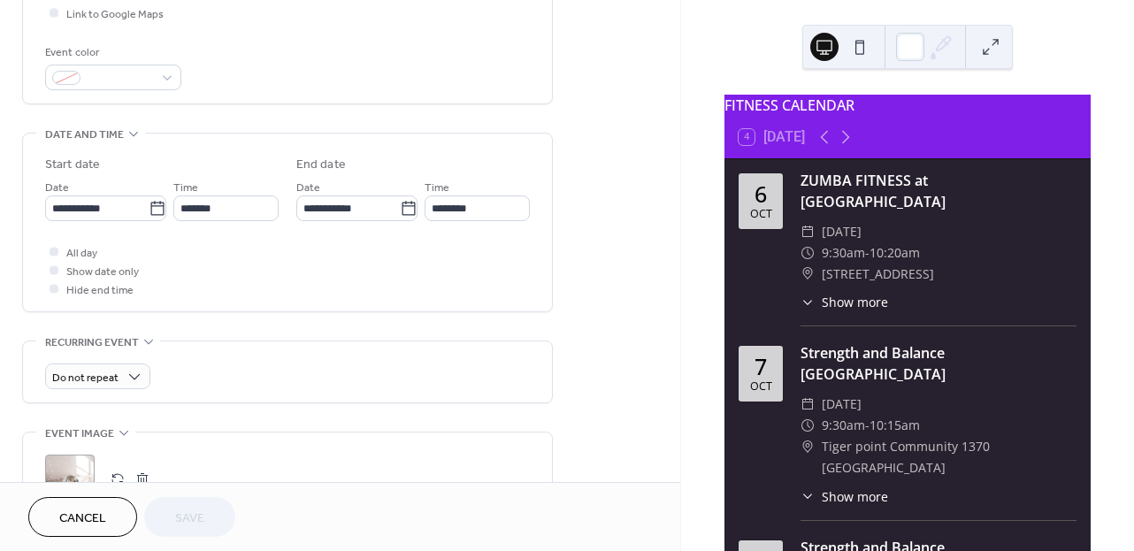
scroll to position [447, 0]
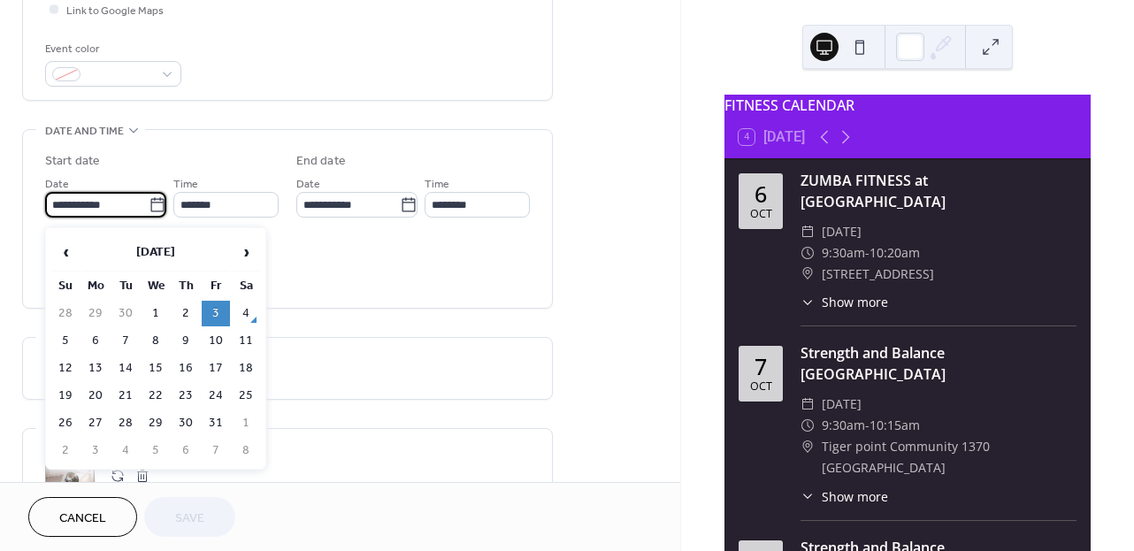
click at [123, 201] on input "**********" at bounding box center [96, 205] width 103 height 26
click at [247, 249] on span "›" at bounding box center [246, 251] width 27 height 35
click at [217, 340] on td "7" at bounding box center [216, 341] width 28 height 26
type input "**********"
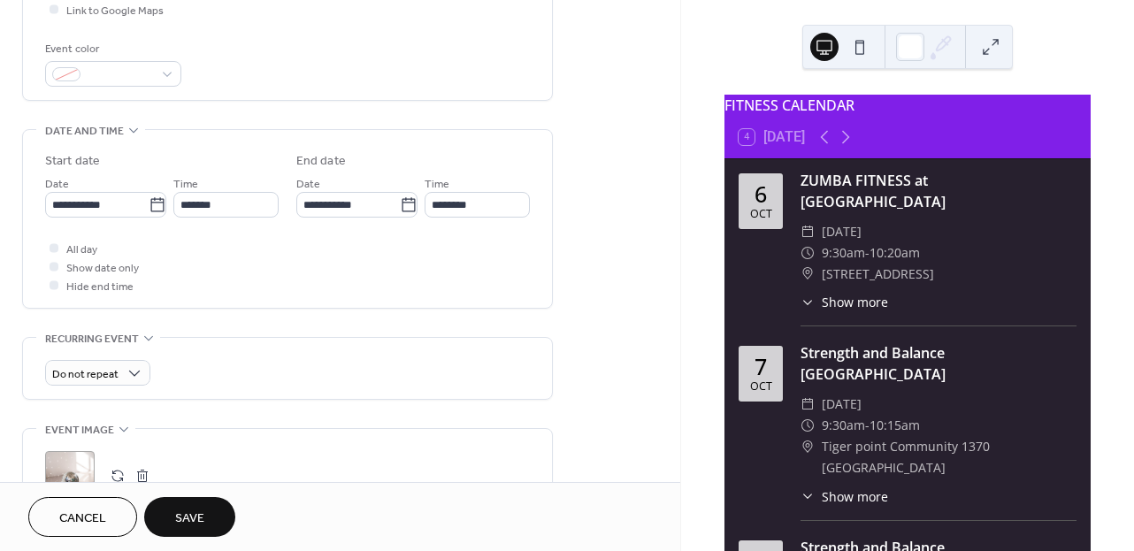
click at [204, 514] on span "Save" at bounding box center [189, 518] width 29 height 19
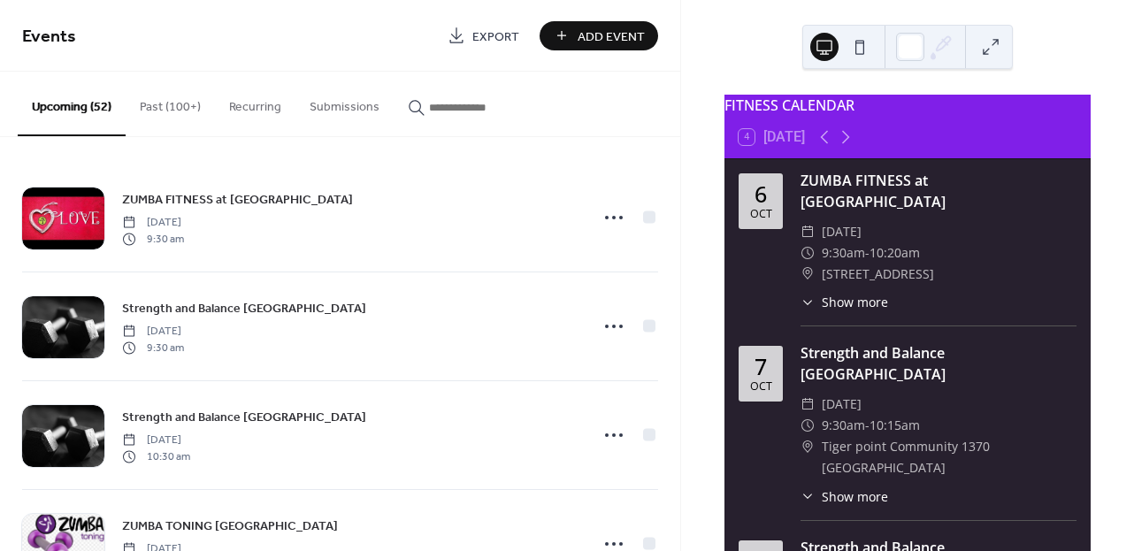
click at [673, 228] on div "ZUMBA FITNESS at [GEOGRAPHIC_DATA] [DATE] 9:30 am Strength and [GEOGRAPHIC_DATA…" at bounding box center [340, 344] width 680 height 414
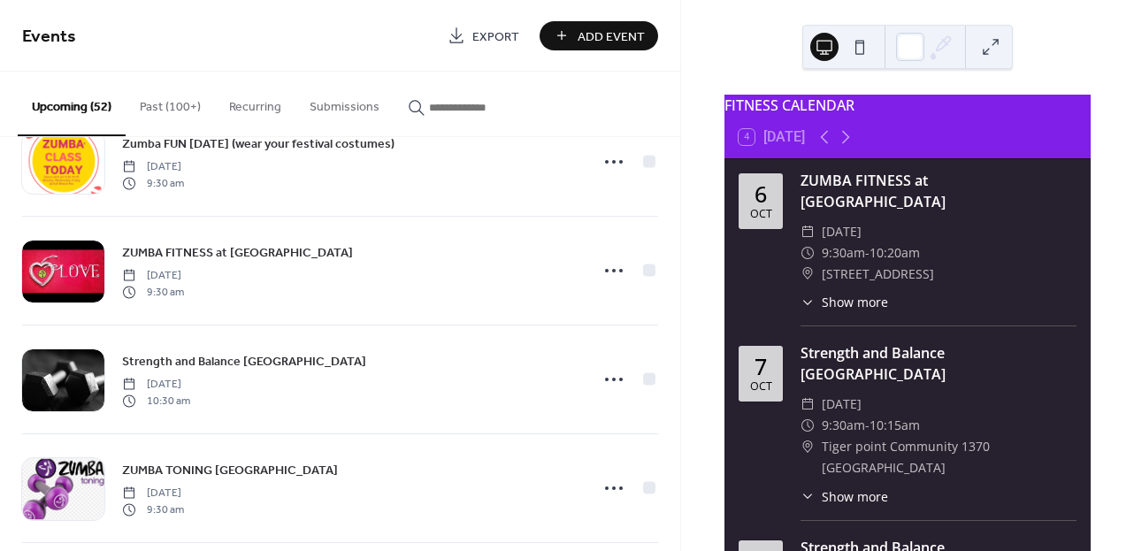
scroll to position [3014, 0]
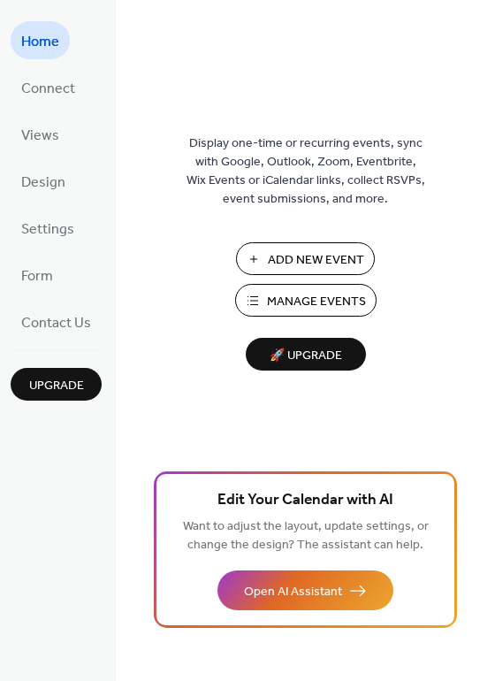
click at [287, 298] on span "Manage Events" at bounding box center [316, 302] width 99 height 19
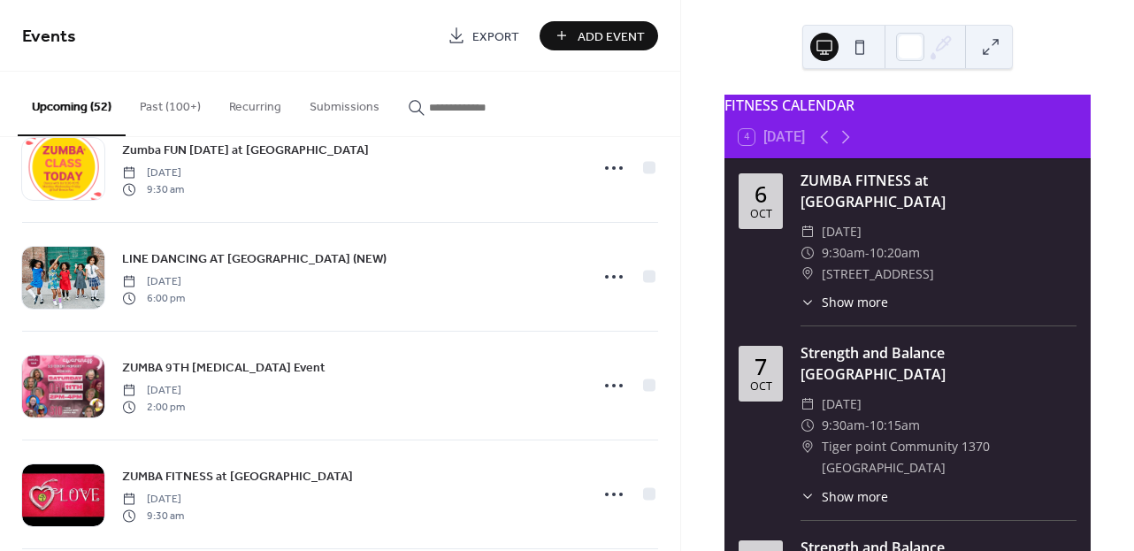
scroll to position [757, 0]
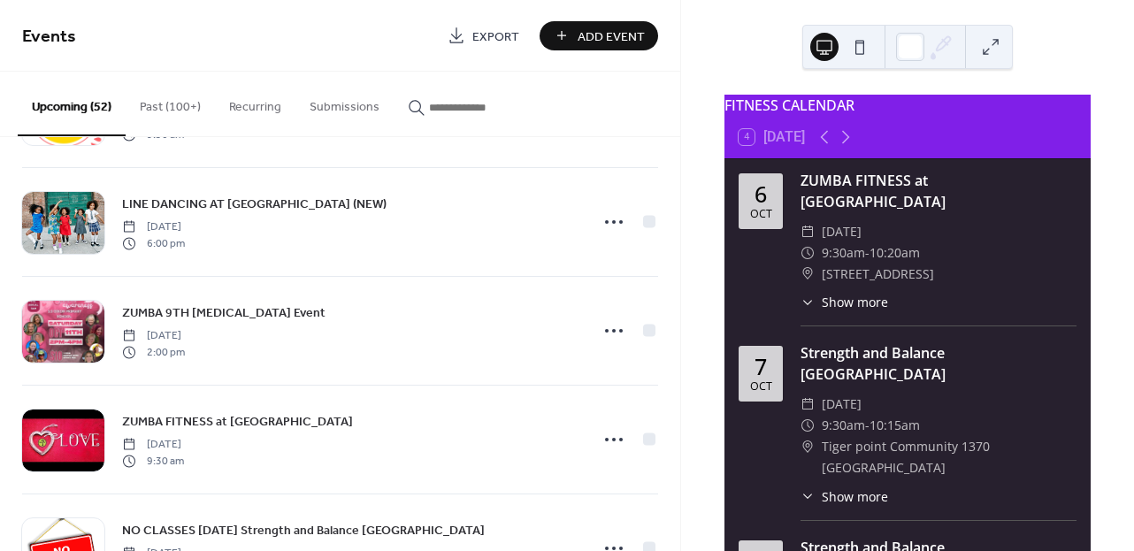
click at [670, 293] on div "ZUMBA FITNESS at [GEOGRAPHIC_DATA] [DATE] 9:30 am Strength and [GEOGRAPHIC_DATA…" at bounding box center [340, 344] width 680 height 414
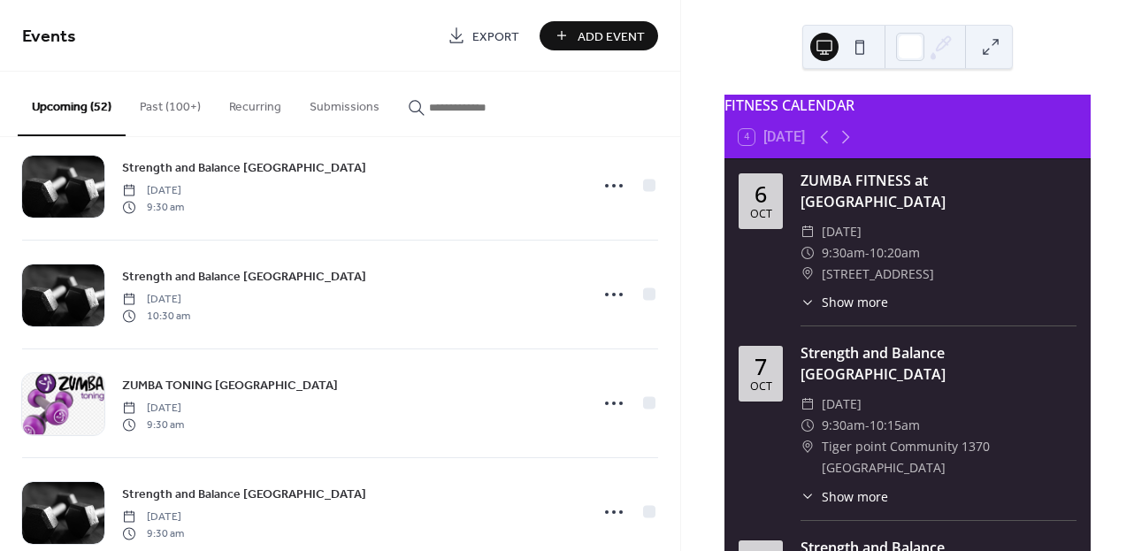
scroll to position [3990, 0]
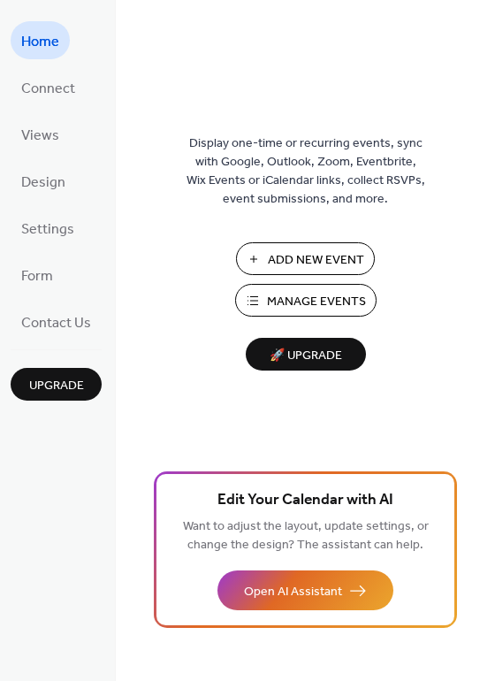
click at [344, 299] on span "Manage Events" at bounding box center [316, 302] width 99 height 19
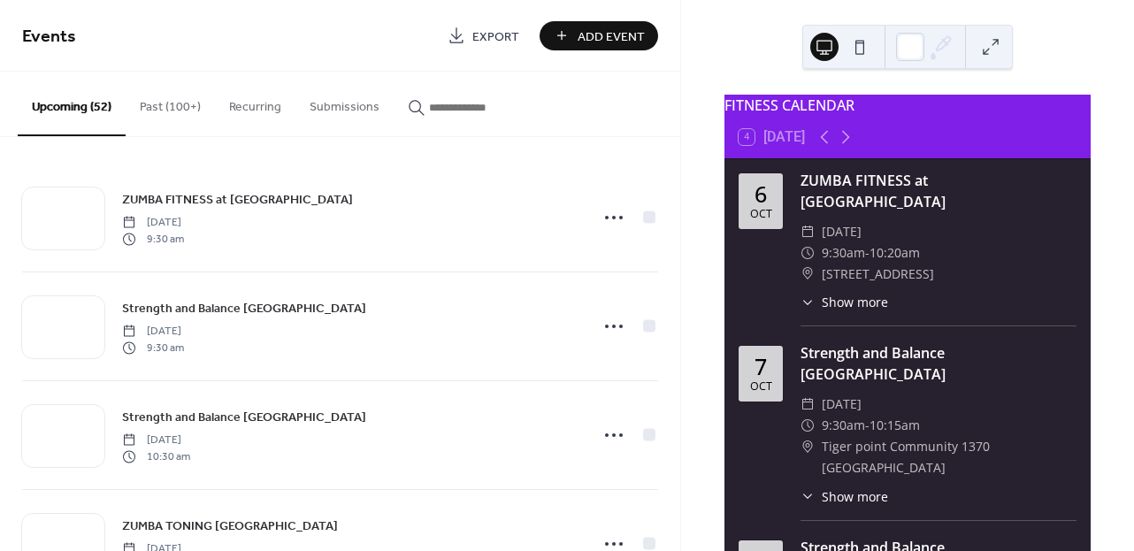
click at [270, 108] on button "Recurring" at bounding box center [255, 103] width 80 height 63
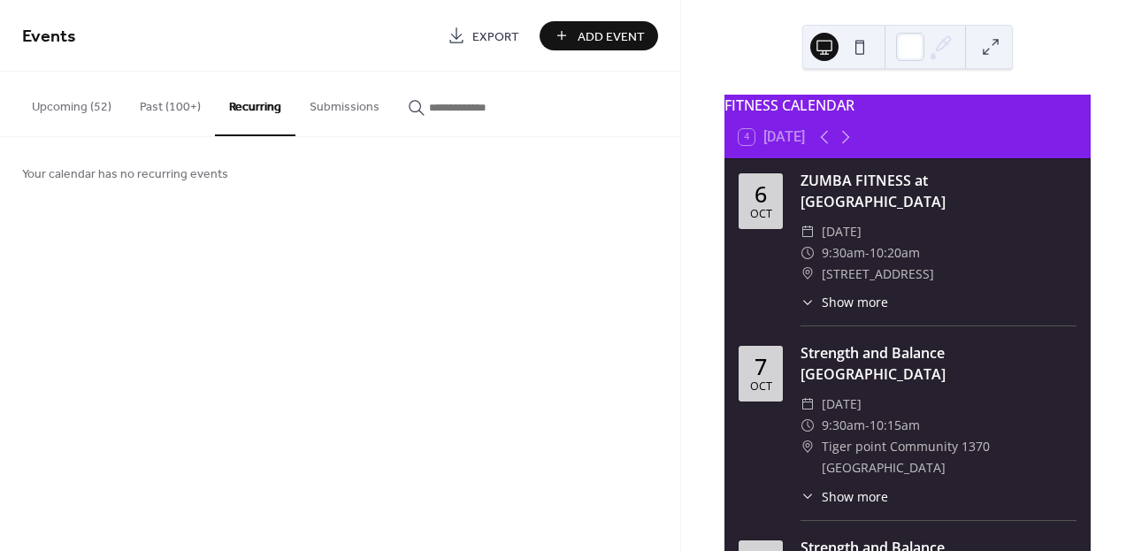
click at [342, 107] on button "Submissions" at bounding box center [344, 103] width 98 height 63
click at [430, 112] on input "button" at bounding box center [482, 107] width 106 height 19
click at [155, 111] on button "Past (100+)" at bounding box center [170, 103] width 89 height 63
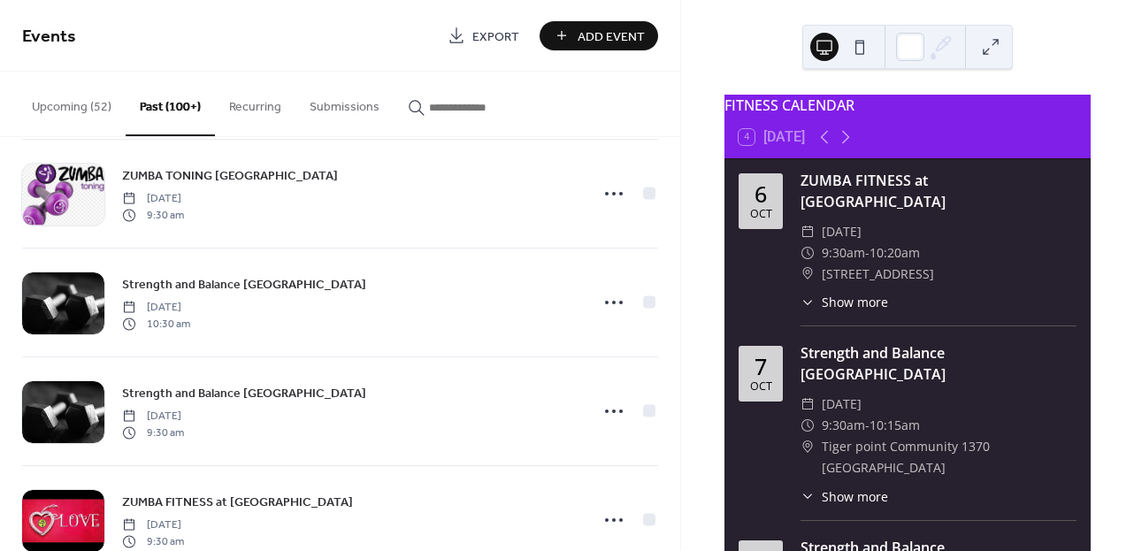
scroll to position [2010, 0]
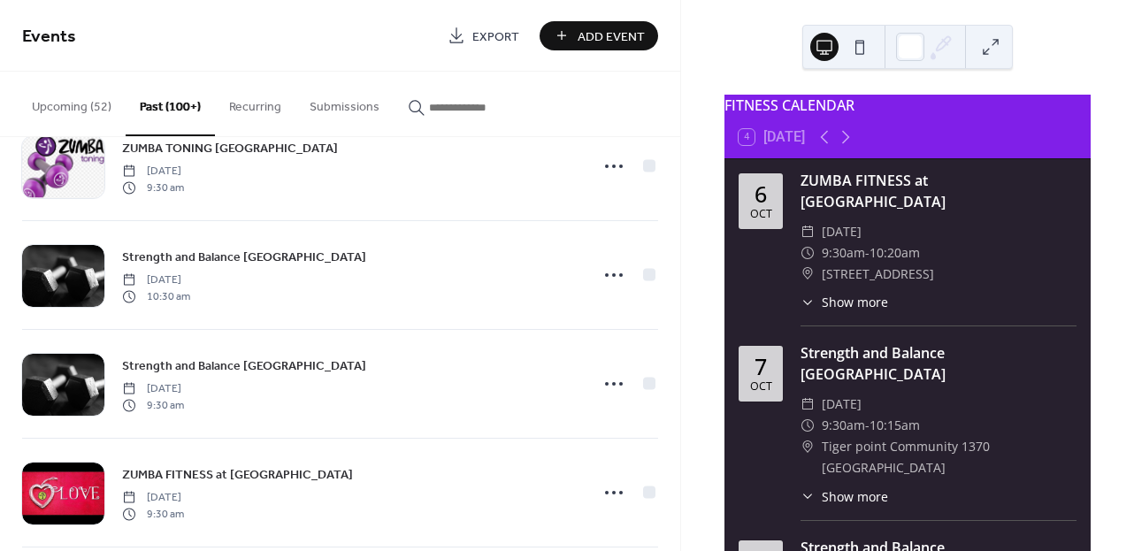
click at [107, 107] on button "Upcoming (52)" at bounding box center [72, 103] width 108 height 63
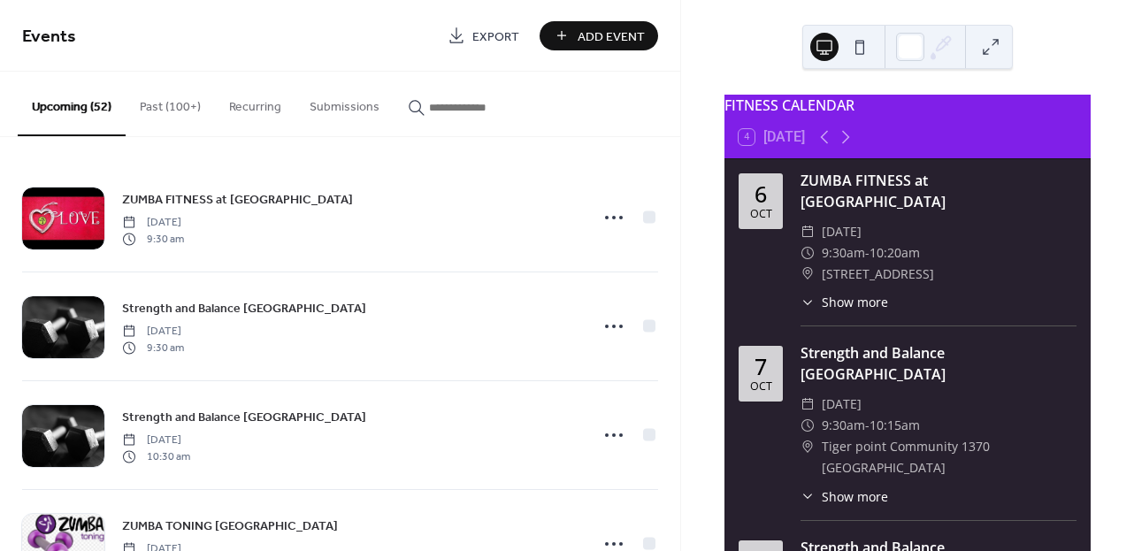
click at [673, 170] on div "ZUMBA FITNESS at [GEOGRAPHIC_DATA] [DATE] 9:30 am Strength and [GEOGRAPHIC_DATA…" at bounding box center [340, 344] width 680 height 414
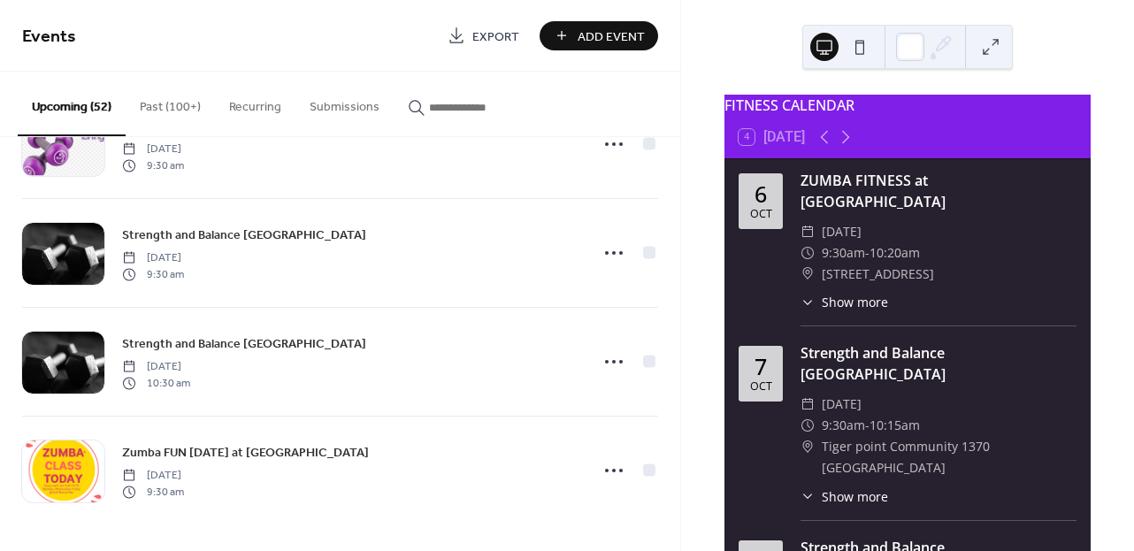
scroll to position [4207, 0]
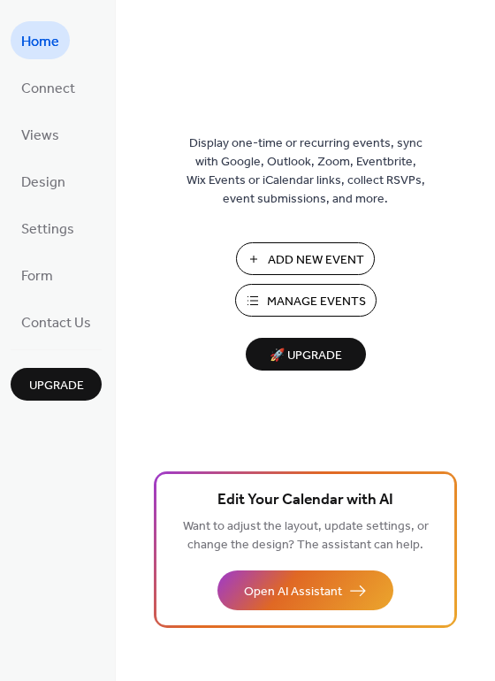
click at [320, 298] on span "Manage Events" at bounding box center [316, 302] width 99 height 19
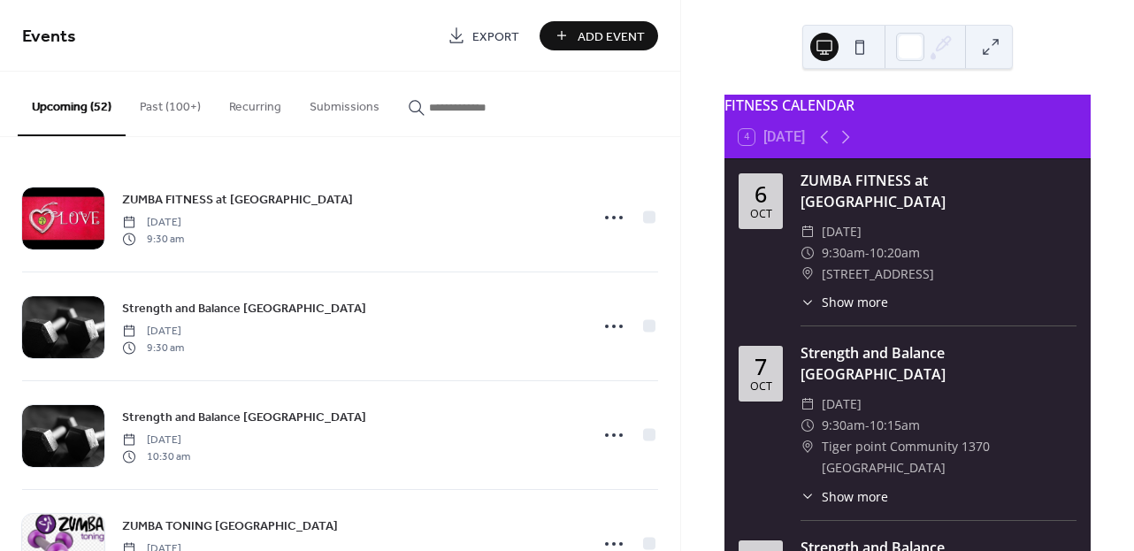
scroll to position [379, 0]
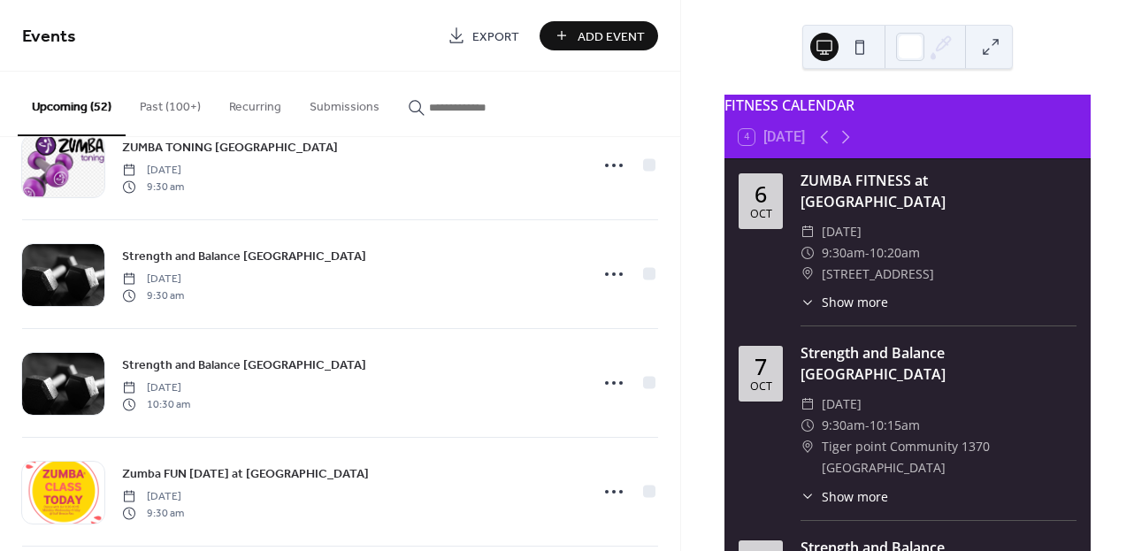
click at [1058, 200] on div "ZUMBA FITNESS at [GEOGRAPHIC_DATA]" at bounding box center [938, 191] width 276 height 42
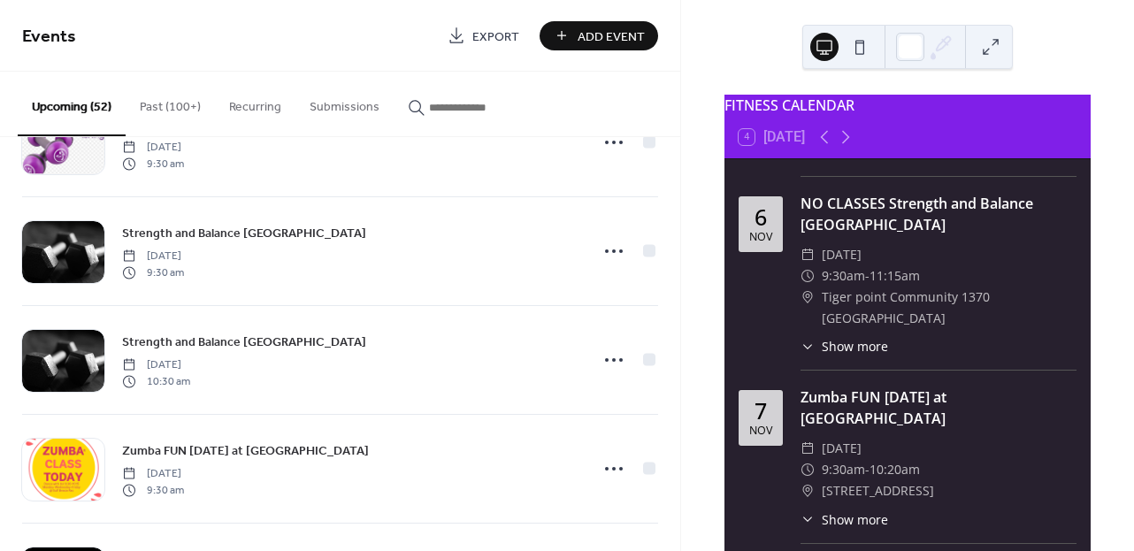
scroll to position [3436, 0]
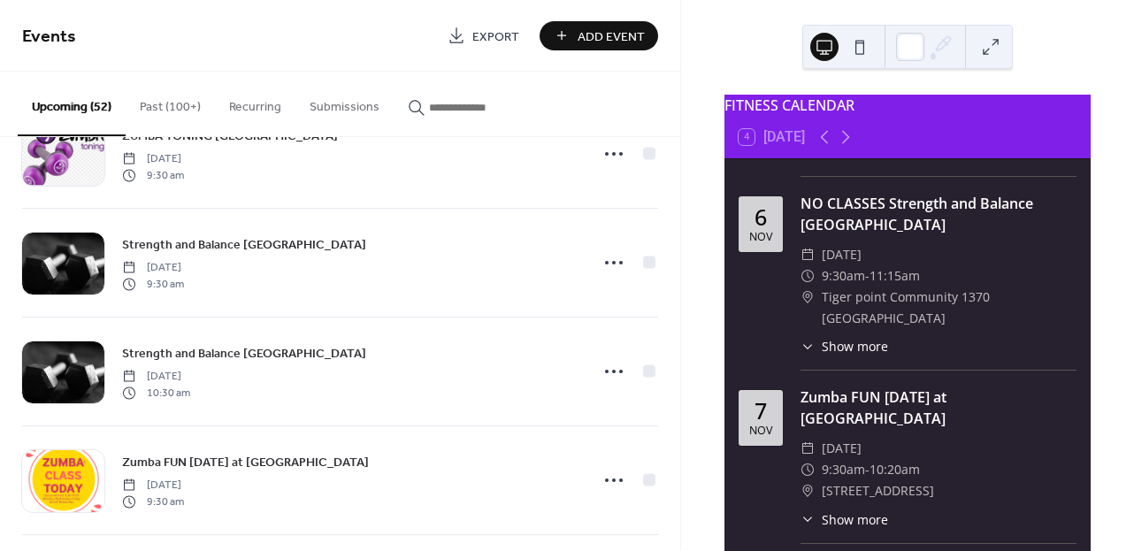
click at [1086, 254] on div "FITNESS CALENDAR 4 [DATE] [DATE] ZUMBA FITNESS at [GEOGRAPHIC_DATA] ​ [DATE] ​ …" at bounding box center [908, 369] width 368 height 551
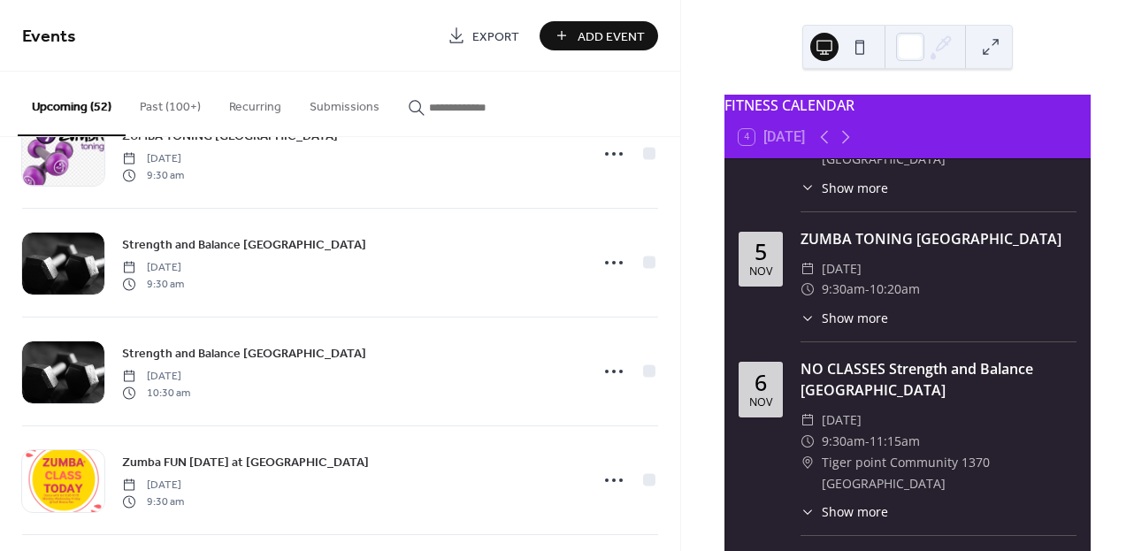
scroll to position [5721, 0]
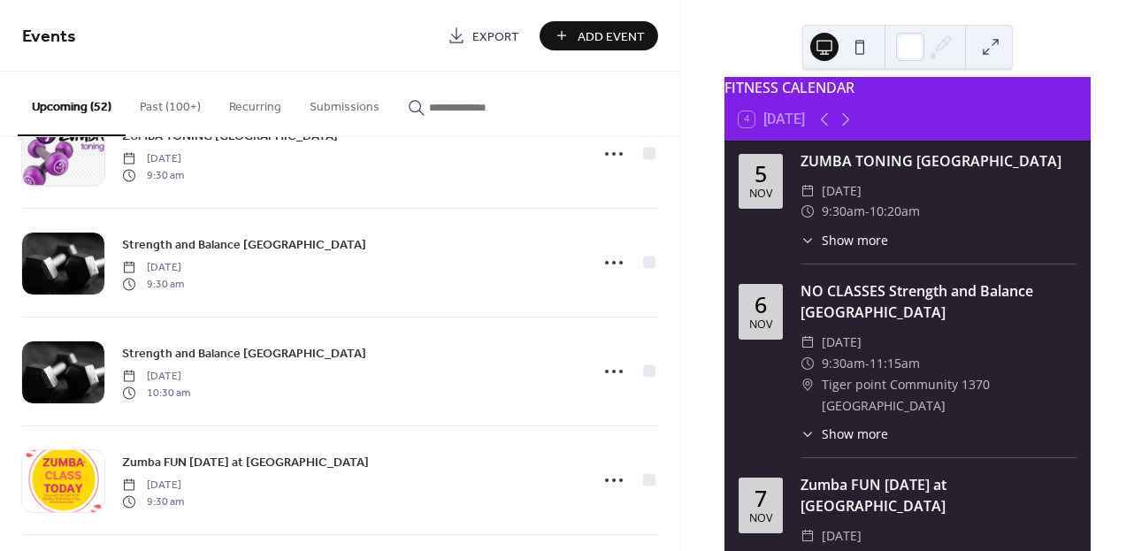
scroll to position [3058, 0]
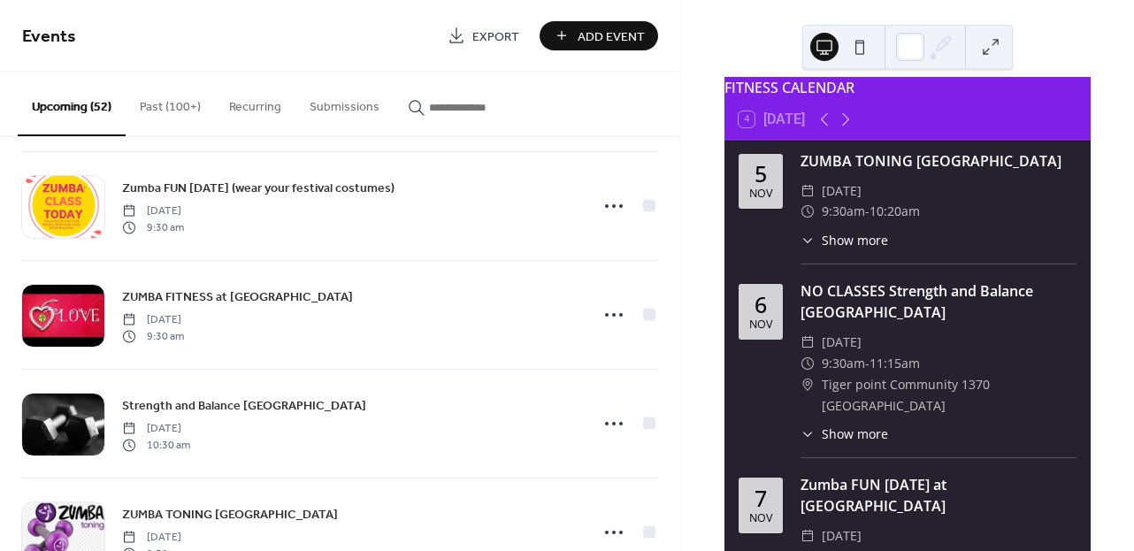
click at [450, 106] on input "button" at bounding box center [482, 107] width 106 height 19
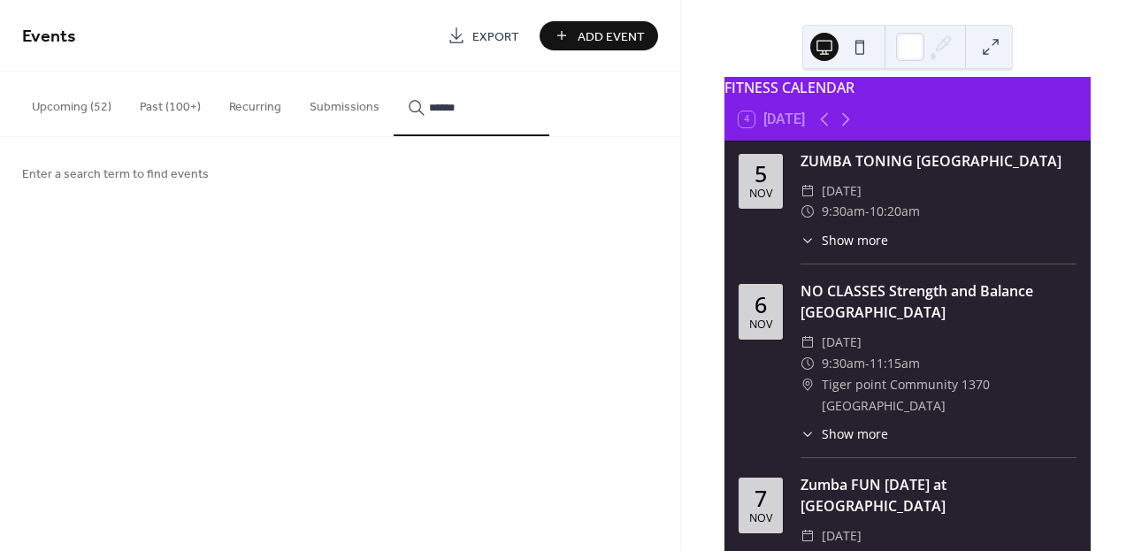
click at [465, 104] on button "*****" at bounding box center [472, 104] width 156 height 65
click at [465, 104] on button "*********" at bounding box center [472, 104] width 156 height 65
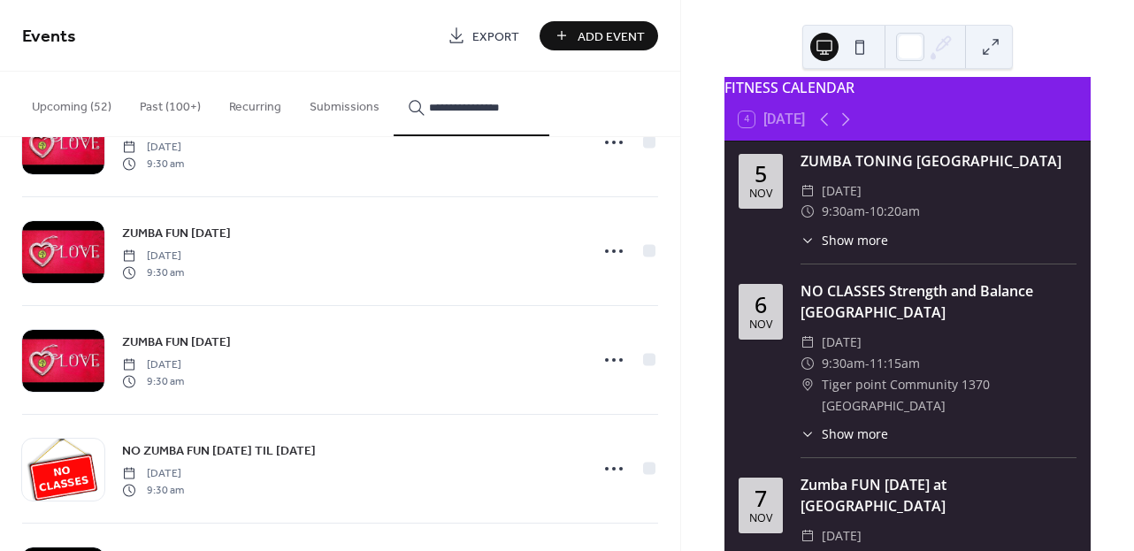
scroll to position [2011, 0]
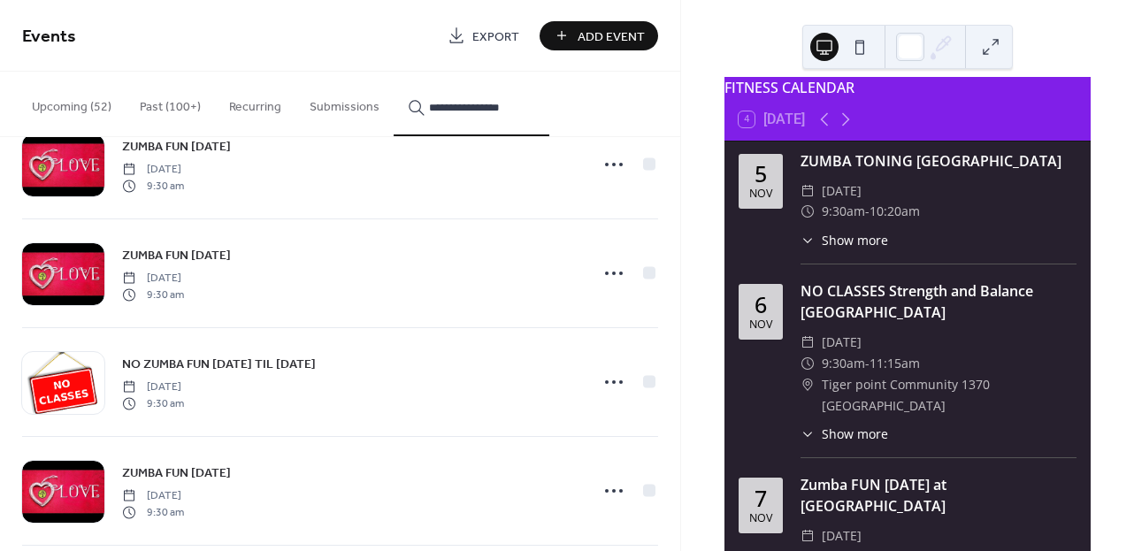
click at [340, 109] on button "Submissions" at bounding box center [344, 103] width 98 height 63
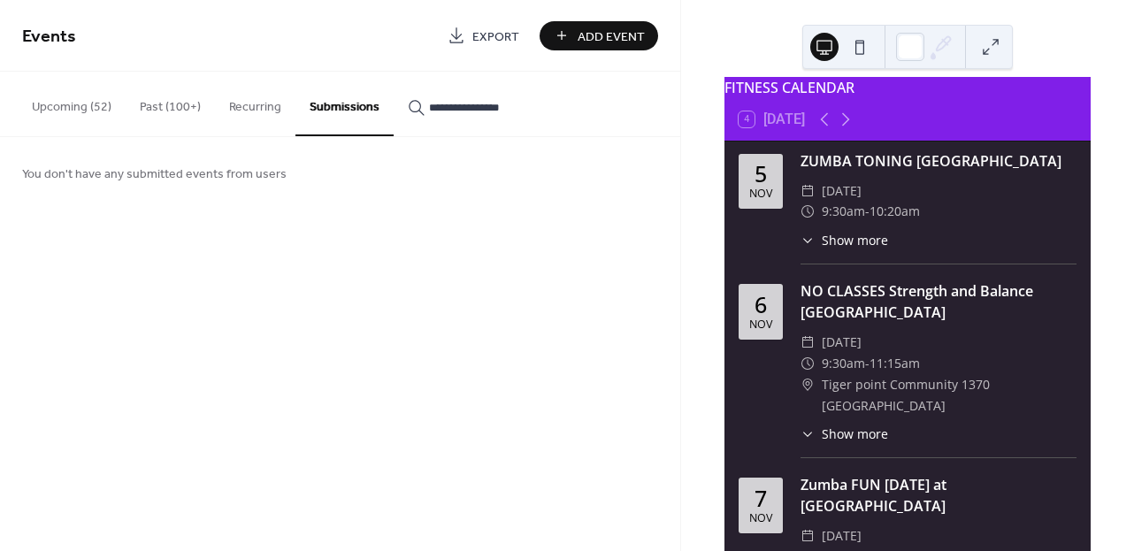
click at [279, 100] on button "Recurring" at bounding box center [255, 103] width 80 height 63
click at [176, 112] on button "Past (100+)" at bounding box center [170, 103] width 89 height 63
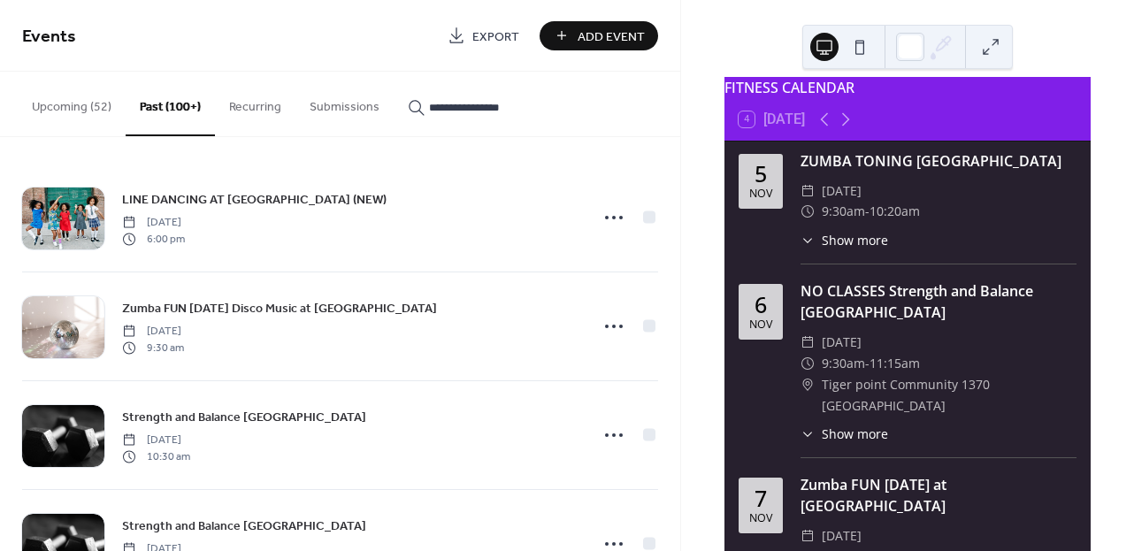
click at [93, 111] on button "Upcoming (52)" at bounding box center [72, 103] width 108 height 63
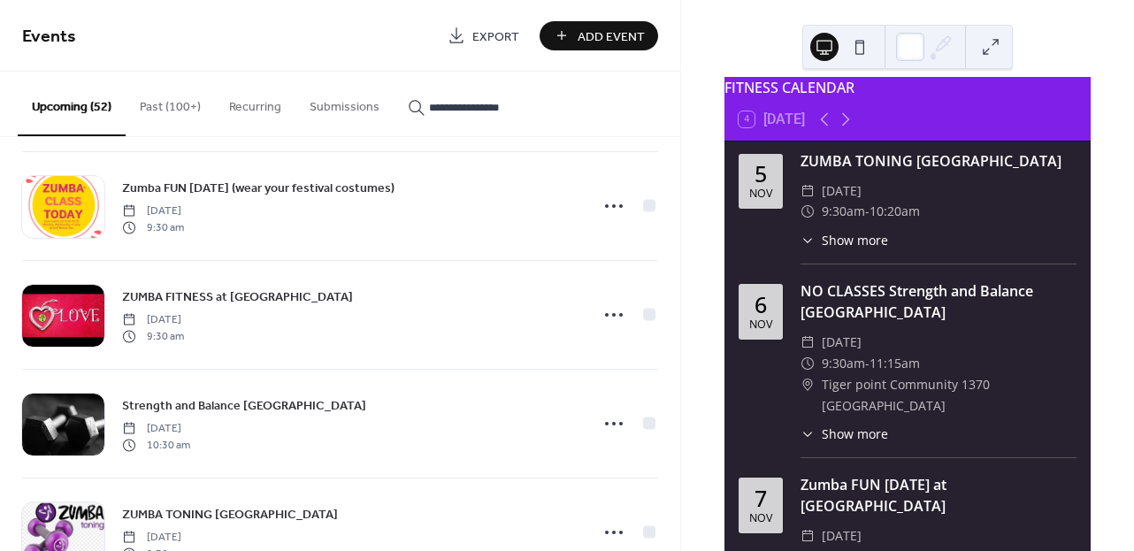
click at [93, 111] on button "Upcoming (52)" at bounding box center [72, 104] width 108 height 65
click at [100, 98] on button "Upcoming (52)" at bounding box center [72, 104] width 108 height 65
click at [674, 157] on div "ZUMBA FITNESS at [GEOGRAPHIC_DATA] [DATE] 9:30 am Strength and [GEOGRAPHIC_DATA…" at bounding box center [340, 344] width 680 height 414
click at [495, 112] on input "**********" at bounding box center [482, 107] width 106 height 19
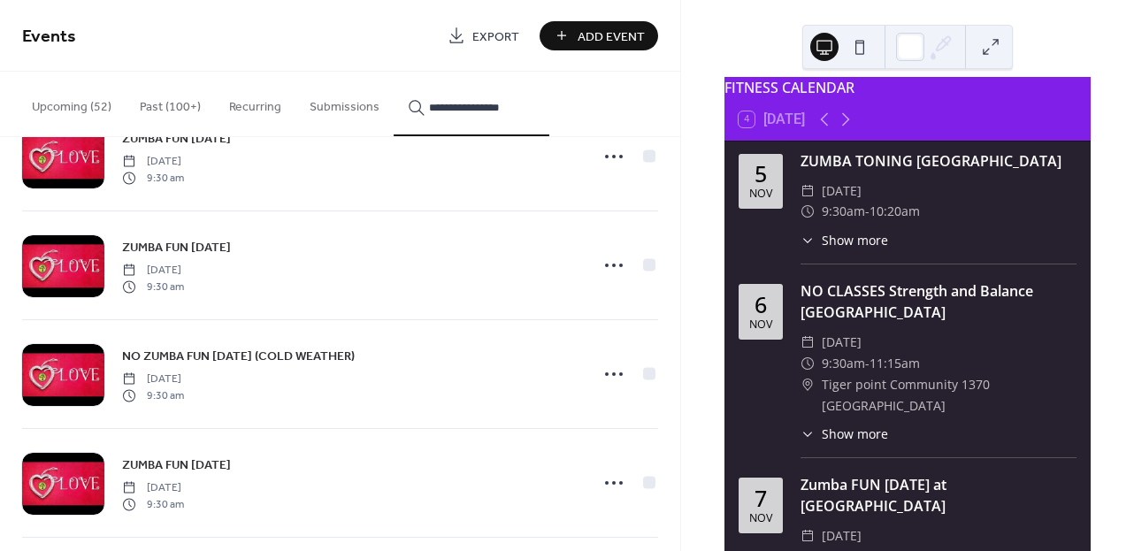
scroll to position [881, 0]
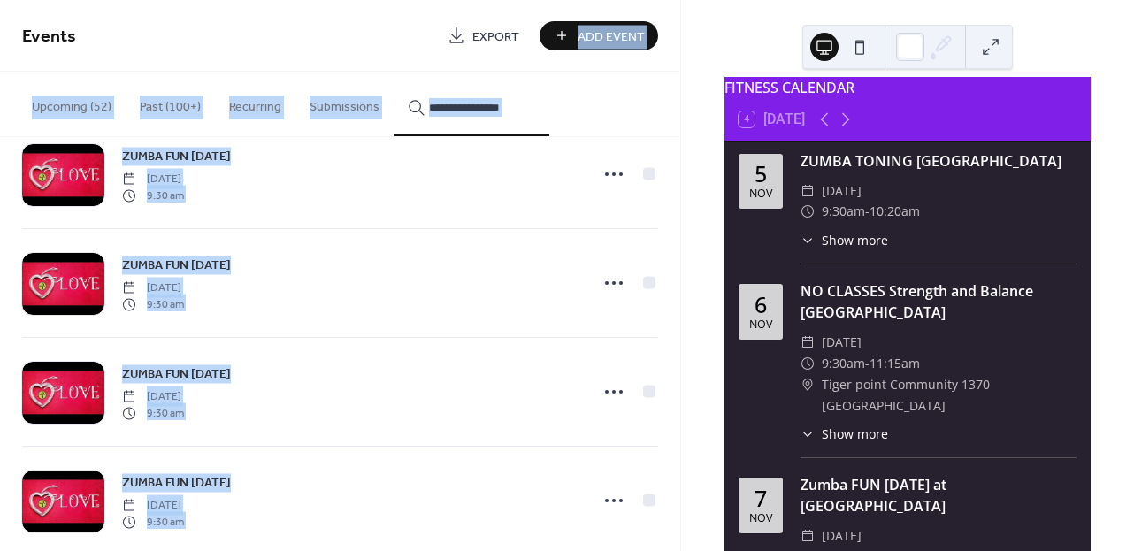
drag, startPoint x: 673, startPoint y: 260, endPoint x: 677, endPoint y: 21, distance: 238.8
click at [678, 19] on div "**********" at bounding box center [340, 275] width 680 height 551
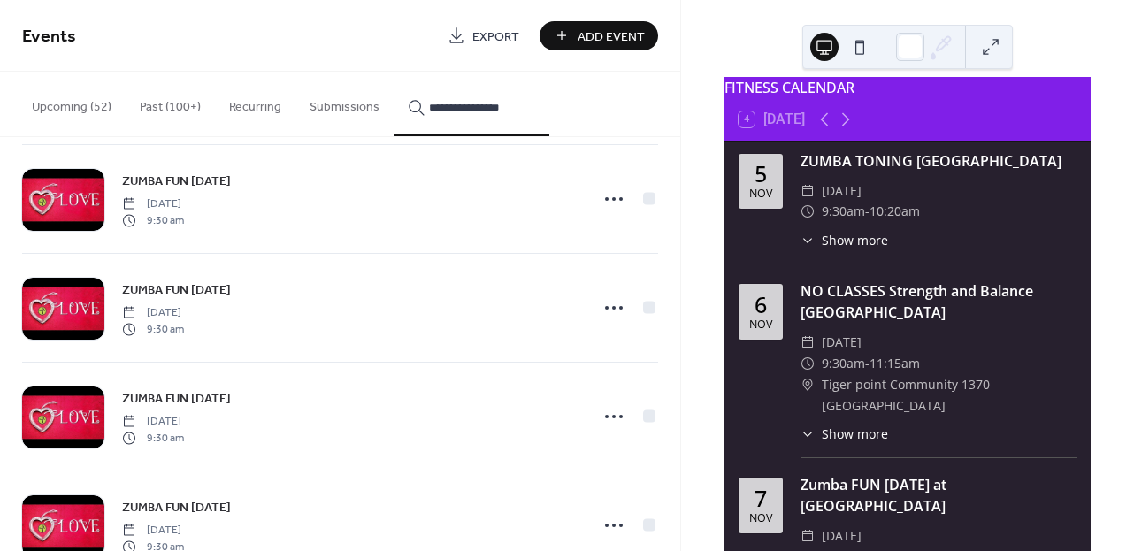
click at [670, 137] on div "**********" at bounding box center [340, 104] width 680 height 65
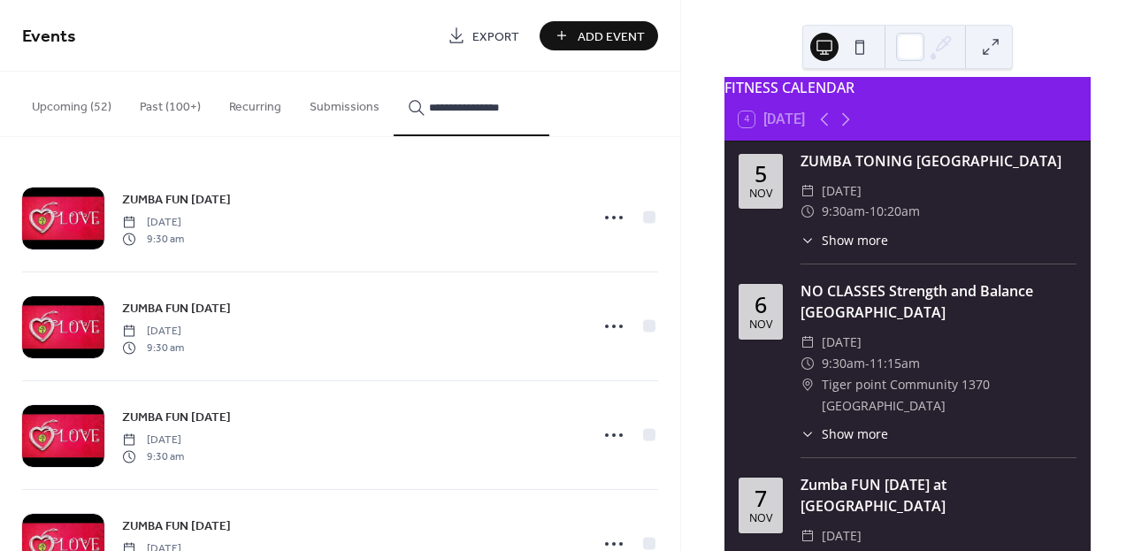
scroll to position [0, 0]
click at [81, 103] on button "Upcoming (52)" at bounding box center [72, 103] width 108 height 63
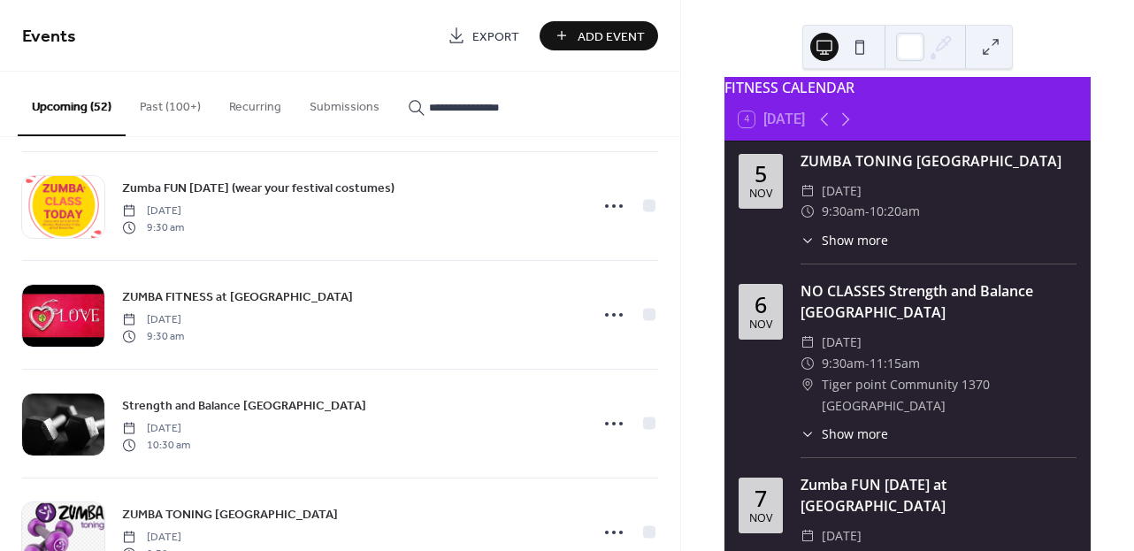
click at [514, 104] on input "**********" at bounding box center [482, 107] width 106 height 19
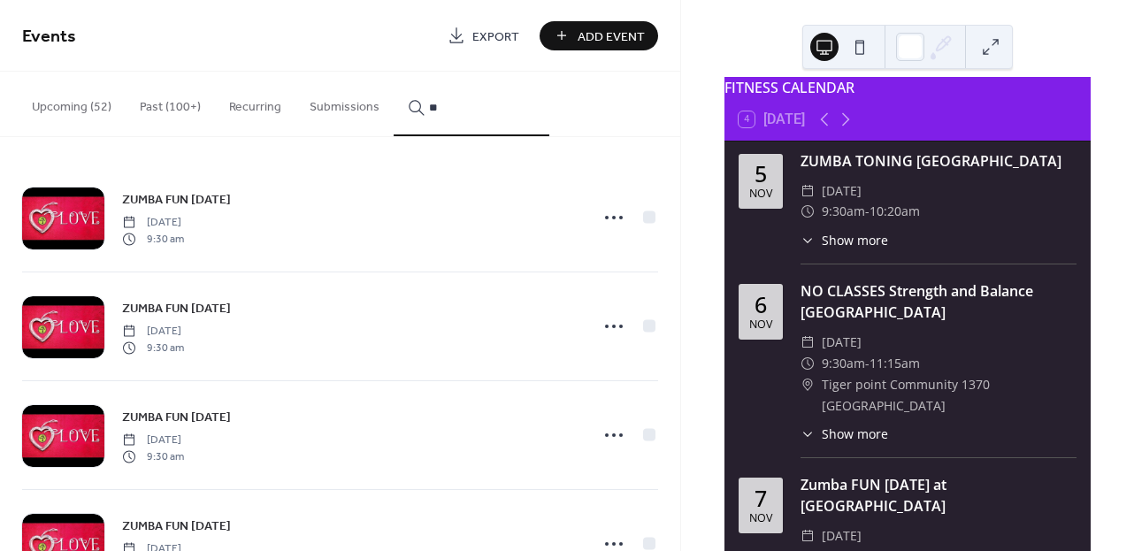
type input "*"
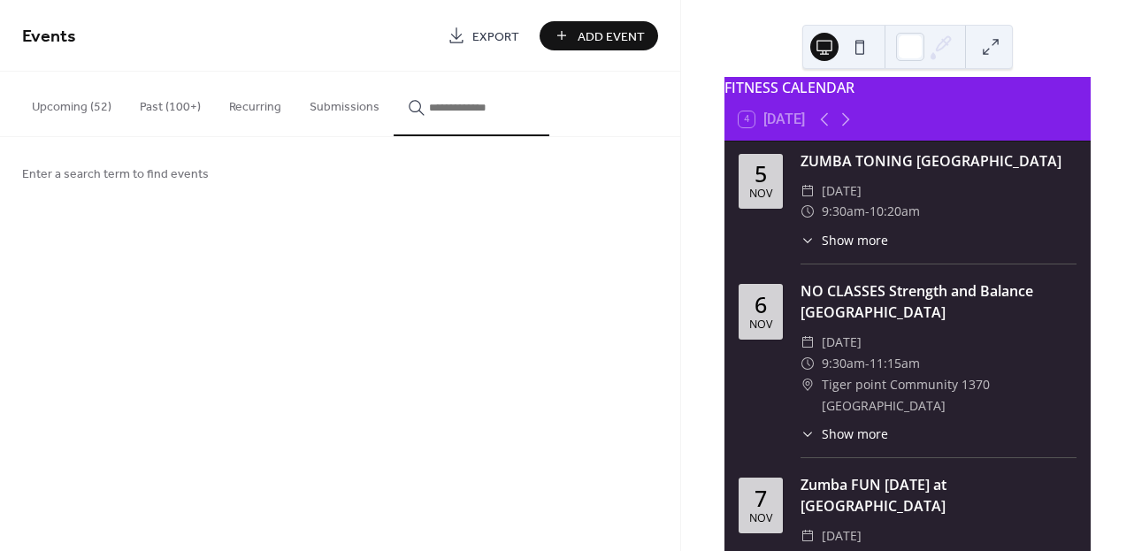
click at [88, 106] on button "Upcoming (52)" at bounding box center [72, 103] width 108 height 63
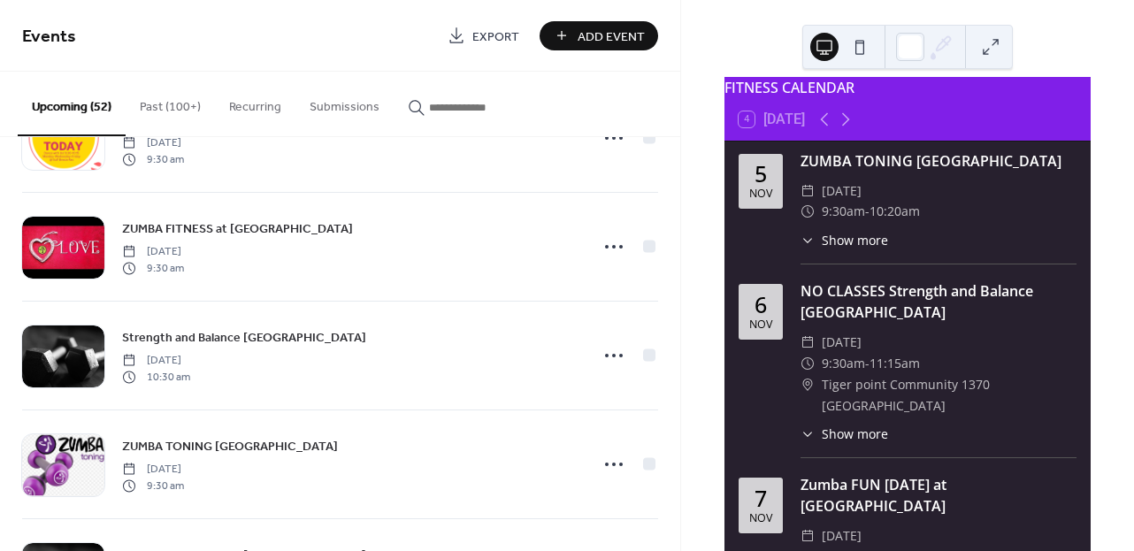
scroll to position [3096, 0]
